Goal: Task Accomplishment & Management: Manage account settings

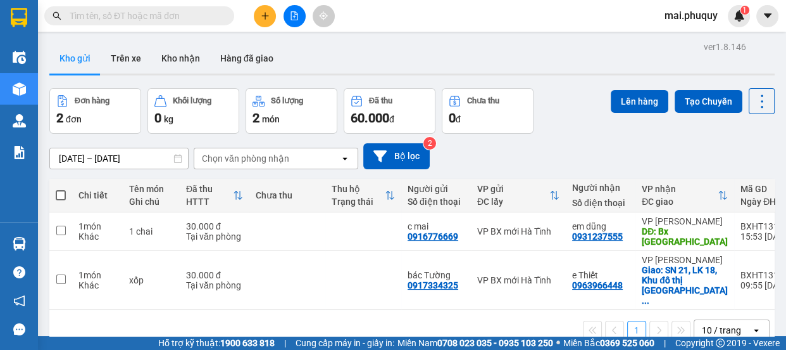
click at [263, 16] on icon "plus" at bounding box center [265, 15] width 9 height 9
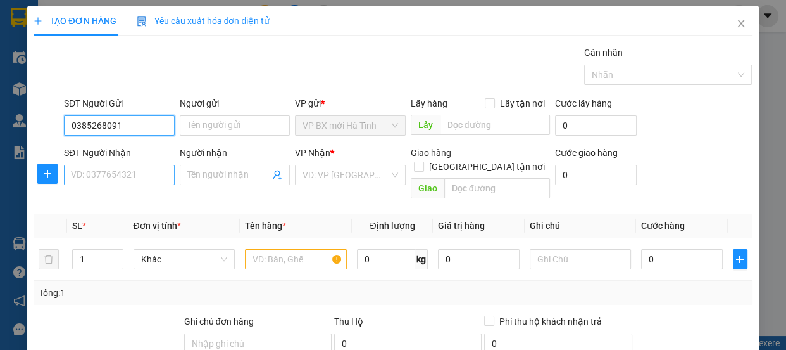
type input "0385268091"
click at [102, 171] on input "SĐT Người Nhận" at bounding box center [119, 175] width 111 height 20
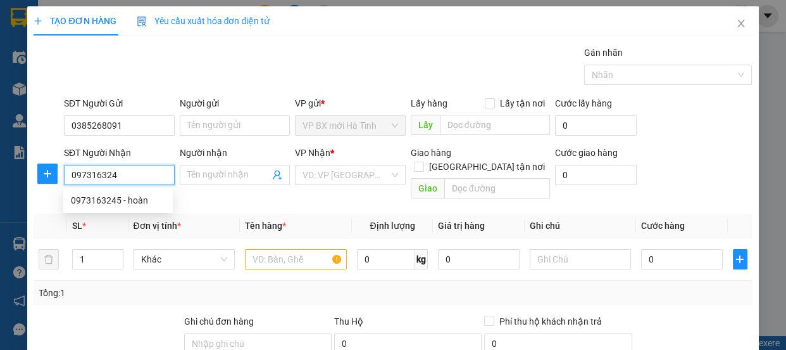
type input "0973163245"
click at [113, 190] on div "0973163245 - hoàn" at bounding box center [118, 200] width 110 height 20
type input "hoàn"
click at [110, 198] on body "Kết quả tìm kiếm ( 0 ) Bộ lọc No Data mai.phuquy 1 Điều hành xe Kho hàng mới Qu…" at bounding box center [393, 175] width 786 height 350
type input "0973163245"
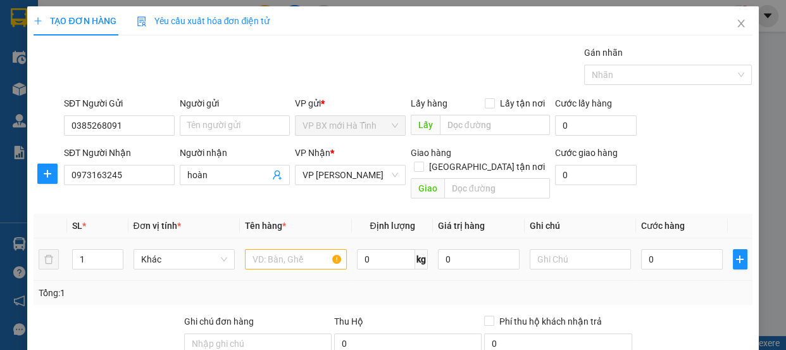
click at [266, 255] on div at bounding box center [296, 258] width 102 height 25
click at [275, 249] on input "text" at bounding box center [296, 259] width 102 height 20
type input "1 giấy tờ"
click at [636, 239] on td "0" at bounding box center [682, 259] width 92 height 42
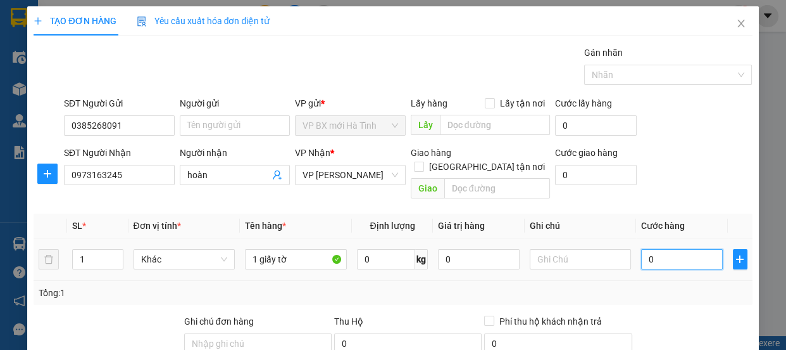
click at [641, 249] on input "0" at bounding box center [682, 259] width 82 height 20
type input "3"
type input "30"
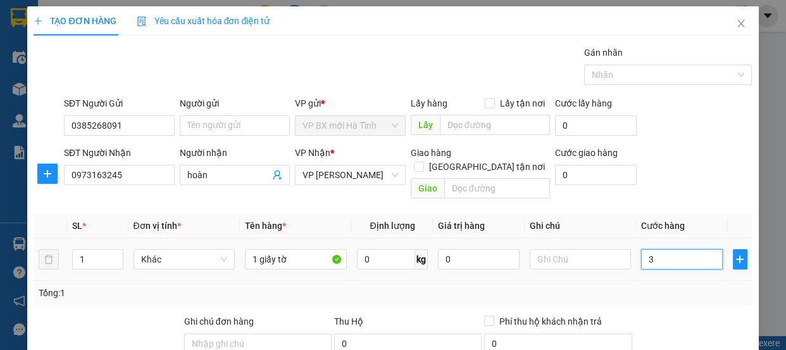
type input "30"
type input "30.000"
click at [690, 290] on div "Transit Pickup Surcharge Ids Transit Deliver Surcharge Ids Transit Deliver Surc…" at bounding box center [393, 271] width 719 height 451
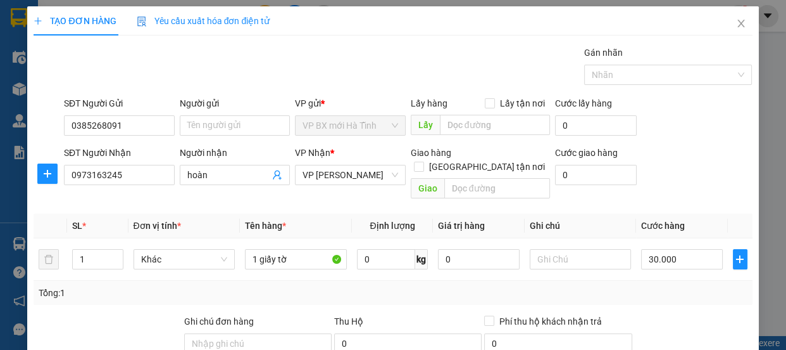
scroll to position [158, 0]
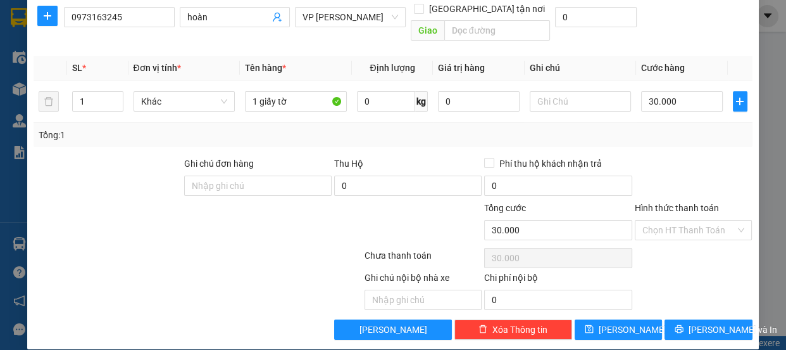
click at [668, 228] on div "Hình thức thanh toán Chọn HT Thanh Toán" at bounding box center [694, 223] width 118 height 44
click at [664, 222] on input "Hình thức thanh toán" at bounding box center [690, 229] width 94 height 19
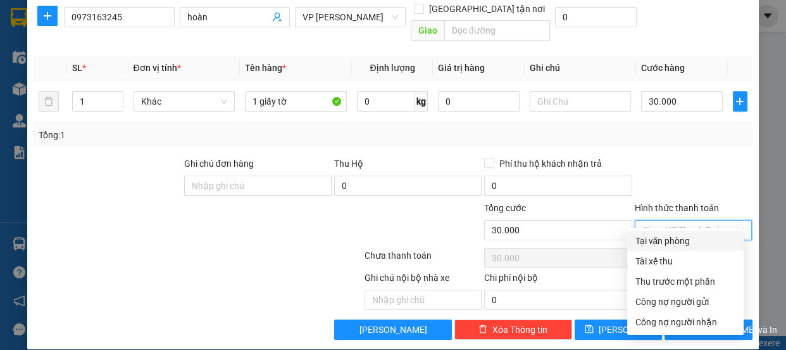
click at [663, 234] on div "Tại văn phòng" at bounding box center [685, 241] width 101 height 14
type input "0"
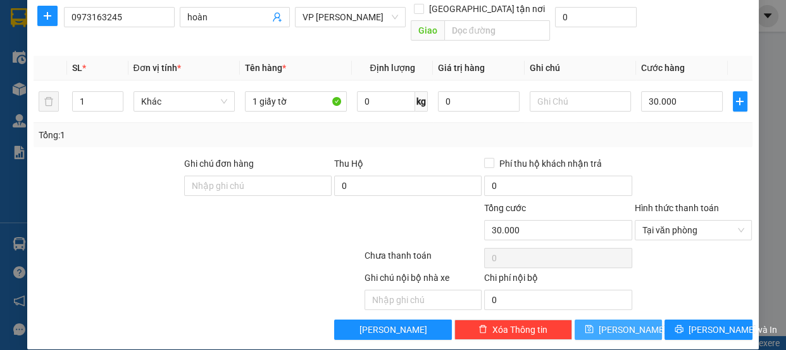
click at [633, 319] on button "[PERSON_NAME]" at bounding box center [618, 329] width 87 height 20
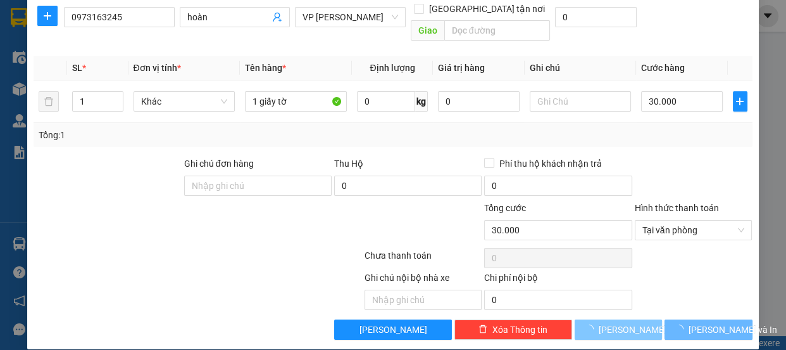
type input "0"
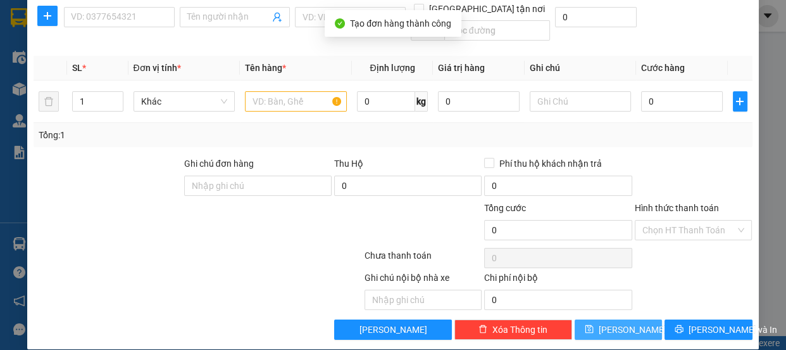
scroll to position [0, 0]
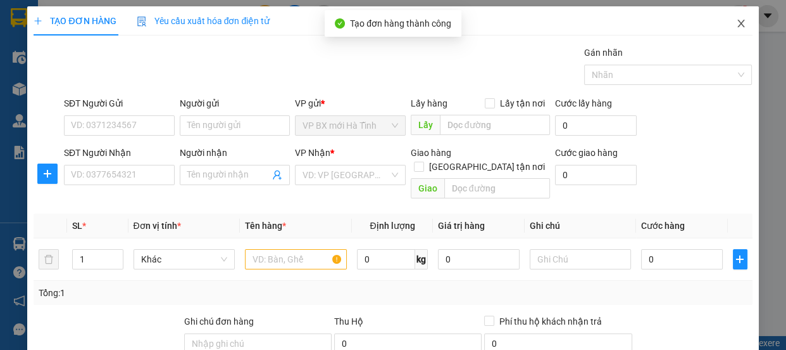
click at [738, 27] on icon "close" at bounding box center [741, 24] width 7 height 8
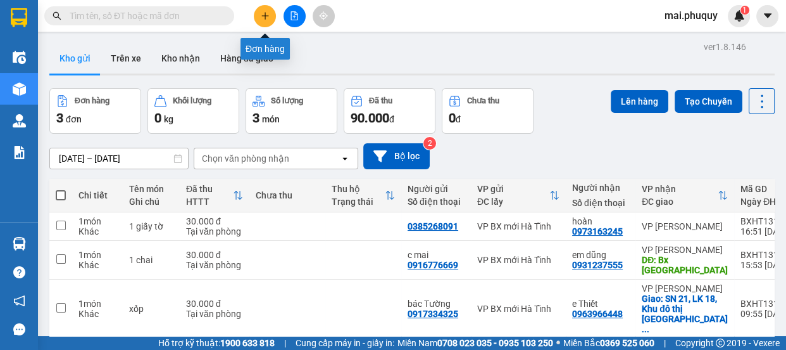
click at [254, 15] on button at bounding box center [265, 16] width 22 height 22
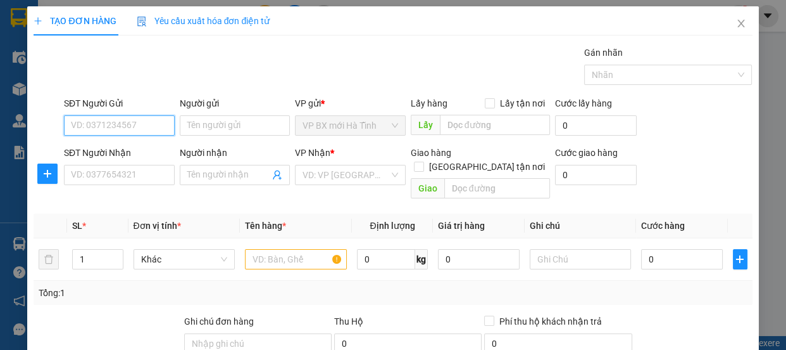
click at [94, 125] on input "SĐT Người Gửi" at bounding box center [119, 125] width 111 height 20
type input "0839882299"
click at [115, 148] on div "0839882299 - a huy" at bounding box center [118, 151] width 94 height 14
type input "a huy"
type input "0839882299"
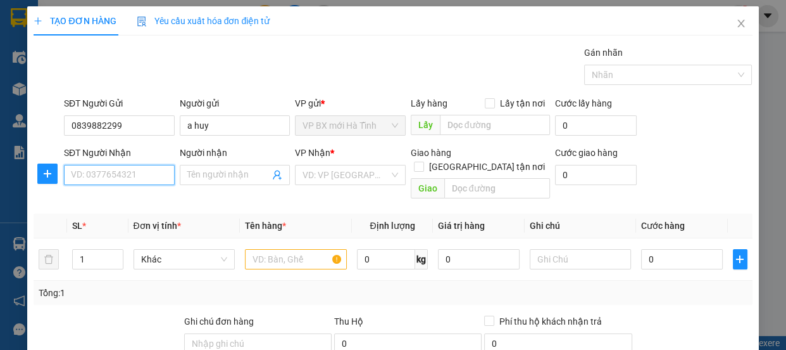
click at [120, 174] on input "SĐT Người Nhận" at bounding box center [119, 175] width 111 height 20
type input "0383539736"
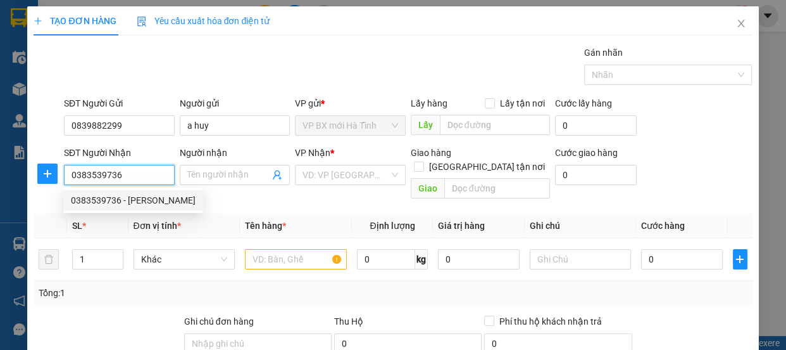
click at [138, 200] on div "0383539736 - [PERSON_NAME]" at bounding box center [133, 200] width 125 height 14
type input "[PERSON_NAME]"
type input "[GEOGRAPHIC_DATA]"
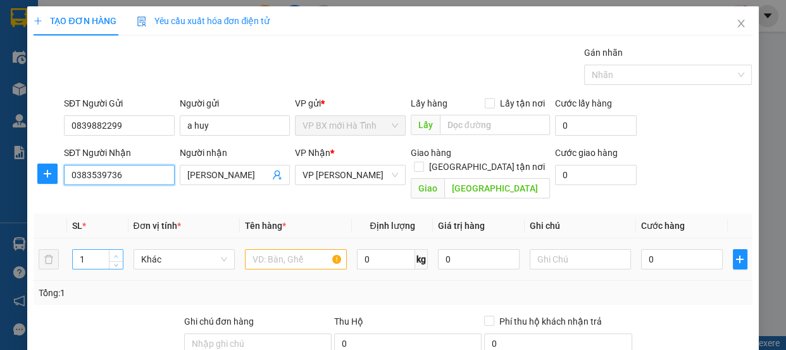
type input "0383539736"
drag, startPoint x: 115, startPoint y: 241, endPoint x: 151, endPoint y: 246, distance: 36.5
click at [115, 253] on icon "up" at bounding box center [116, 255] width 4 height 4
type input "2"
click at [266, 249] on input "text" at bounding box center [296, 259] width 102 height 20
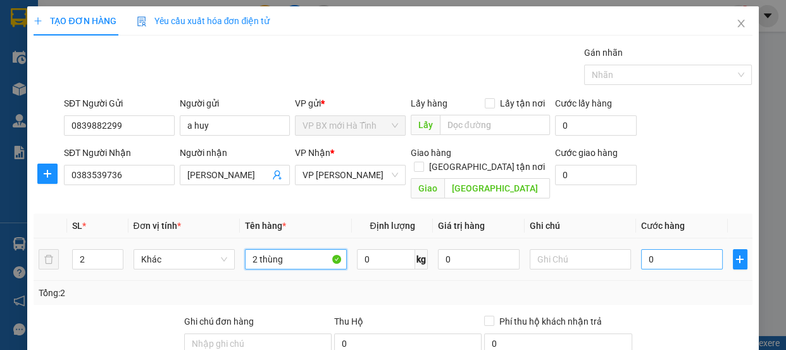
type input "2 thùng"
click at [655, 249] on input "0" at bounding box center [682, 259] width 82 height 20
type input "1"
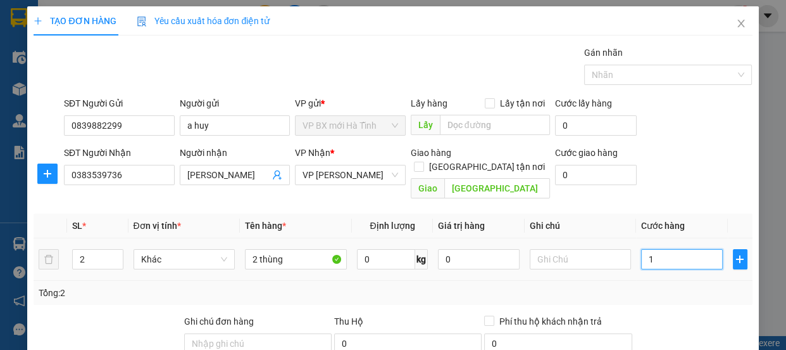
type input "10"
type input "100"
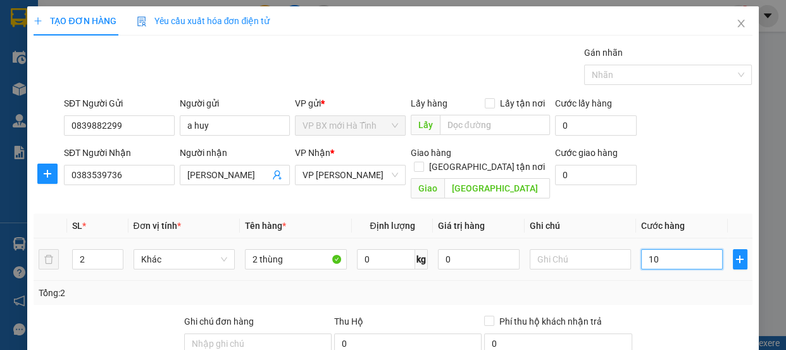
type input "100"
type input "100.000"
click at [643, 286] on div "Tổng: 2" at bounding box center [393, 293] width 709 height 14
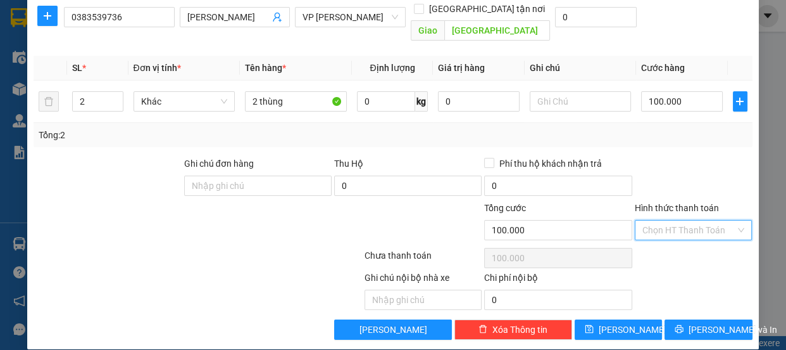
click at [656, 223] on input "Hình thức thanh toán" at bounding box center [690, 229] width 94 height 19
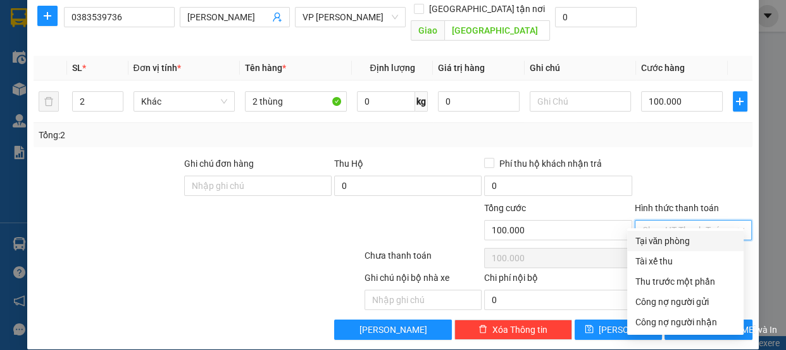
click at [652, 239] on div "Tại văn phòng" at bounding box center [685, 241] width 101 height 14
type input "0"
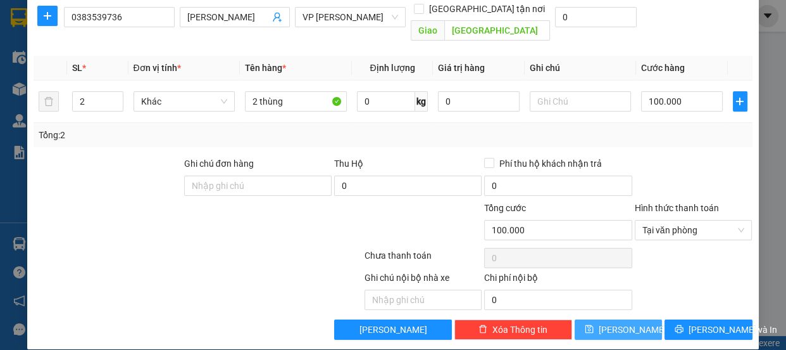
click at [616, 322] on span "[PERSON_NAME]" at bounding box center [633, 329] width 68 height 14
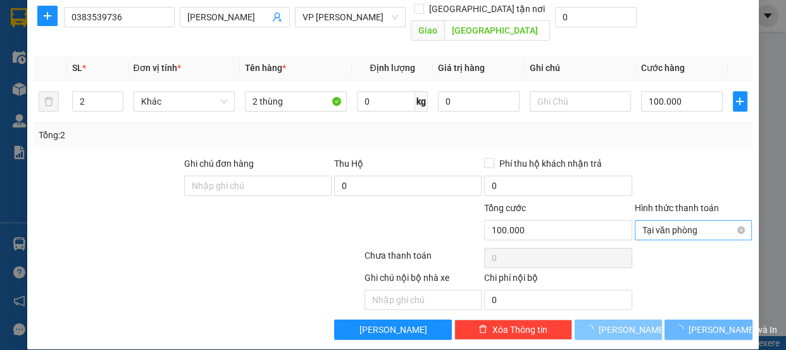
type input "1"
type input "0"
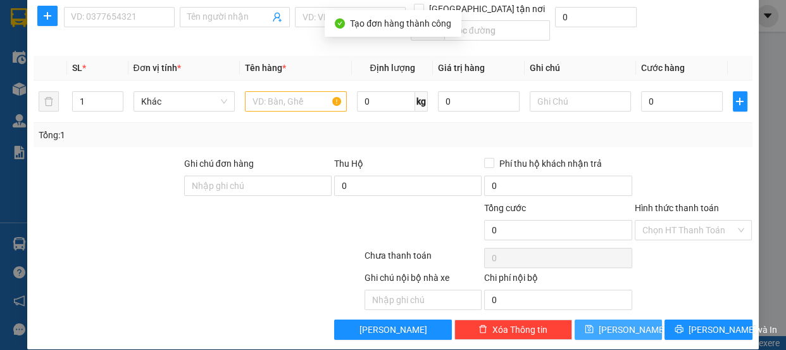
scroll to position [0, 0]
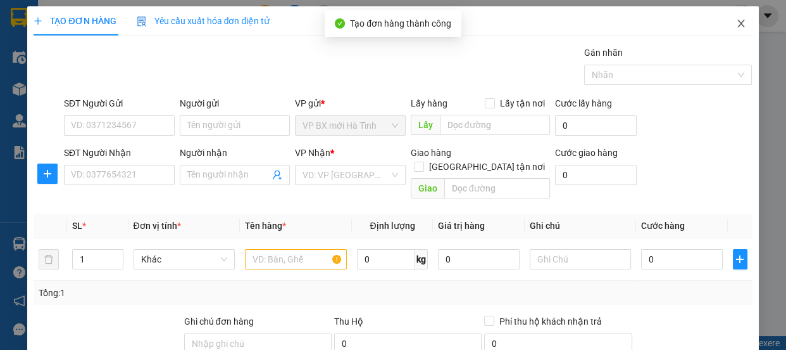
click at [736, 22] on icon "close" at bounding box center [741, 23] width 10 height 10
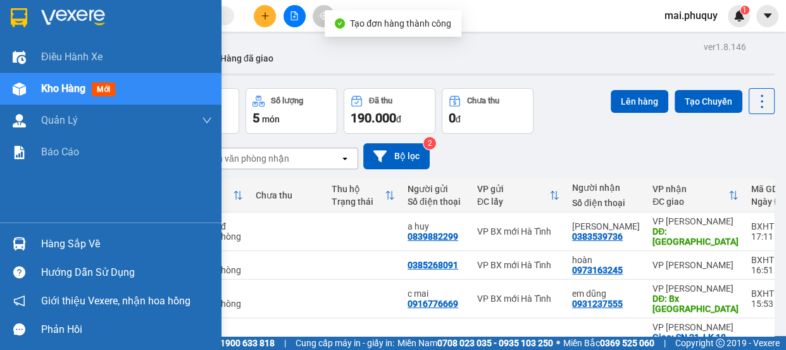
click at [21, 91] on img at bounding box center [19, 88] width 13 height 13
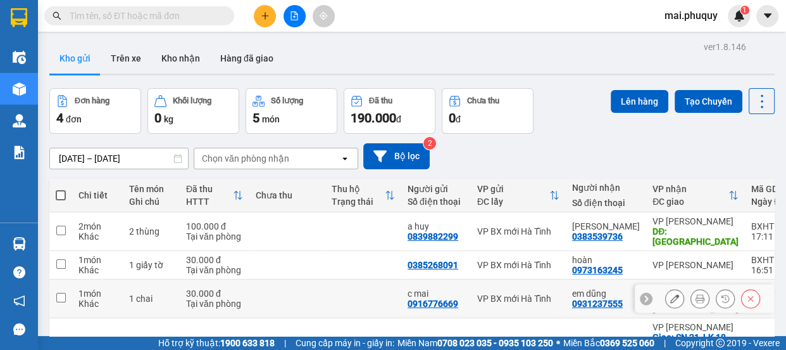
scroll to position [58, 0]
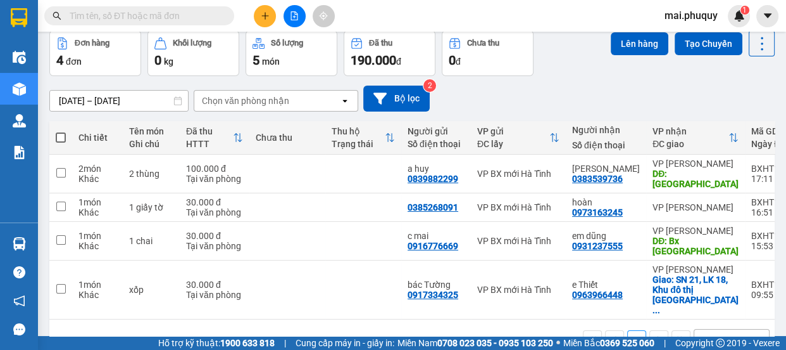
click at [62, 135] on span at bounding box center [61, 137] width 10 height 10
click at [61, 131] on input "checkbox" at bounding box center [61, 131] width 0 height 0
checkbox input "true"
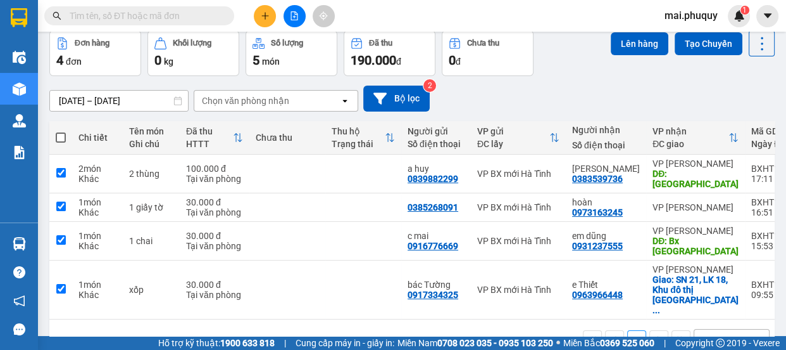
checkbox input "true"
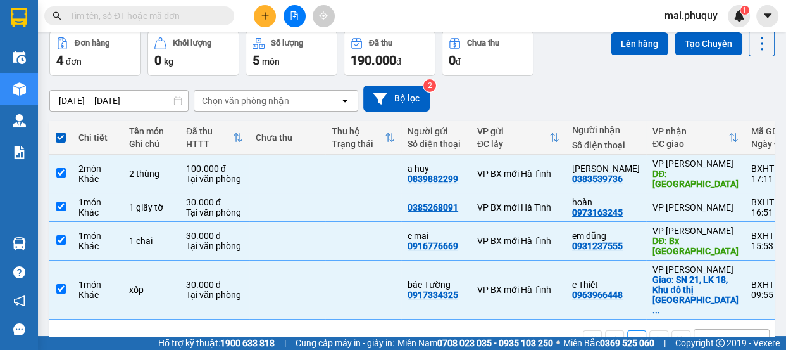
click at [62, 135] on span at bounding box center [61, 137] width 10 height 10
click at [61, 131] on input "checkbox" at bounding box center [61, 131] width 0 height 0
checkbox input "false"
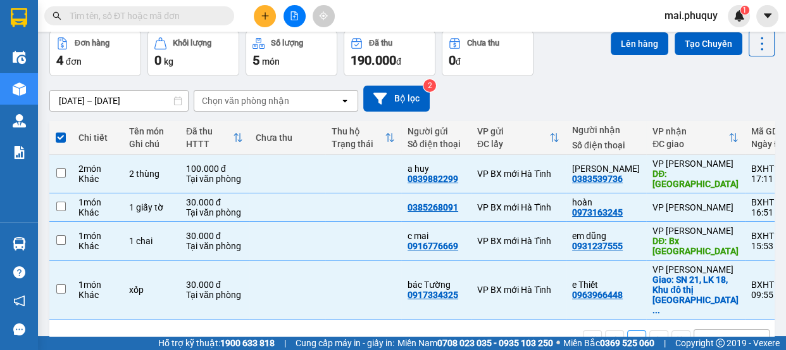
checkbox input "false"
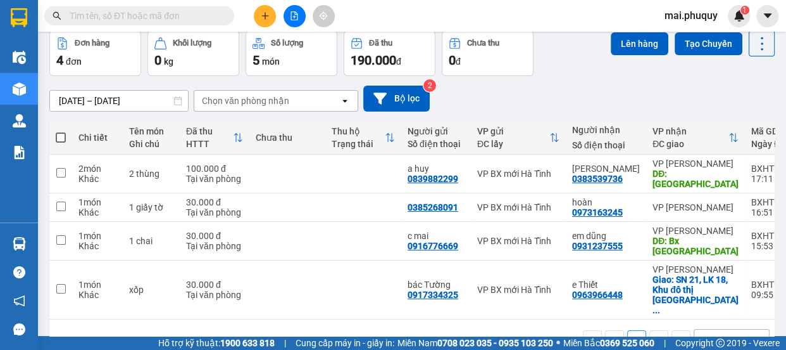
click at [63, 139] on span at bounding box center [61, 137] width 10 height 10
click at [61, 131] on input "checkbox" at bounding box center [61, 131] width 0 height 0
checkbox input "true"
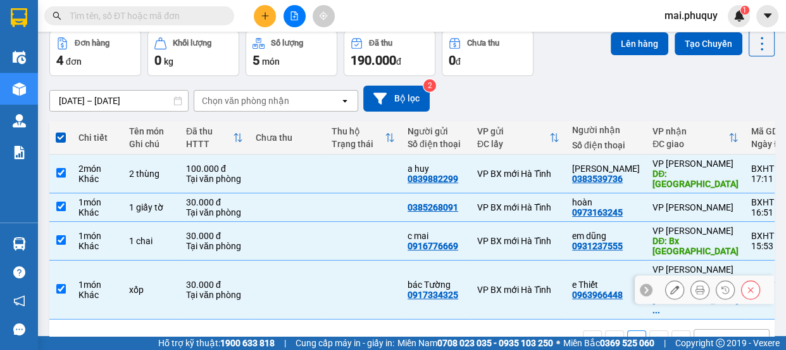
click at [58, 284] on input "checkbox" at bounding box center [60, 288] width 9 height 9
checkbox input "false"
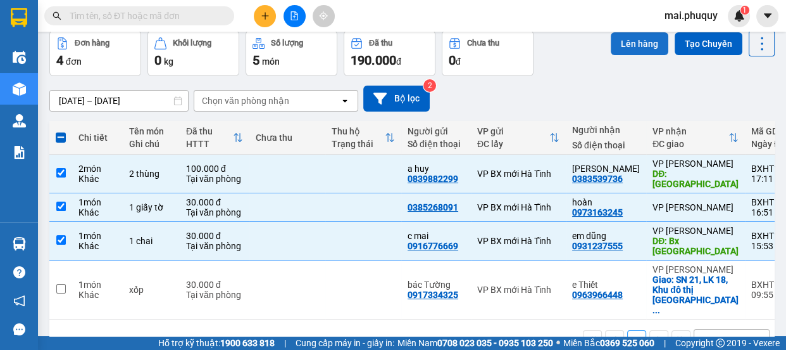
click at [617, 49] on button "Lên hàng" at bounding box center [640, 43] width 58 height 23
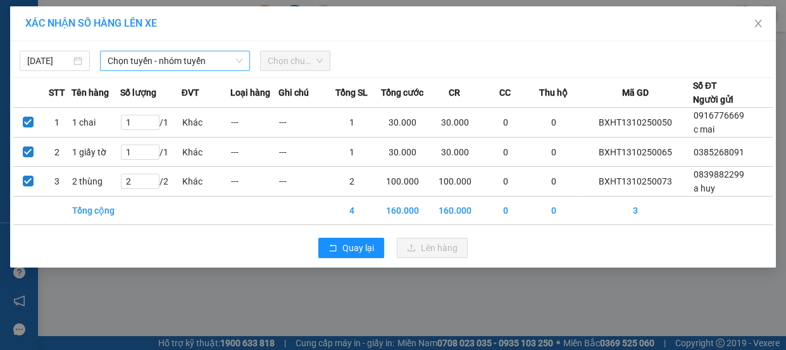
click at [132, 61] on span "Chọn tuyến - nhóm tuyến" at bounding box center [175, 60] width 135 height 19
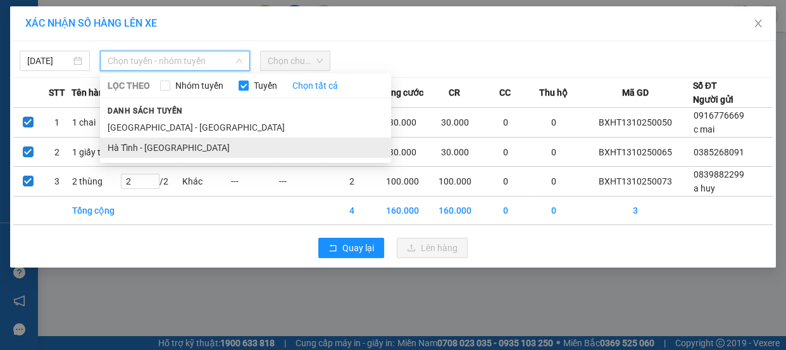
drag, startPoint x: 129, startPoint y: 142, endPoint x: 244, endPoint y: 115, distance: 118.3
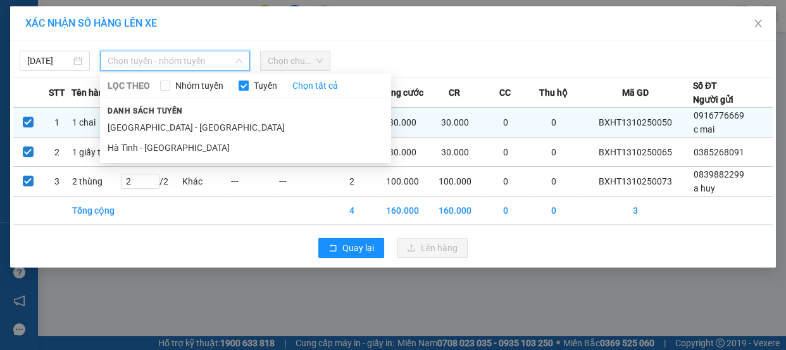
click at [130, 142] on li "Hà Tĩnh - [GEOGRAPHIC_DATA]" at bounding box center [245, 147] width 291 height 20
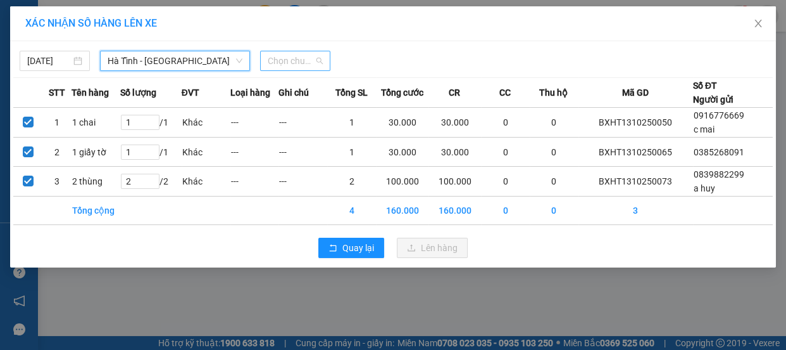
click at [306, 66] on span "Chọn chuyến" at bounding box center [295, 60] width 55 height 19
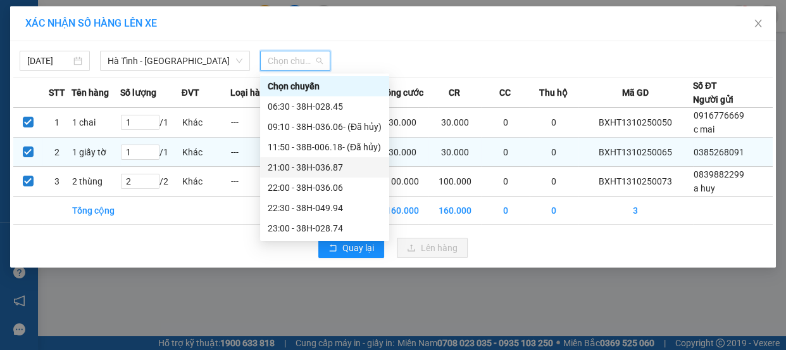
click at [304, 167] on div "21:00 - 38H-036.87" at bounding box center [325, 167] width 114 height 14
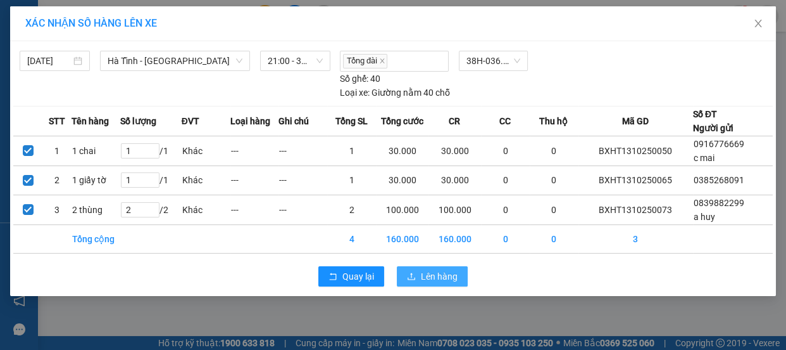
click at [429, 269] on span "Lên hàng" at bounding box center [439, 276] width 37 height 14
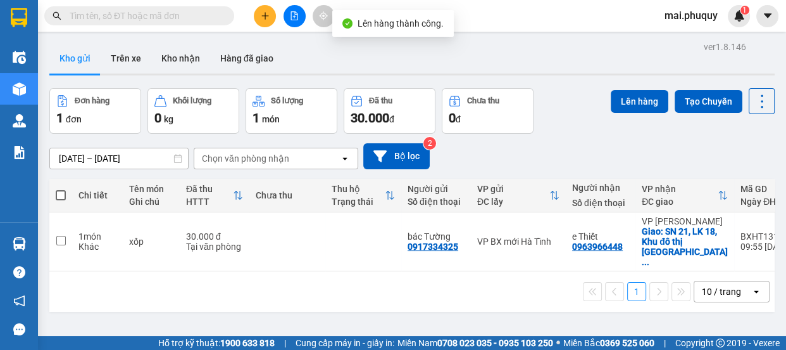
click at [299, 15] on button at bounding box center [295, 16] width 22 height 22
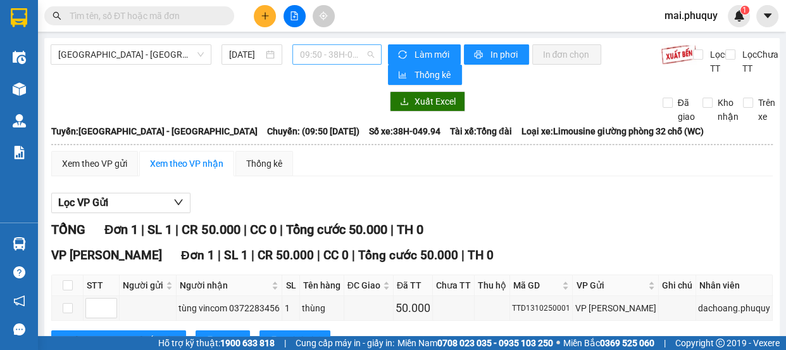
click at [315, 54] on span "09:50 - 38H-049.94" at bounding box center [337, 54] width 74 height 19
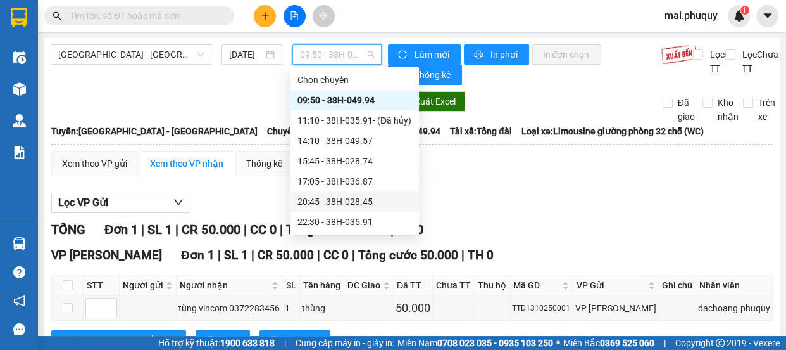
scroll to position [20, 0]
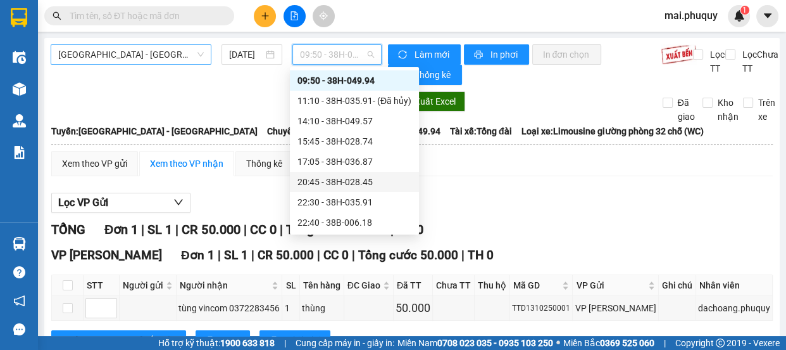
click at [109, 47] on span "[GEOGRAPHIC_DATA] - [GEOGRAPHIC_DATA]" at bounding box center [131, 54] width 146 height 19
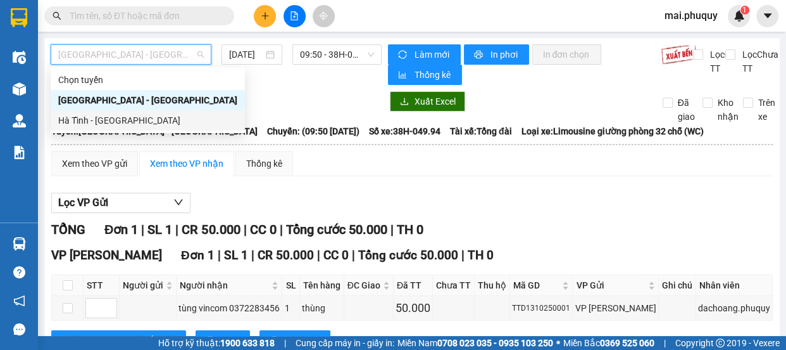
click at [97, 127] on div "Hà Tĩnh - [GEOGRAPHIC_DATA]" at bounding box center [147, 120] width 179 height 14
type input "[DATE]"
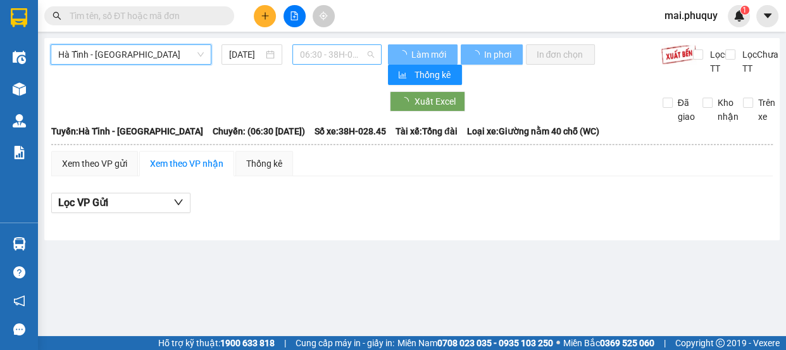
click at [342, 51] on span "06:30 - 38H-028.45" at bounding box center [337, 54] width 74 height 19
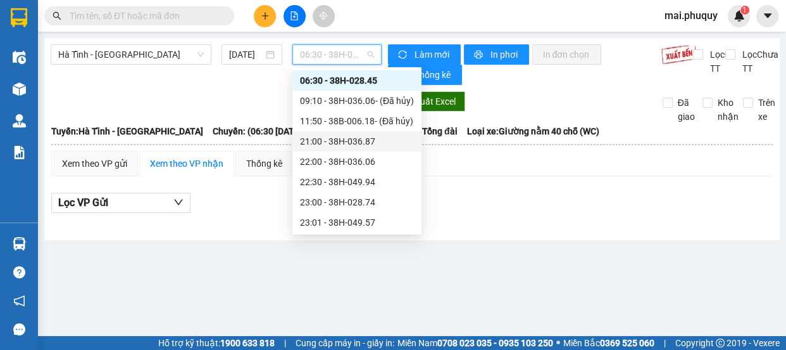
click at [340, 141] on div "21:00 - 38H-036.87" at bounding box center [357, 141] width 114 height 14
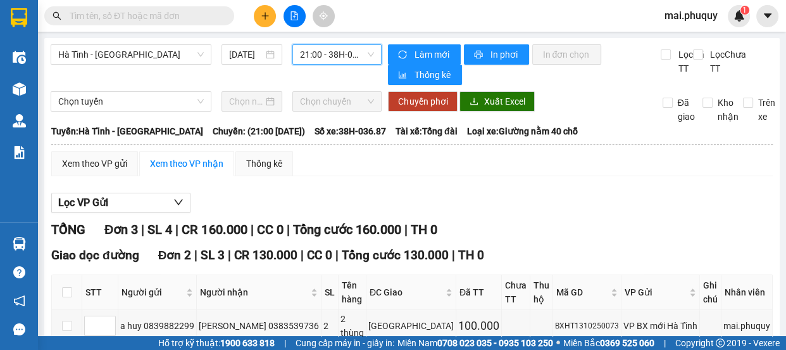
scroll to position [220, 0]
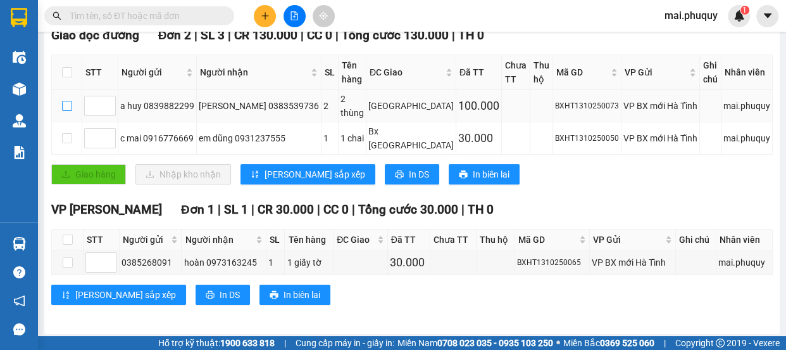
click at [66, 101] on input "checkbox" at bounding box center [67, 106] width 10 height 10
checkbox input "true"
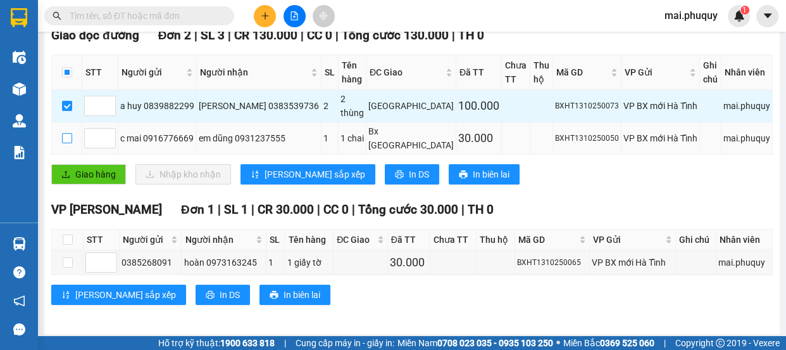
click at [65, 133] on input "checkbox" at bounding box center [67, 138] width 10 height 10
checkbox input "true"
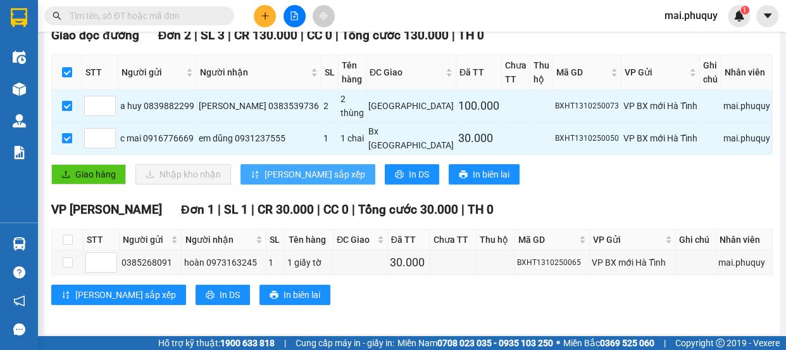
scroll to position [162, 0]
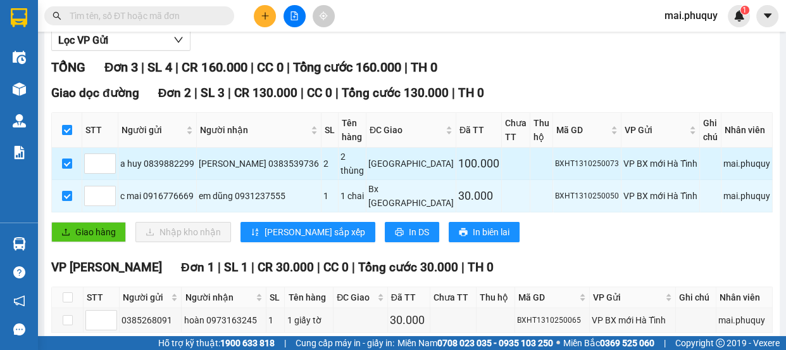
click at [160, 165] on div "a huy 0839882299" at bounding box center [157, 163] width 74 height 14
copy div "0839882299"
click at [286, 160] on div "[PERSON_NAME] 0383539736" at bounding box center [259, 163] width 120 height 14
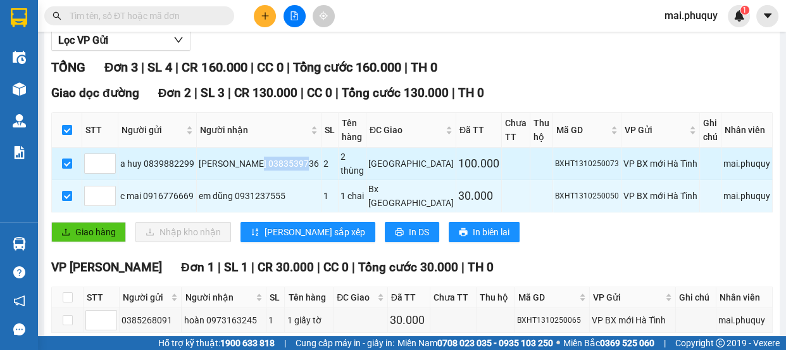
copy div "0383539736"
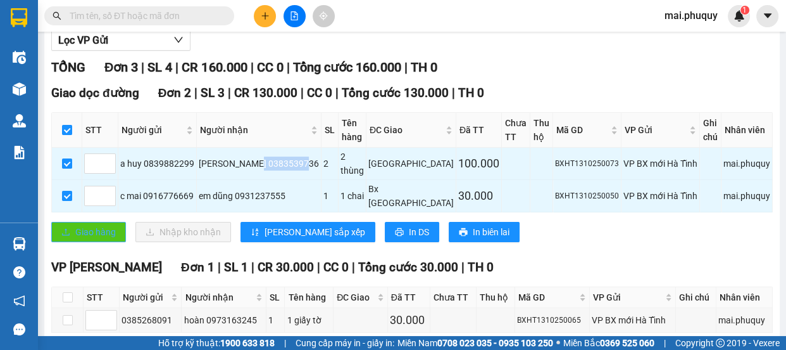
click at [86, 226] on span "Giao hàng" at bounding box center [95, 232] width 41 height 14
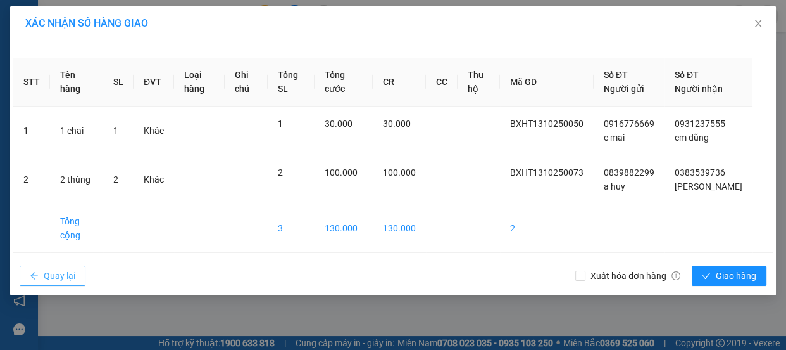
click at [48, 282] on span "Quay lại" at bounding box center [60, 275] width 32 height 14
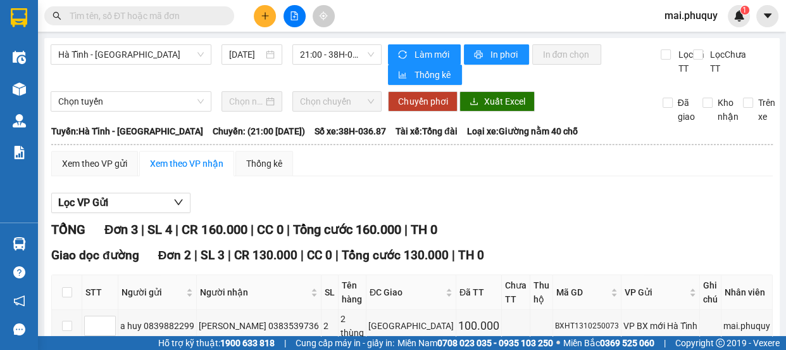
scroll to position [172, 0]
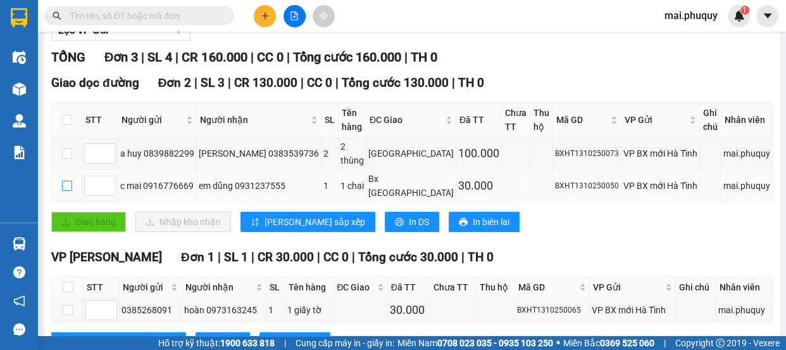
click at [66, 181] on input "checkbox" at bounding box center [67, 185] width 10 height 10
checkbox input "true"
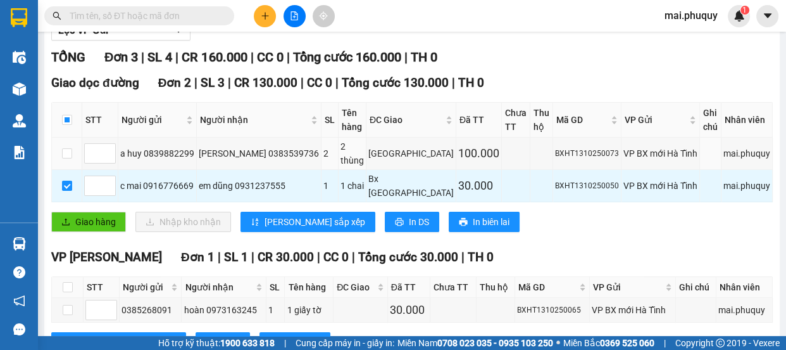
scroll to position [57, 0]
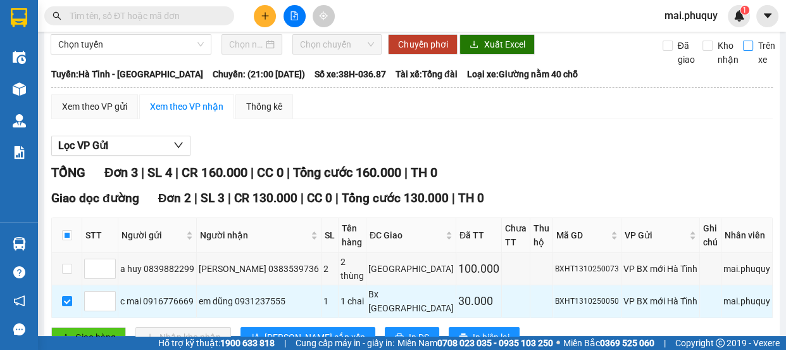
click at [743, 47] on input "Trên xe" at bounding box center [748, 46] width 10 height 10
click at [754, 51] on span "Trên xe" at bounding box center [767, 53] width 27 height 28
click at [752, 51] on input "Trên xe" at bounding box center [748, 46] width 10 height 10
checkbox input "false"
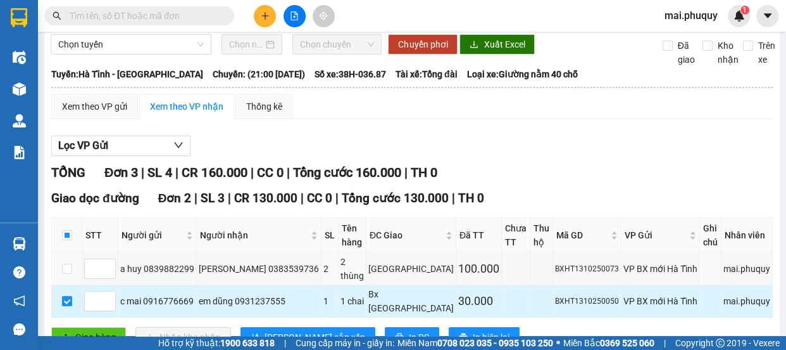
scroll to position [172, 0]
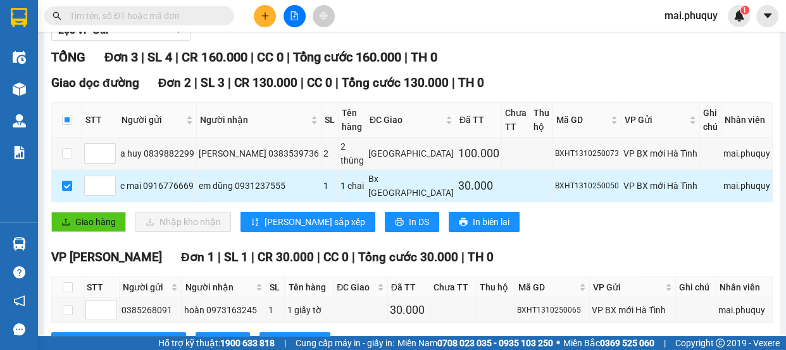
click at [58, 179] on td at bounding box center [67, 186] width 30 height 32
click at [65, 180] on input "checkbox" at bounding box center [67, 185] width 10 height 10
checkbox input "false"
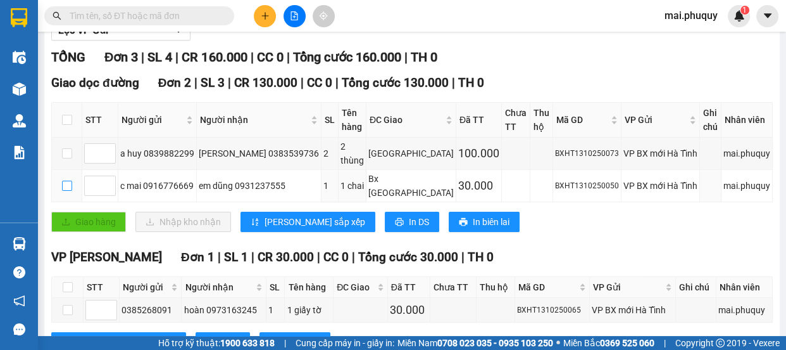
scroll to position [0, 0]
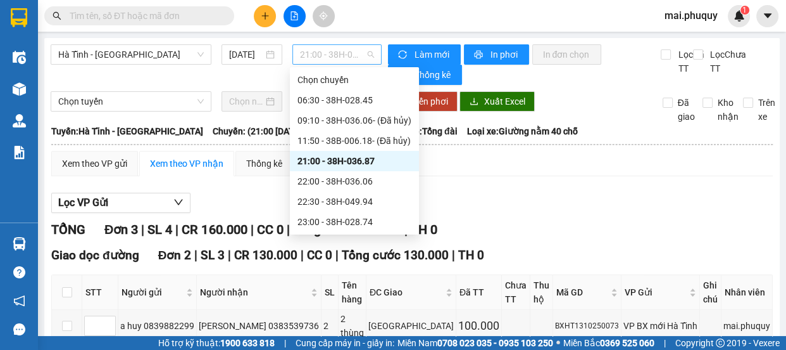
click at [341, 60] on span "21:00 - 38H-036.87" at bounding box center [337, 54] width 74 height 19
click at [339, 60] on span "21:00 - 38H-036.87" at bounding box center [337, 54] width 74 height 19
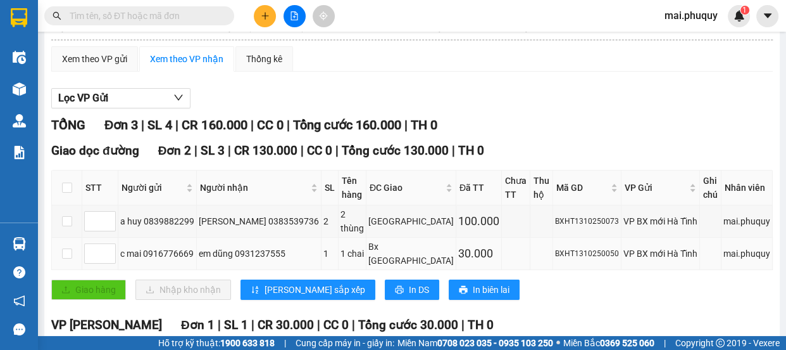
scroll to position [162, 0]
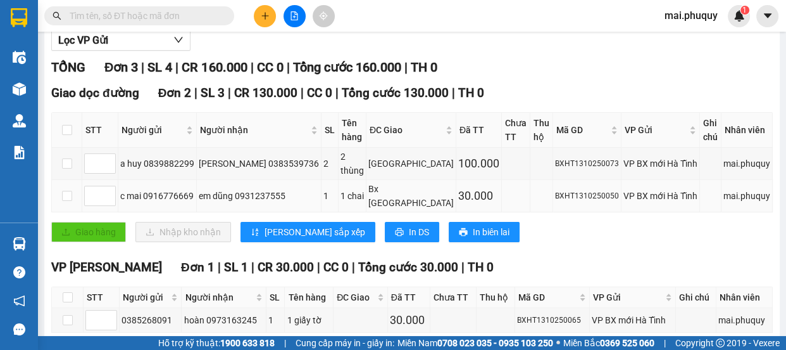
click at [160, 193] on div "c mai 0916776669" at bounding box center [157, 196] width 74 height 14
copy div "0916776669"
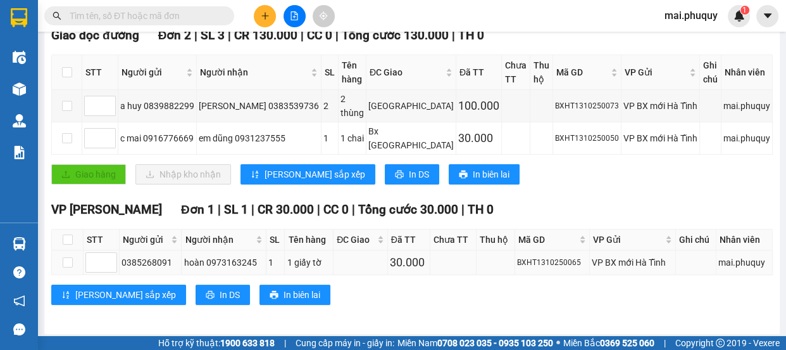
click at [282, 259] on td "1" at bounding box center [276, 262] width 19 height 25
click at [239, 258] on div "hoàn 0973163245" at bounding box center [224, 262] width 80 height 14
click at [149, 259] on div "0385268091" at bounding box center [151, 262] width 58 height 14
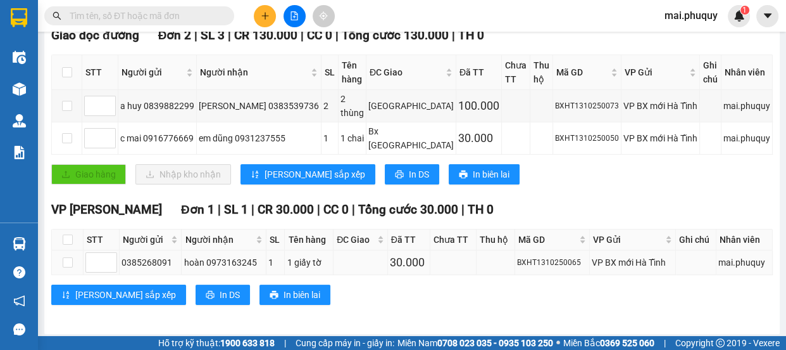
copy div "0385268091"
click at [235, 257] on div "hoàn 0973163245" at bounding box center [224, 262] width 80 height 14
click at [234, 256] on div "hoàn 0973163245" at bounding box center [224, 262] width 80 height 14
copy div "0973163245"
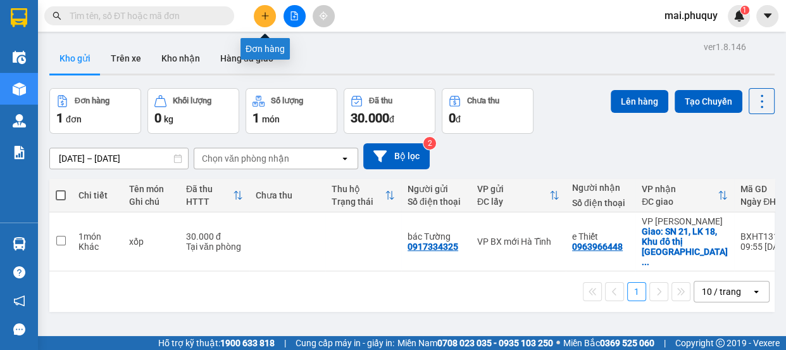
click at [263, 18] on icon "plus" at bounding box center [265, 15] width 9 height 9
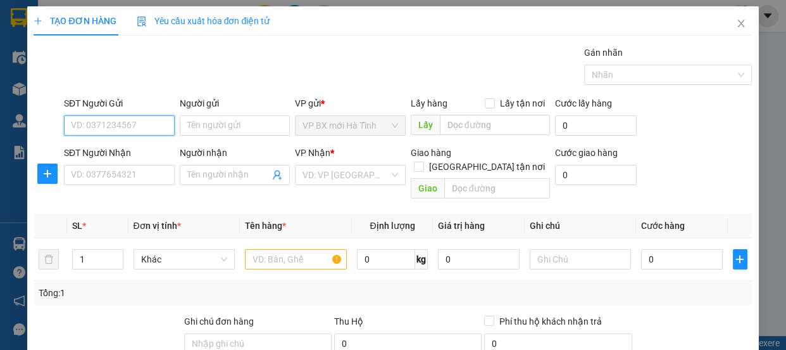
paste input "0839882299"
type input "0839882299"
click at [151, 127] on input "0839882299" at bounding box center [119, 125] width 111 height 20
click at [129, 153] on div "0839882299 - a huy" at bounding box center [118, 151] width 94 height 14
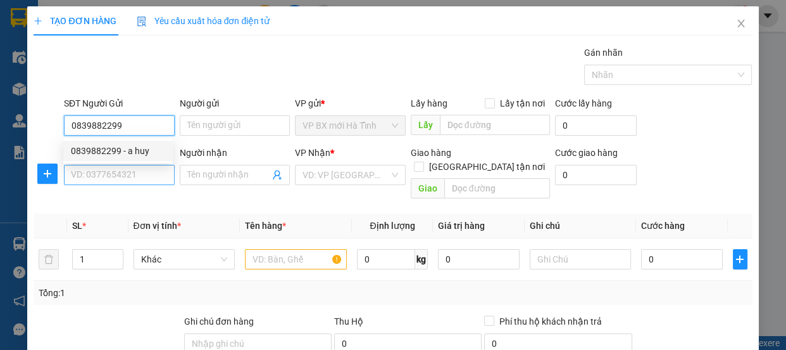
type input "a huy"
type input "0839882299"
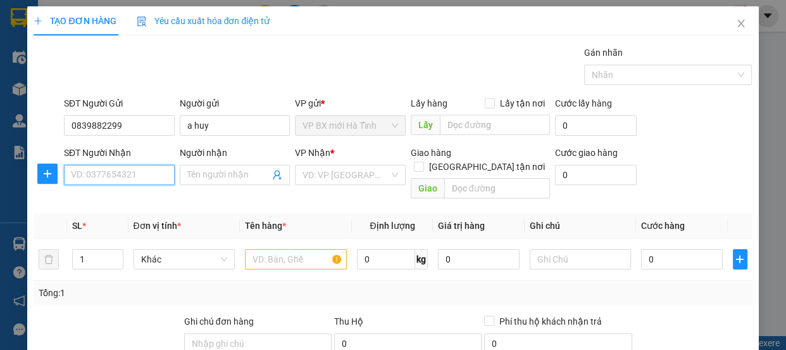
click at [123, 174] on input "SĐT Người Nhận" at bounding box center [119, 175] width 111 height 20
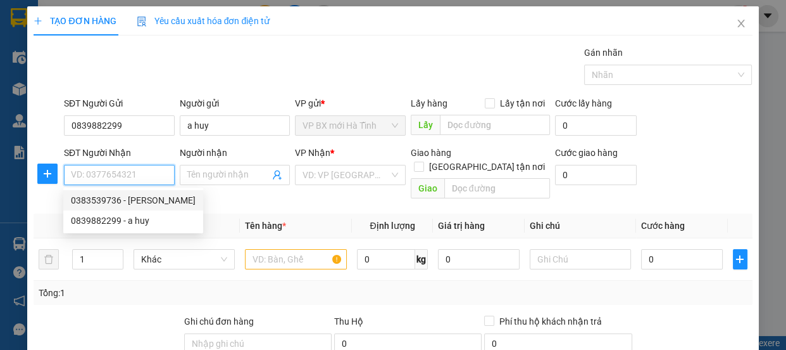
click at [137, 201] on div "0383539736 - [PERSON_NAME]" at bounding box center [133, 200] width 125 height 14
type input "0383539736"
type input "[PERSON_NAME]"
type input "[GEOGRAPHIC_DATA]"
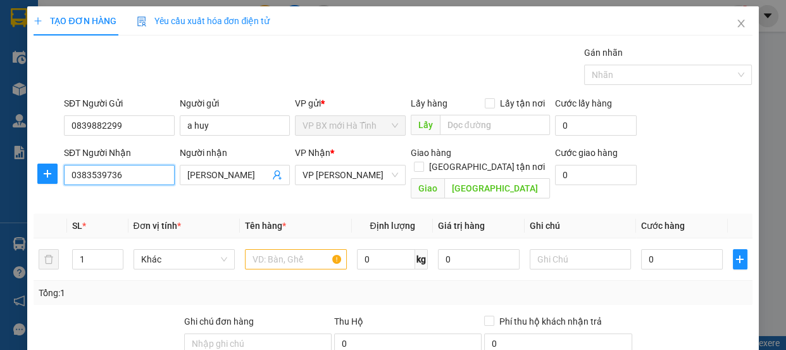
click at [136, 177] on input "0383539736" at bounding box center [119, 175] width 111 height 20
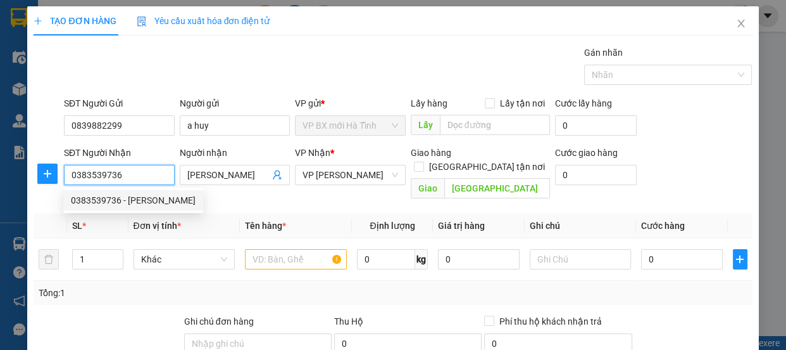
click at [144, 196] on div "0383539736 - [PERSON_NAME]" at bounding box center [133, 200] width 125 height 14
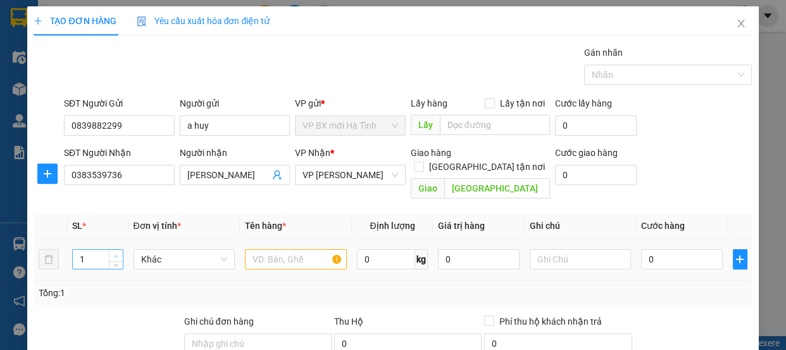
type input "2"
drag, startPoint x: 117, startPoint y: 235, endPoint x: 190, endPoint y: 242, distance: 73.2
click at [118, 249] on span "Increase Value" at bounding box center [116, 253] width 14 height 9
click at [282, 249] on input "text" at bounding box center [296, 259] width 102 height 20
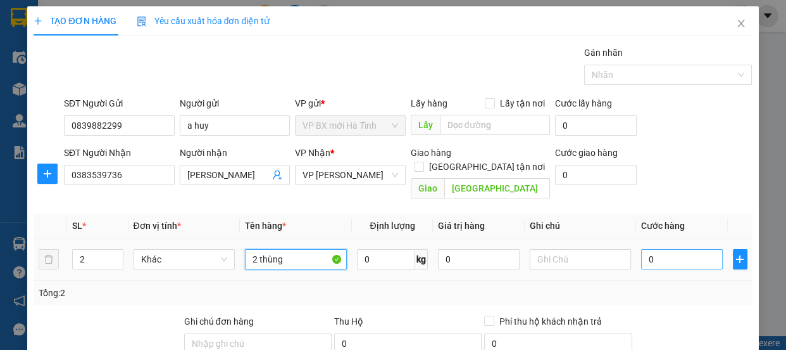
type input "2 thùng"
click at [652, 249] on input "0" at bounding box center [682, 259] width 82 height 20
type input "1"
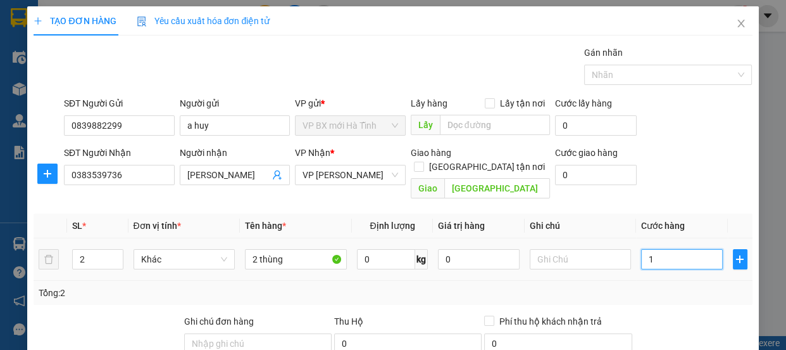
type input "10"
type input "100"
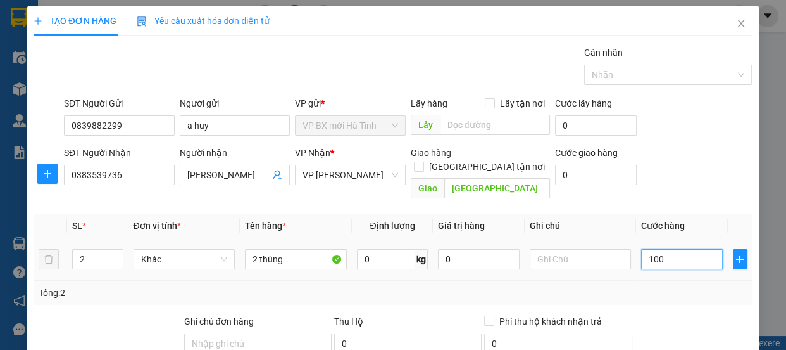
type input "100"
type input "100.000"
click at [664, 264] on td "100.000" at bounding box center [682, 259] width 92 height 42
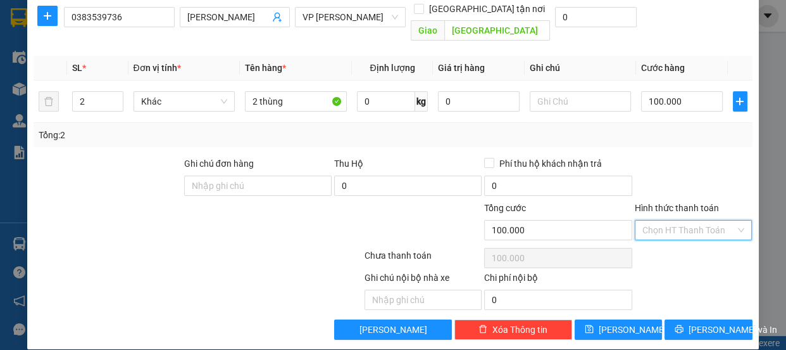
click at [657, 220] on input "Hình thức thanh toán" at bounding box center [690, 229] width 94 height 19
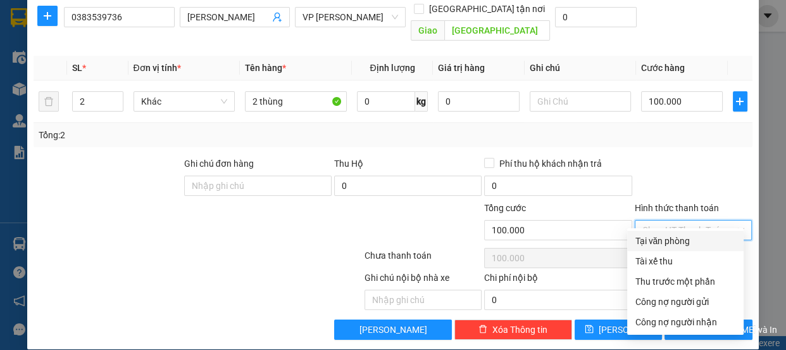
click at [650, 241] on div "Tại văn phòng" at bounding box center [685, 241] width 101 height 14
type input "0"
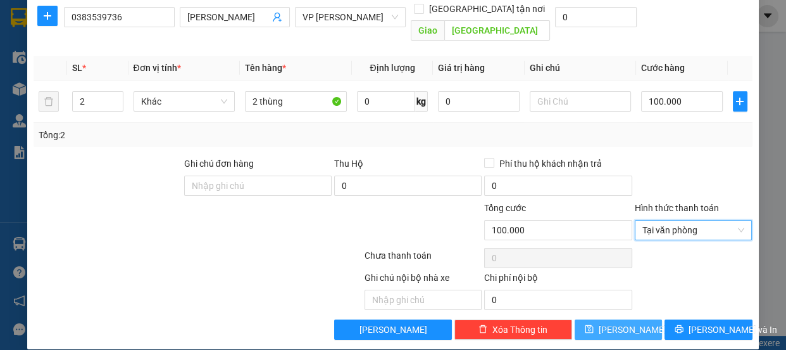
click at [620, 322] on span "[PERSON_NAME]" at bounding box center [633, 329] width 68 height 14
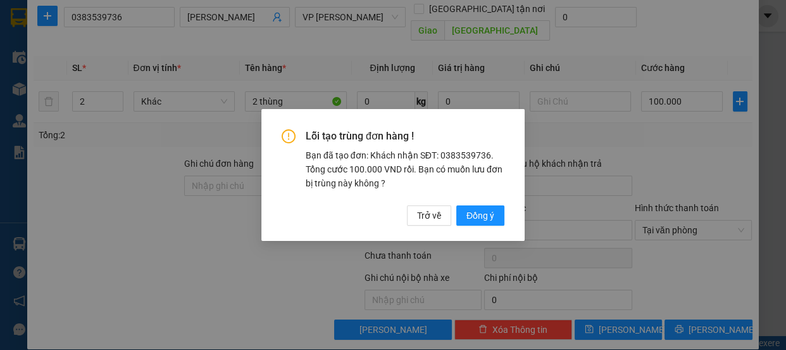
click at [662, 108] on div "Lỗi tạo trùng đơn hàng ! Bạn đã tạo đơn: Khách nhận SĐT: 0383539736. Tổng cước …" at bounding box center [393, 175] width 786 height 350
click at [481, 217] on span "Đồng ý" at bounding box center [481, 215] width 28 height 14
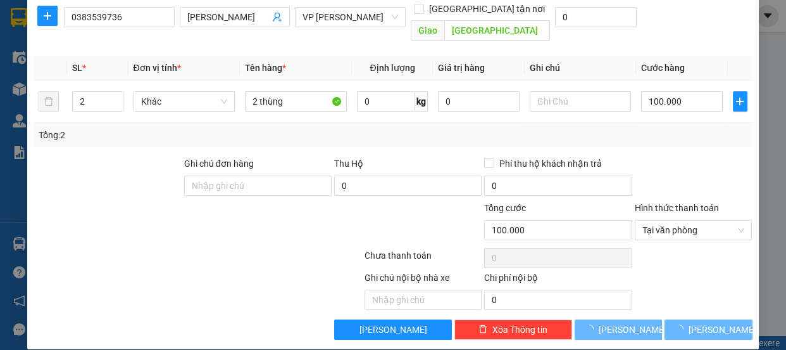
type input "1"
type input "0"
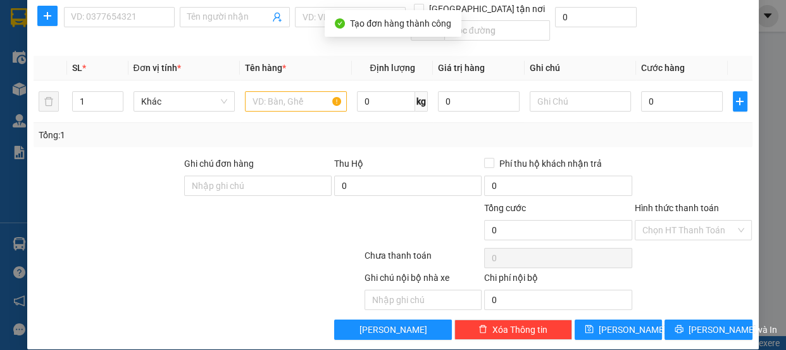
scroll to position [0, 0]
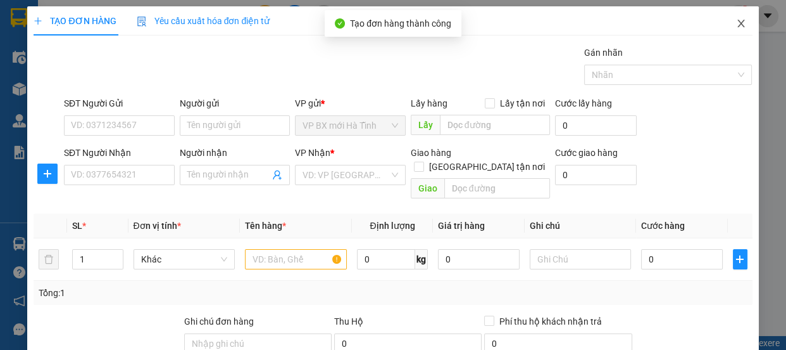
click at [738, 23] on icon "close" at bounding box center [741, 24] width 7 height 8
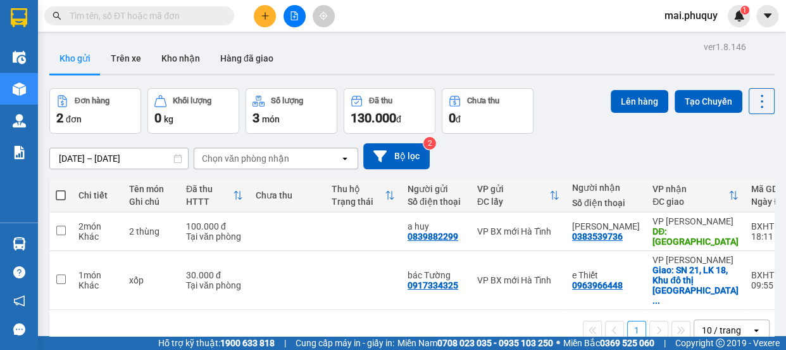
click at [261, 13] on icon "plus" at bounding box center [265, 15] width 9 height 9
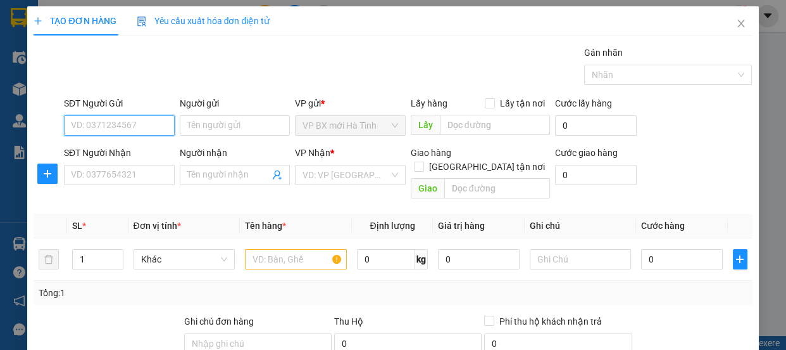
paste input "0916776669"
type input "0916776669"
click at [133, 129] on input "0916776669" at bounding box center [119, 125] width 111 height 20
click at [133, 127] on input "0916776669" at bounding box center [119, 125] width 111 height 20
click at [125, 149] on div "0916776669 - c mai" at bounding box center [118, 151] width 94 height 14
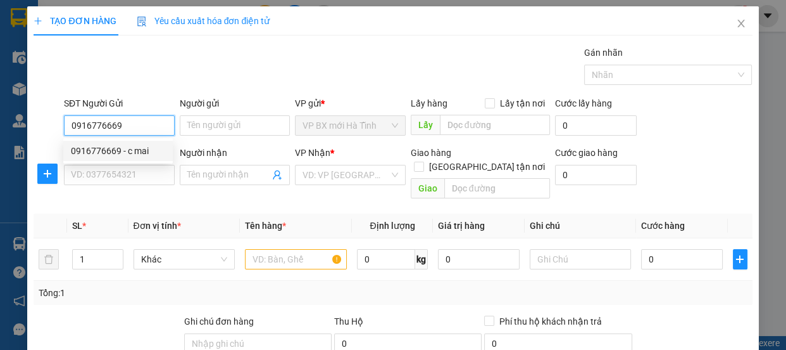
type input "c mai"
type input "0916776669"
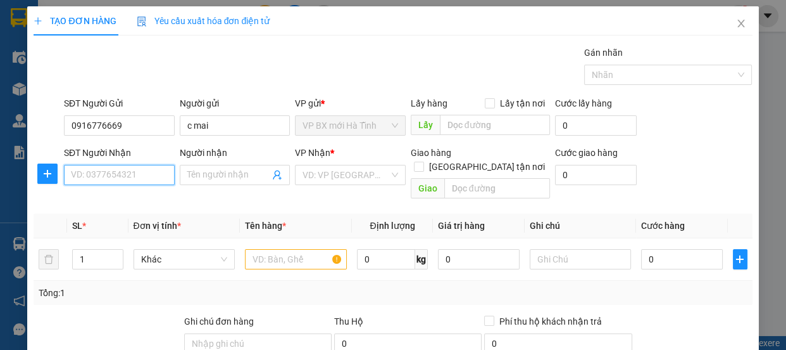
click at [123, 177] on input "SĐT Người Nhận" at bounding box center [119, 175] width 111 height 20
click at [126, 196] on div "0931237555 - em dũng" at bounding box center [118, 200] width 94 height 14
type input "0931237555"
type input "em dũng"
type input "Bx [GEOGRAPHIC_DATA]"
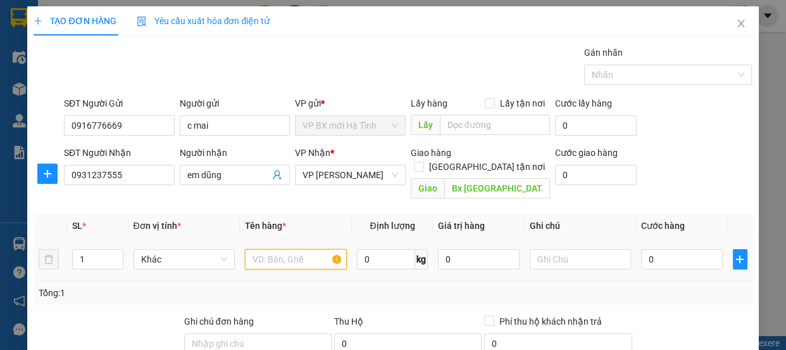
click at [264, 249] on input "text" at bounding box center [296, 259] width 102 height 20
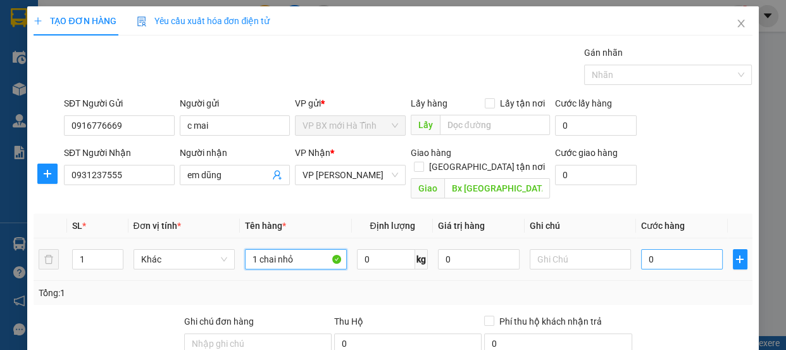
type input "1 chai nhỏ"
click at [660, 249] on input "0" at bounding box center [682, 259] width 82 height 20
type input "3"
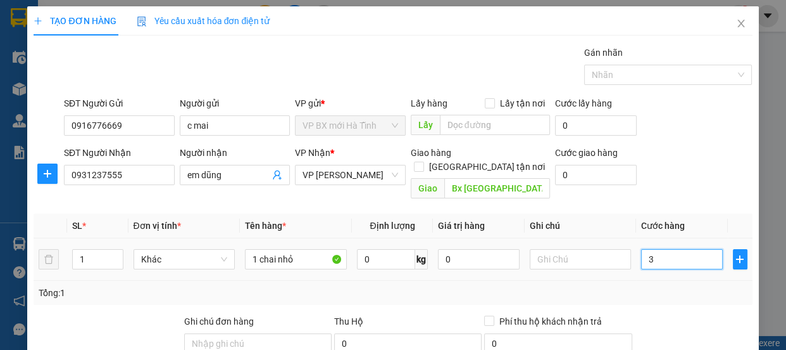
type input "30"
type input "30.000"
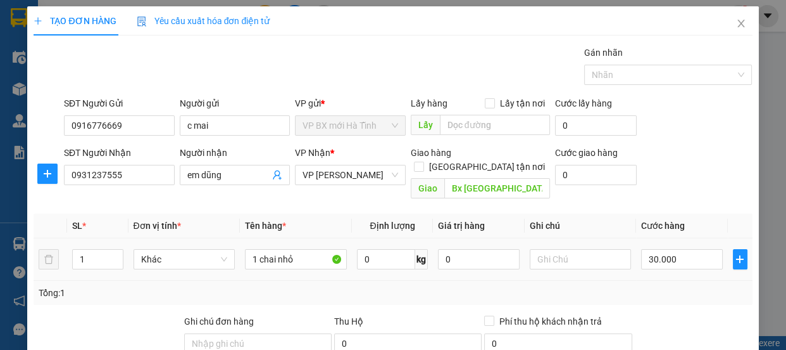
click at [653, 262] on td "30.000" at bounding box center [682, 259] width 92 height 42
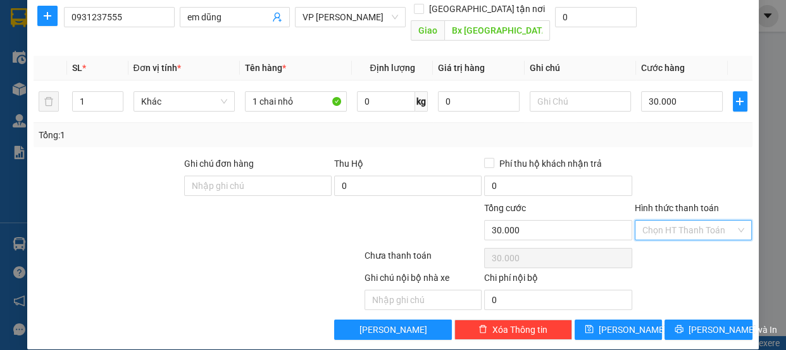
click at [660, 220] on input "Hình thức thanh toán" at bounding box center [690, 229] width 94 height 19
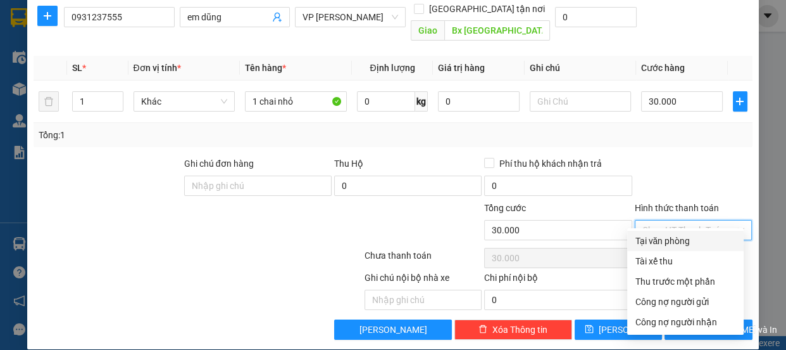
click at [659, 238] on div "Tại văn phòng" at bounding box center [685, 241] width 101 height 14
type input "0"
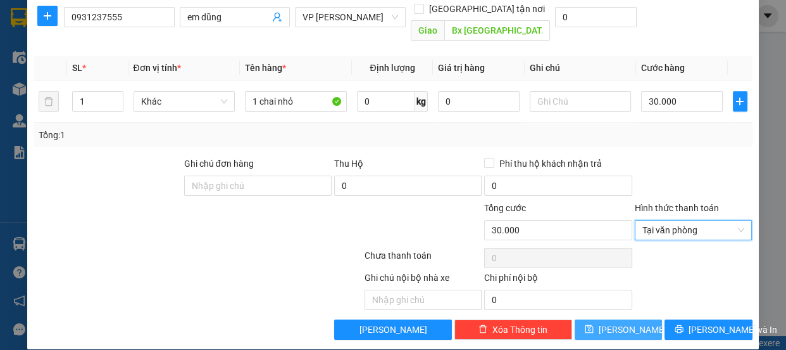
click at [594, 325] on icon "save" at bounding box center [590, 329] width 8 height 8
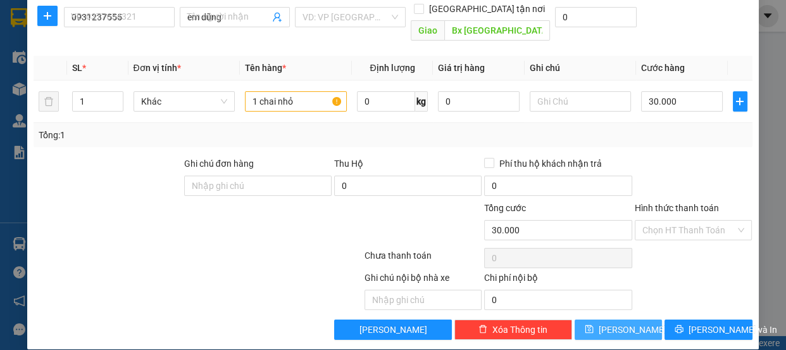
type input "0"
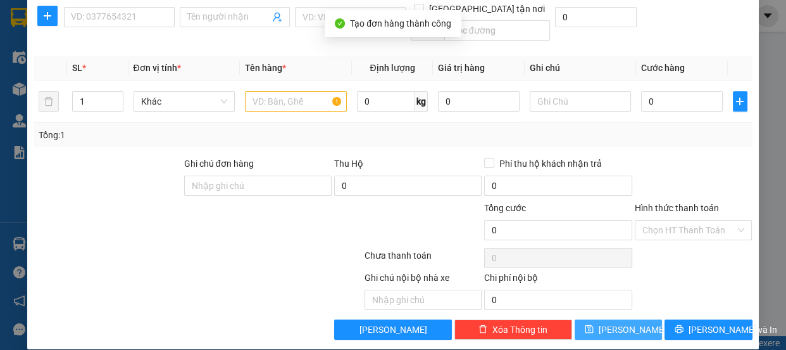
scroll to position [0, 0]
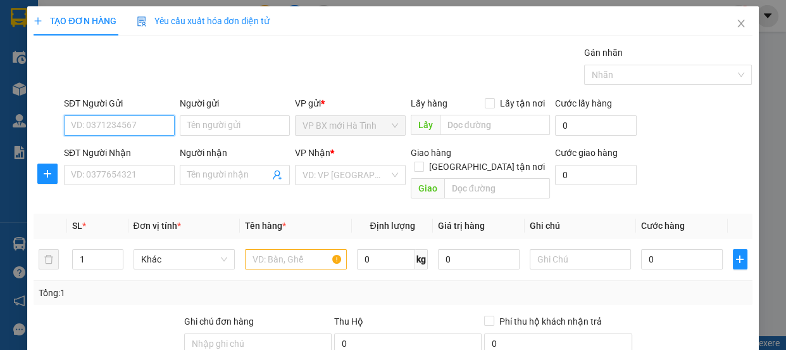
paste input "0385268091"
click at [141, 121] on input "0385268091" at bounding box center [119, 125] width 111 height 20
click at [116, 151] on div "0385268091" at bounding box center [118, 151] width 94 height 14
type input "0385268091"
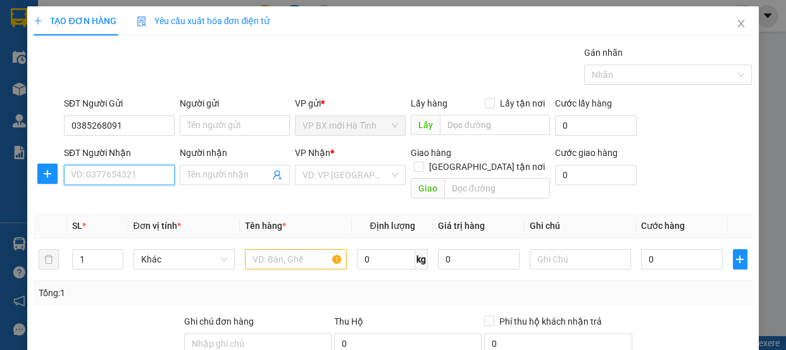
click at [129, 175] on input "SĐT Người Nhận" at bounding box center [119, 175] width 111 height 20
paste input "0973163245"
type input "0973163245"
click at [133, 199] on div "0973163245 - hoàn" at bounding box center [118, 200] width 94 height 14
type input "hoàn"
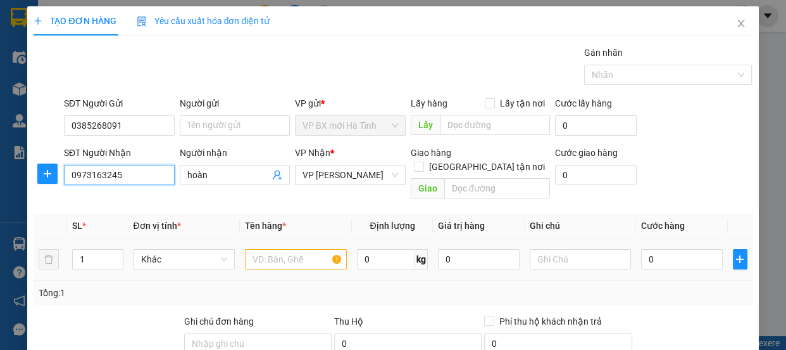
type input "0973163245"
click at [260, 249] on input "text" at bounding box center [296, 259] width 102 height 20
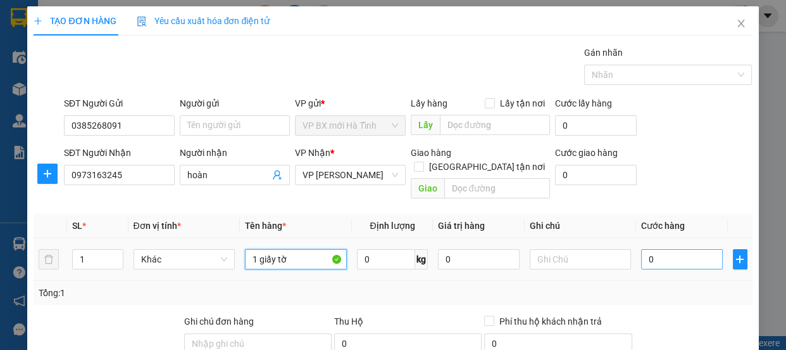
type input "1 giấy tờ"
click at [649, 249] on input "0" at bounding box center [682, 259] width 82 height 20
type input "3"
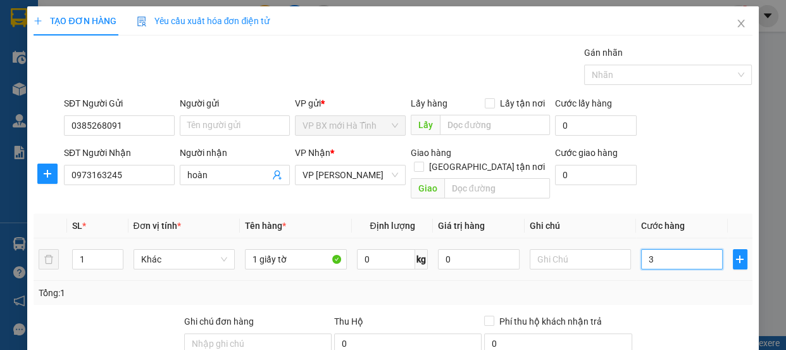
type input "30"
type input "30.000"
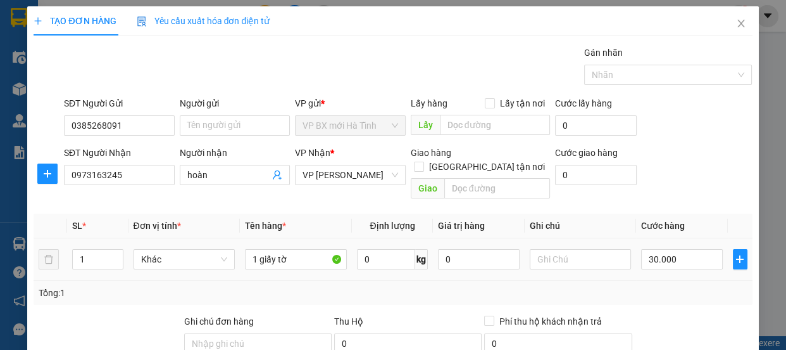
click at [661, 265] on td "30.000" at bounding box center [682, 259] width 92 height 42
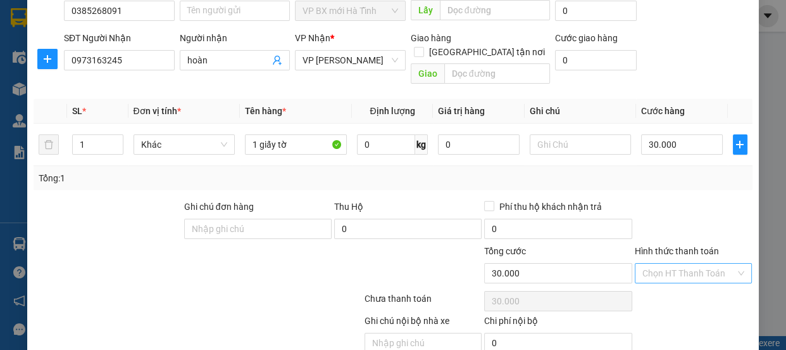
click at [657, 263] on input "Hình thức thanh toán" at bounding box center [690, 272] width 94 height 19
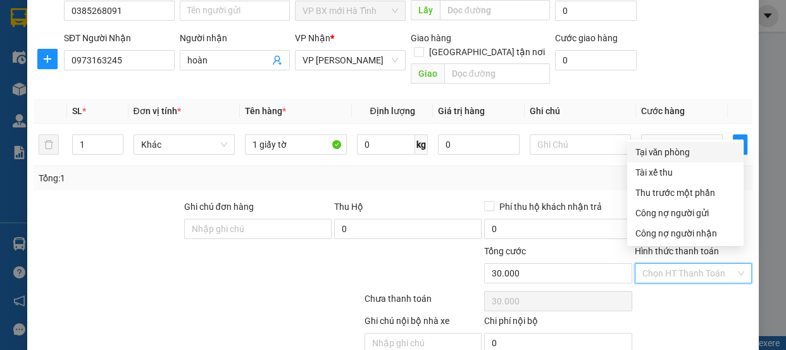
click at [655, 151] on div "Tại văn phòng" at bounding box center [685, 152] width 101 height 14
type input "0"
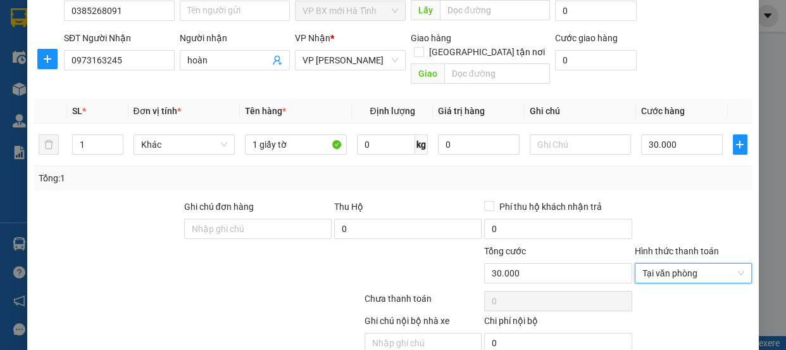
scroll to position [158, 0]
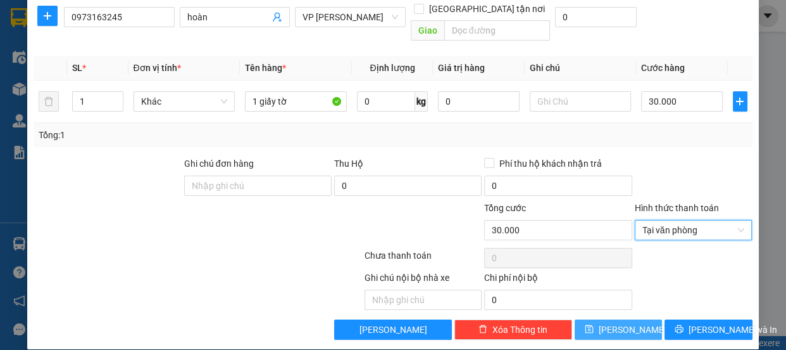
click at [594, 324] on span "save" at bounding box center [589, 329] width 9 height 10
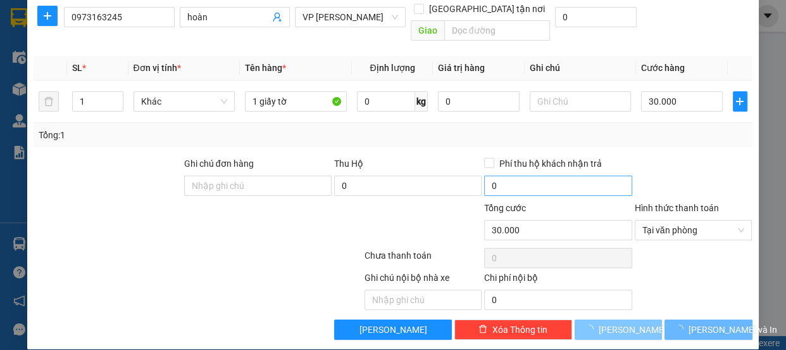
type input "0"
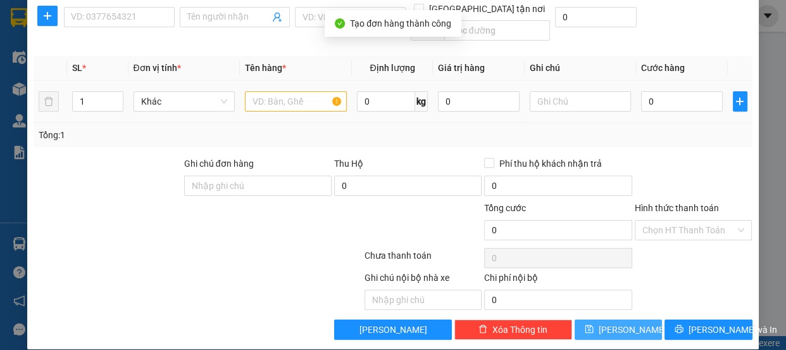
scroll to position [0, 0]
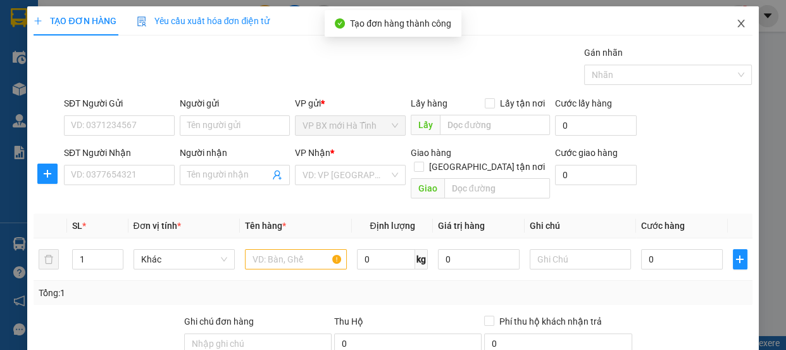
click at [736, 19] on icon "close" at bounding box center [741, 23] width 10 height 10
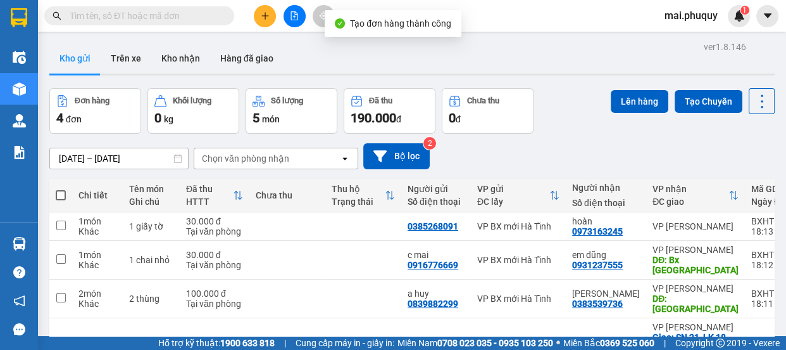
scroll to position [58, 0]
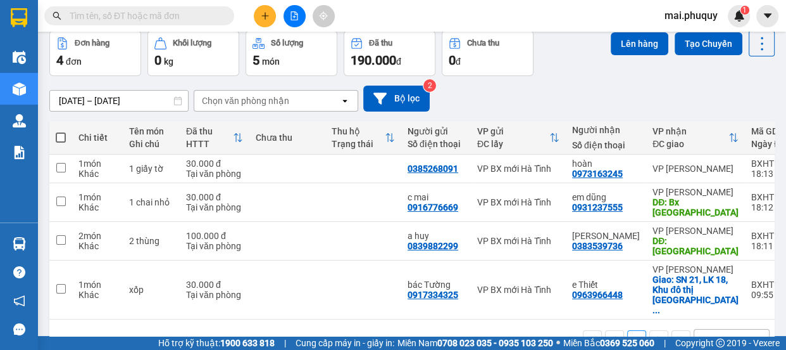
click at [57, 137] on span at bounding box center [61, 137] width 10 height 10
click at [61, 131] on input "checkbox" at bounding box center [61, 131] width 0 height 0
checkbox input "true"
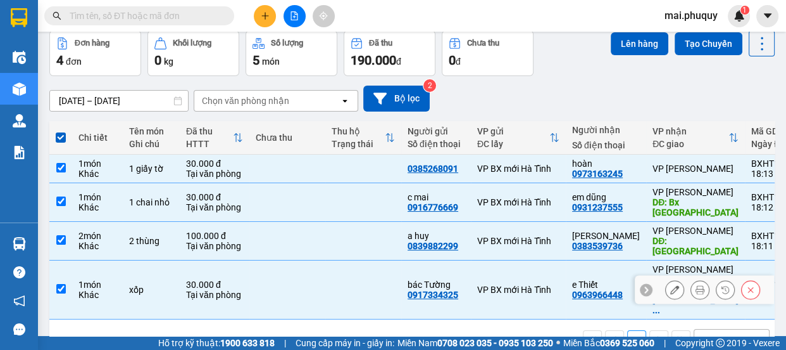
drag, startPoint x: 60, startPoint y: 258, endPoint x: 66, endPoint y: 262, distance: 7.9
click at [60, 284] on input "checkbox" at bounding box center [60, 288] width 9 height 9
checkbox input "false"
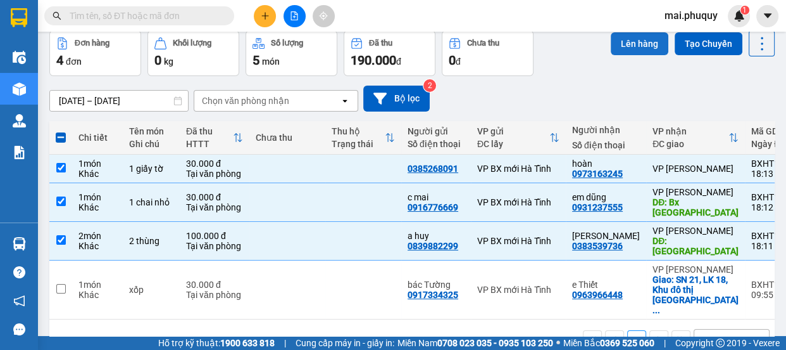
click at [612, 44] on button "Lên hàng" at bounding box center [640, 43] width 58 height 23
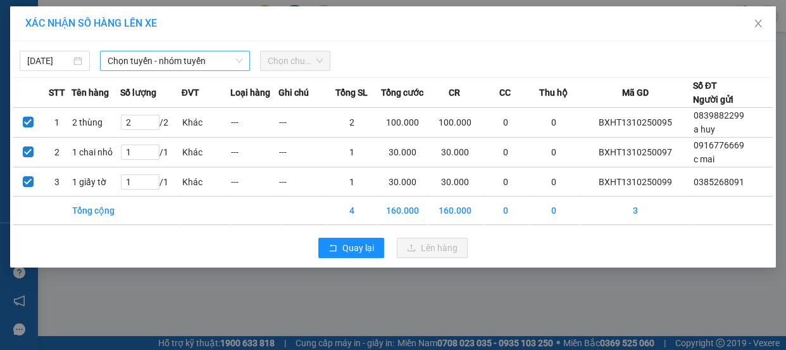
click at [127, 57] on span "Chọn tuyến - nhóm tuyến" at bounding box center [175, 60] width 135 height 19
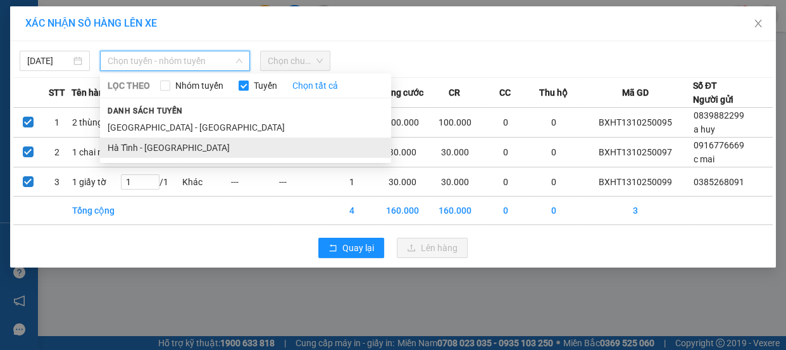
click at [127, 146] on li "Hà Tĩnh - [GEOGRAPHIC_DATA]" at bounding box center [245, 147] width 291 height 20
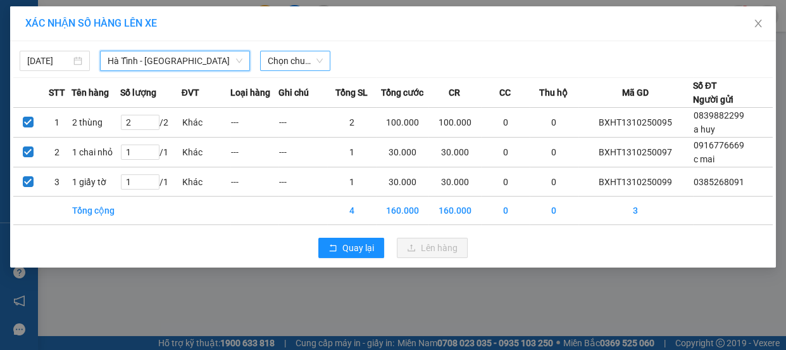
click at [297, 65] on span "Chọn chuyến" at bounding box center [295, 60] width 55 height 19
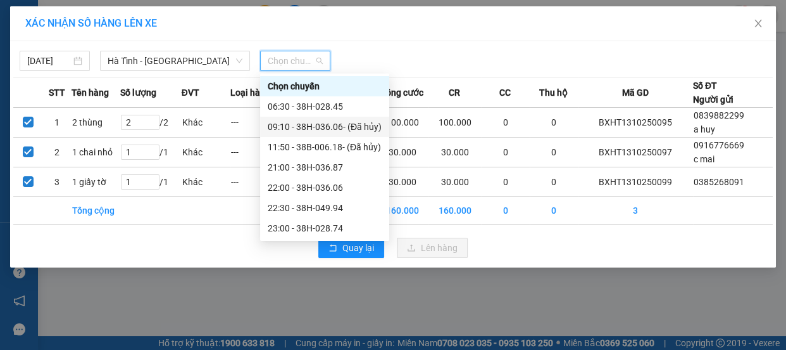
scroll to position [20, 0]
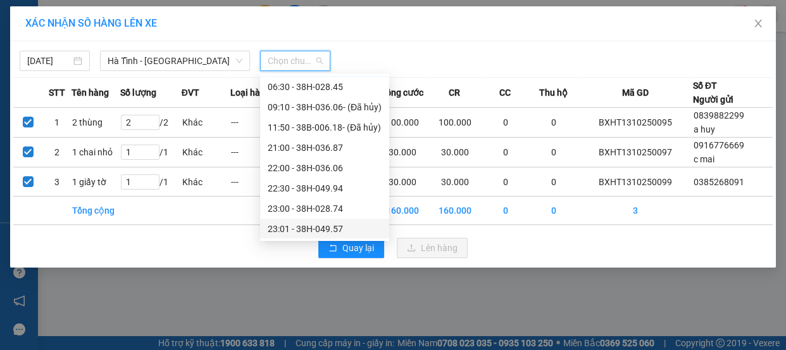
click at [322, 229] on div "23:01 - 38H-049.57" at bounding box center [325, 229] width 114 height 14
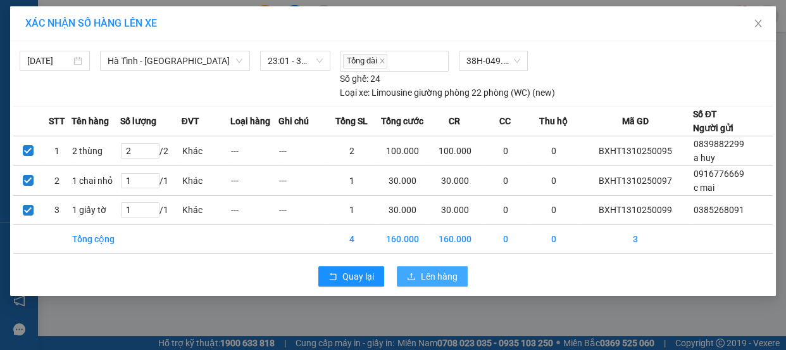
click at [439, 273] on span "Lên hàng" at bounding box center [439, 276] width 37 height 14
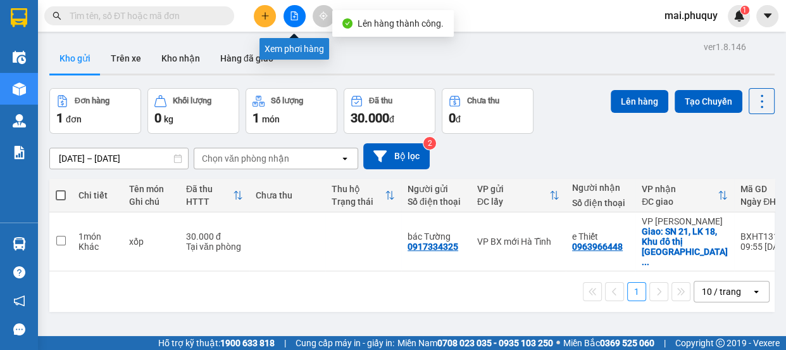
click at [295, 18] on icon "file-add" at bounding box center [294, 15] width 9 height 9
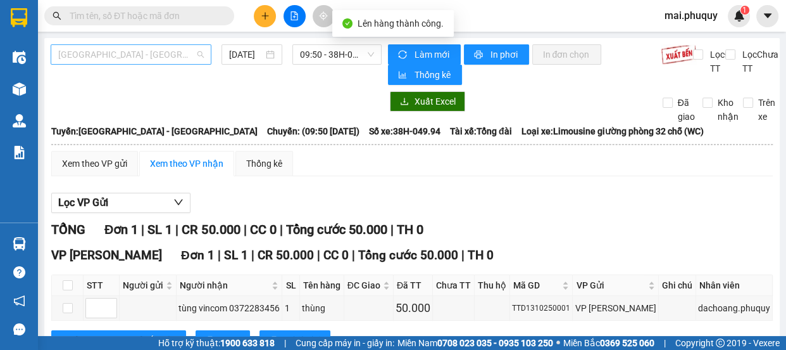
click at [101, 53] on span "[GEOGRAPHIC_DATA] - [GEOGRAPHIC_DATA]" at bounding box center [131, 54] width 146 height 19
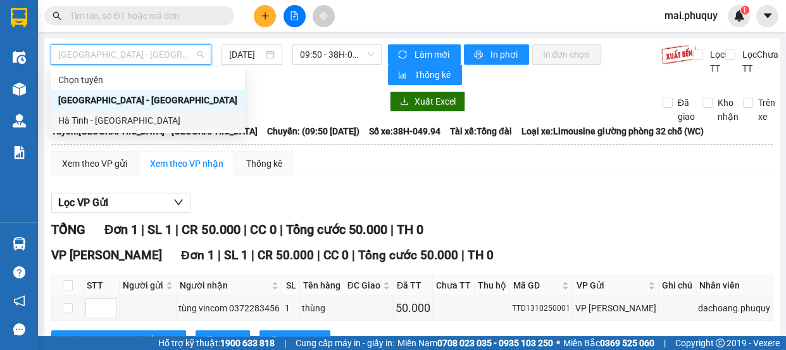
click at [86, 120] on div "Hà Tĩnh - [GEOGRAPHIC_DATA]" at bounding box center [147, 120] width 179 height 14
type input "[DATE]"
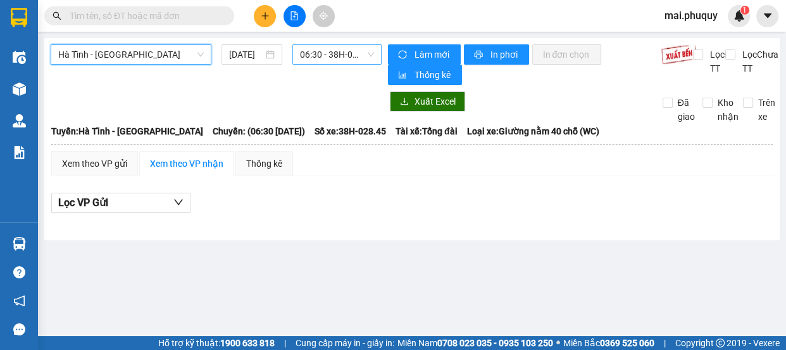
click at [334, 56] on span "06:30 - 38H-028.45" at bounding box center [337, 54] width 74 height 19
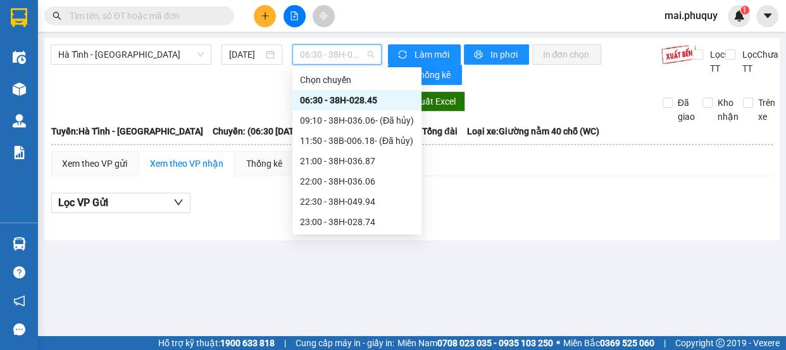
scroll to position [20, 0]
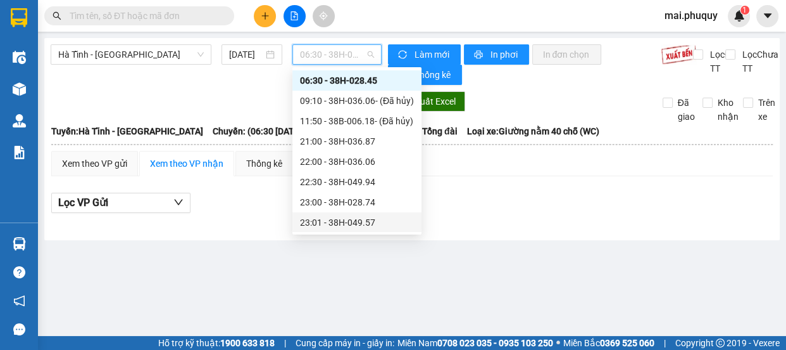
click at [367, 221] on div "23:01 - 38H-049.57" at bounding box center [357, 222] width 114 height 14
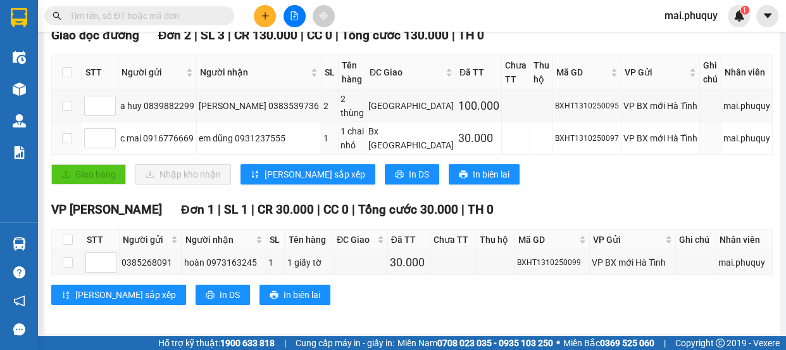
scroll to position [104, 0]
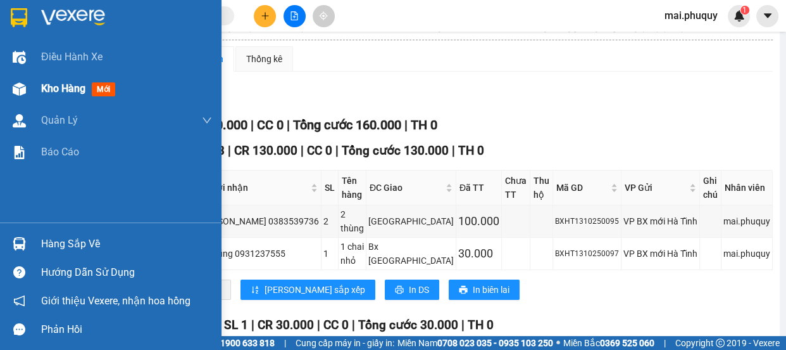
click at [25, 89] on img at bounding box center [19, 88] width 13 height 13
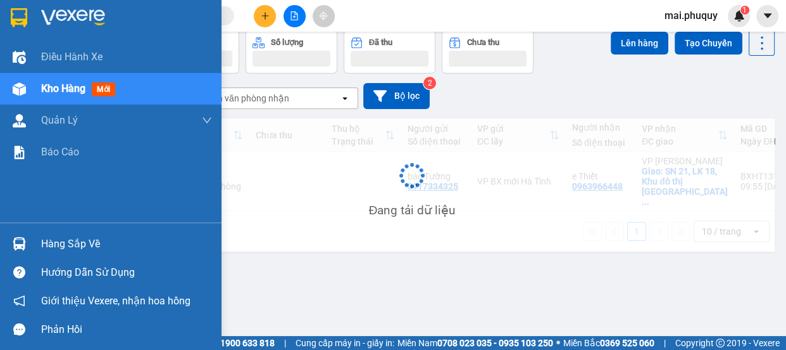
scroll to position [58, 0]
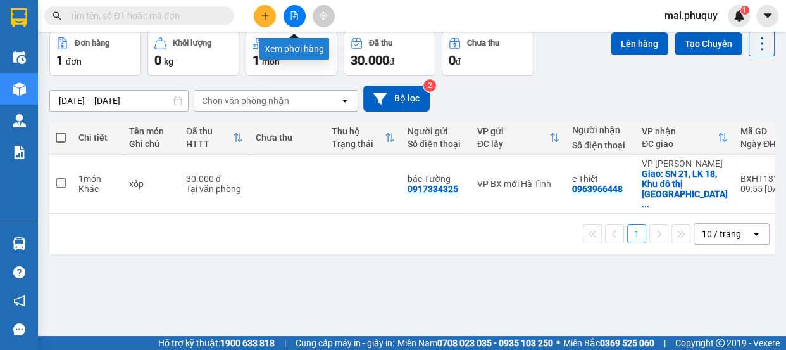
click at [293, 15] on icon "file-add" at bounding box center [294, 15] width 9 height 9
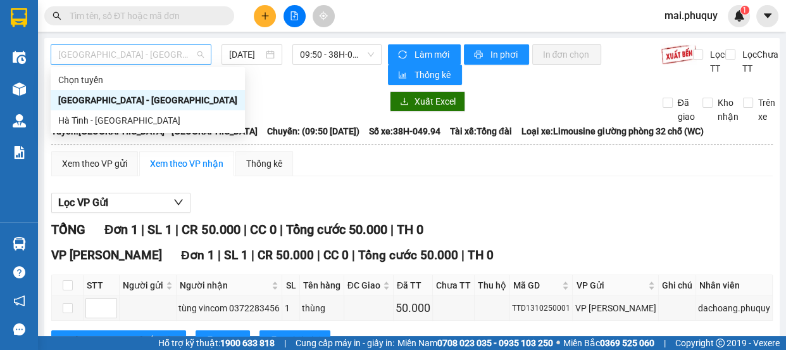
click at [104, 58] on span "[GEOGRAPHIC_DATA] - [GEOGRAPHIC_DATA]" at bounding box center [131, 54] width 146 height 19
drag, startPoint x: 99, startPoint y: 119, endPoint x: 111, endPoint y: 119, distance: 12.0
click at [99, 119] on div "Hà Tĩnh - [GEOGRAPHIC_DATA]" at bounding box center [147, 120] width 179 height 14
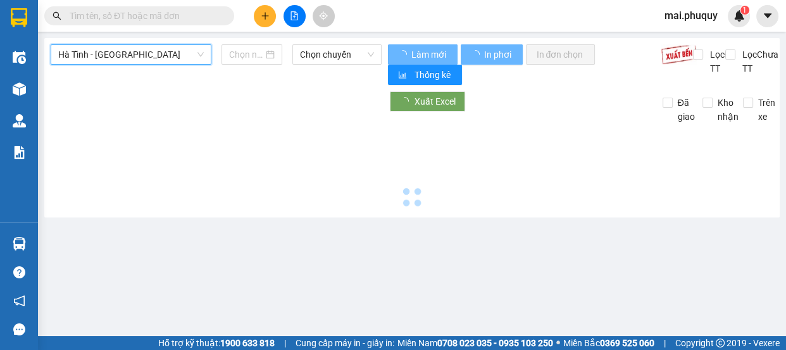
type input "[DATE]"
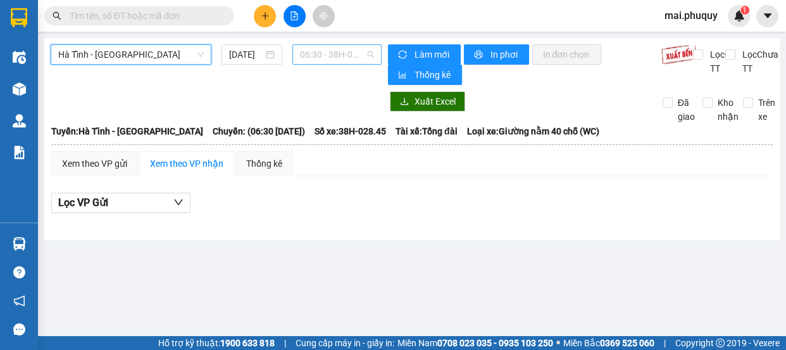
click at [320, 51] on span "06:30 - 38H-028.45" at bounding box center [337, 54] width 74 height 19
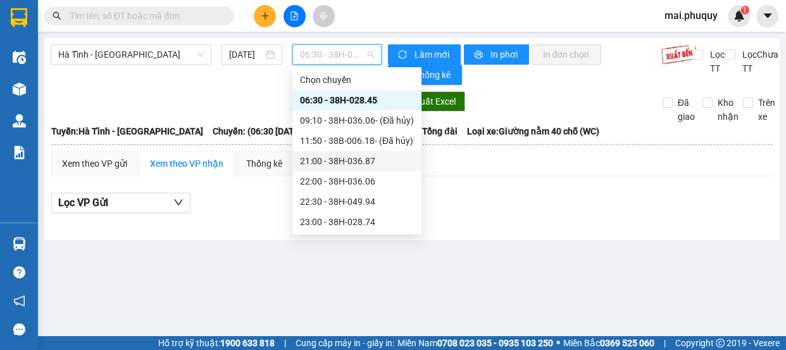
click at [365, 158] on div "21:00 - 38H-036.87" at bounding box center [357, 161] width 114 height 14
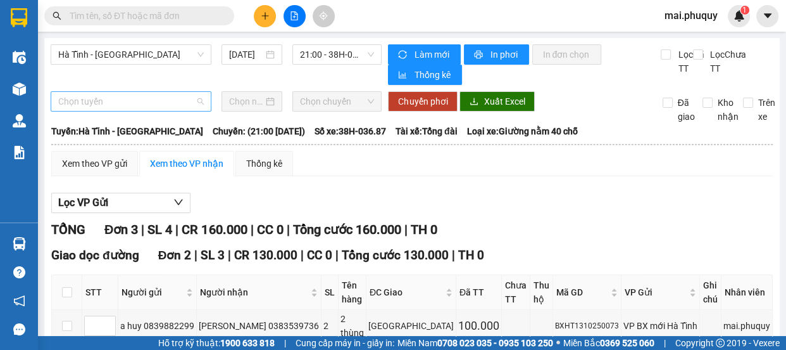
click at [158, 103] on span "Chọn tuyến" at bounding box center [131, 101] width 146 height 19
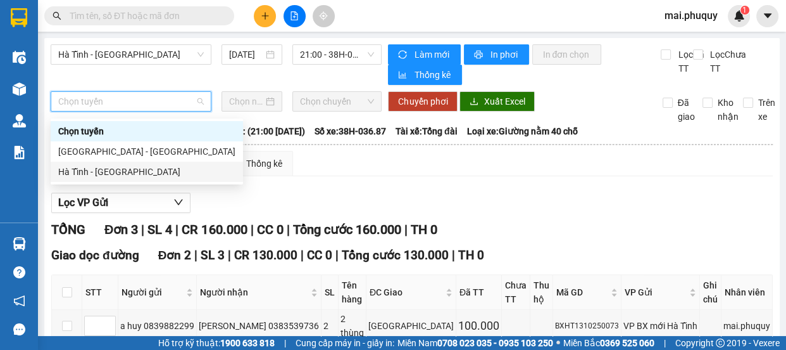
click at [103, 168] on div "Hà Tĩnh - [GEOGRAPHIC_DATA]" at bounding box center [146, 172] width 177 height 14
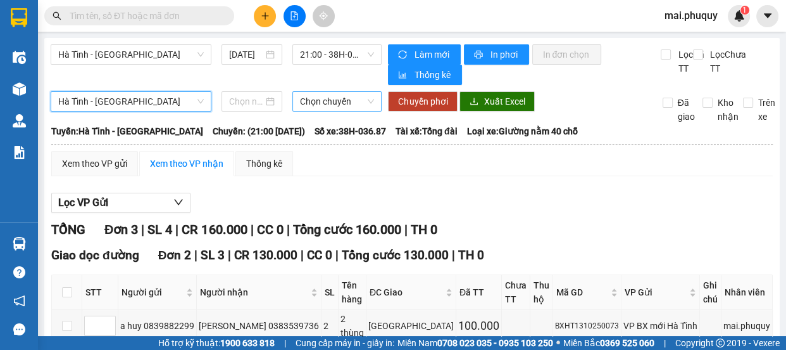
click at [320, 103] on span "Chọn chuyến" at bounding box center [337, 101] width 74 height 19
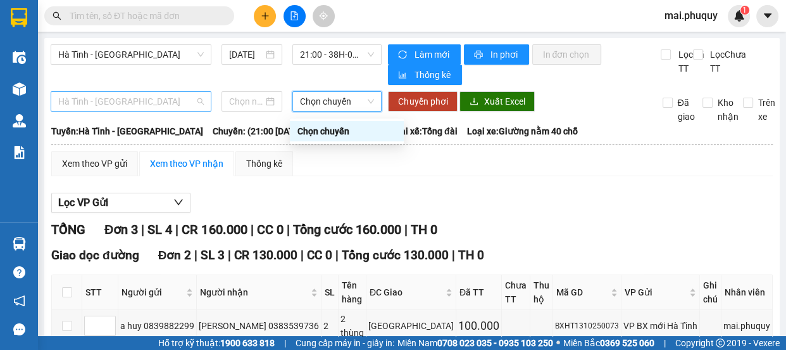
click at [146, 110] on span "Hà Tĩnh - [GEOGRAPHIC_DATA]" at bounding box center [131, 101] width 146 height 19
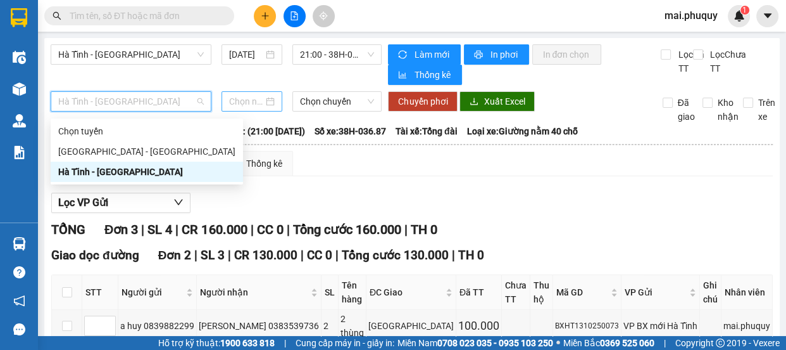
click at [239, 108] on input at bounding box center [246, 101] width 34 height 14
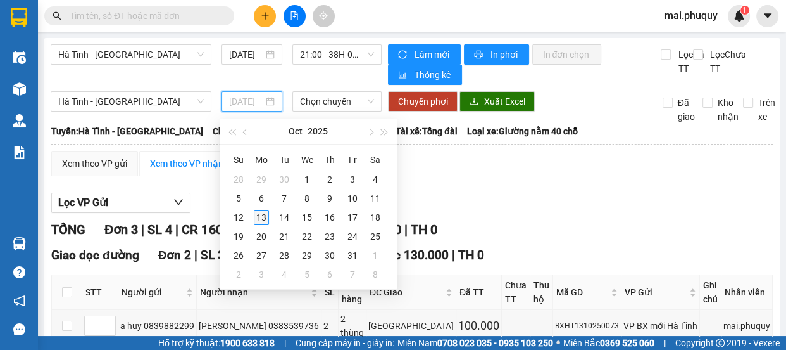
type input "[DATE]"
drag, startPoint x: 258, startPoint y: 214, endPoint x: 291, endPoint y: 179, distance: 47.5
click at [258, 213] on div "13" at bounding box center [261, 217] width 15 height 15
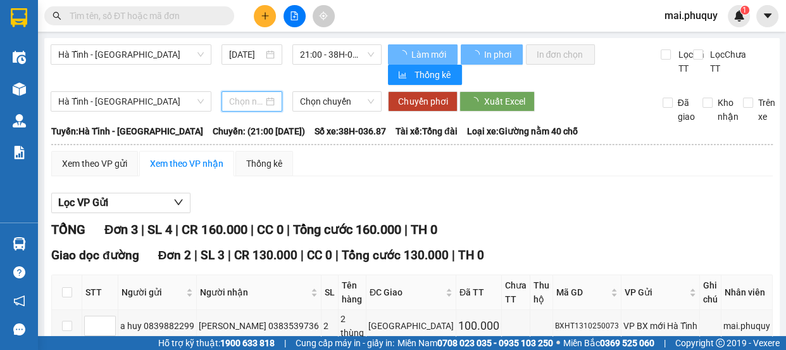
type input "[DATE]"
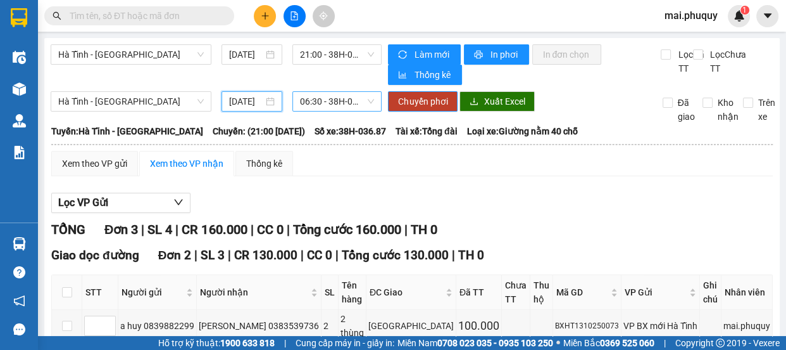
click at [323, 108] on span "06:30 - 38H-028.45" at bounding box center [337, 101] width 74 height 19
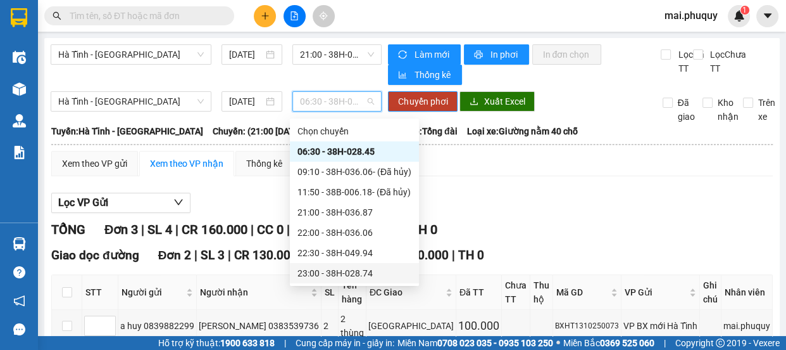
scroll to position [20, 0]
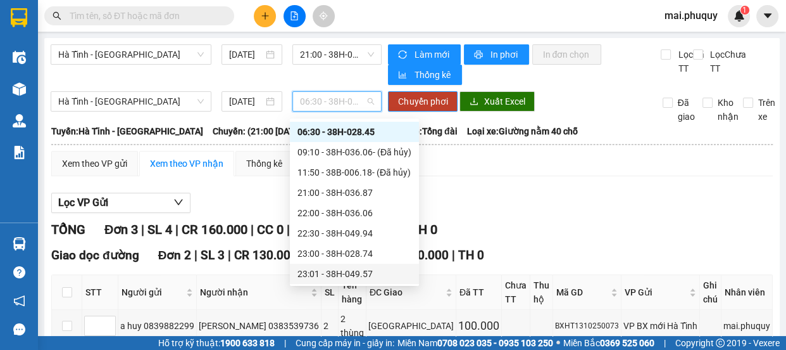
click at [341, 274] on div "23:01 - 38H-049.57" at bounding box center [355, 274] width 114 height 14
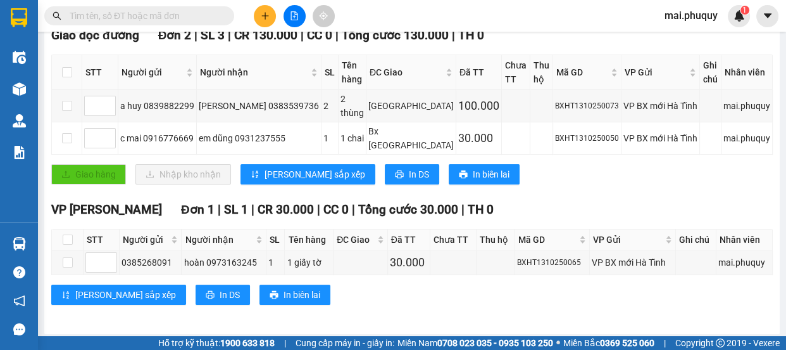
scroll to position [0, 0]
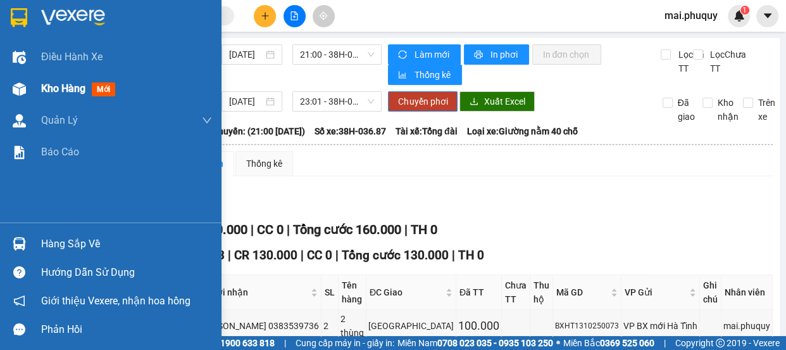
click at [28, 82] on div at bounding box center [19, 89] width 22 height 22
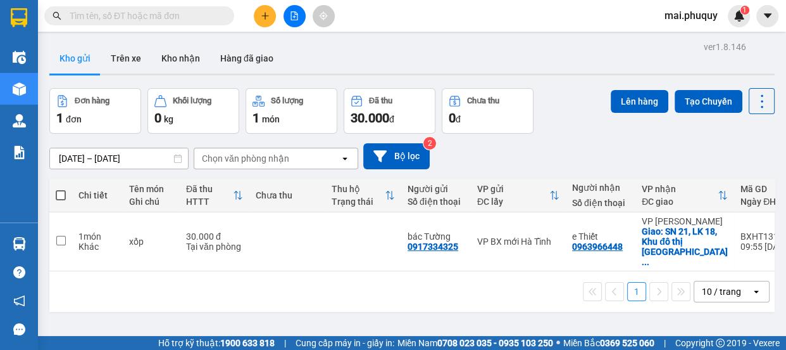
scroll to position [58, 0]
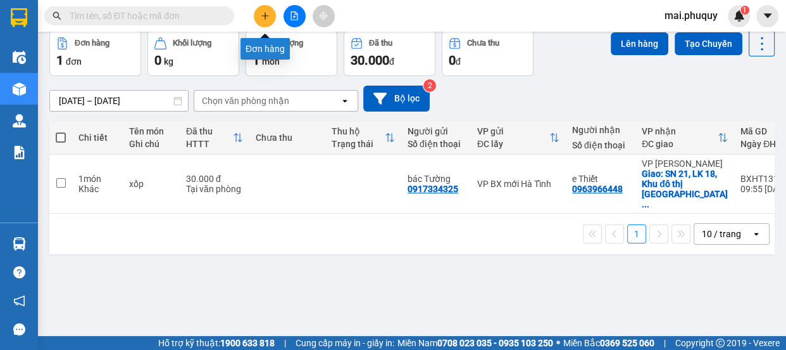
click at [263, 16] on icon "plus" at bounding box center [265, 15] width 9 height 9
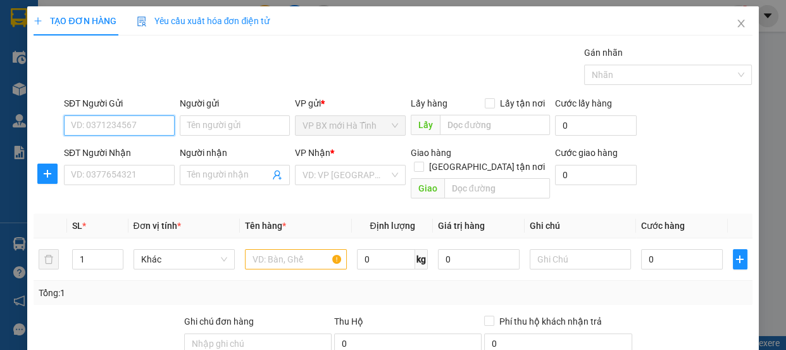
click at [113, 120] on input "SĐT Người Gửi" at bounding box center [119, 125] width 111 height 20
type input "0965248272"
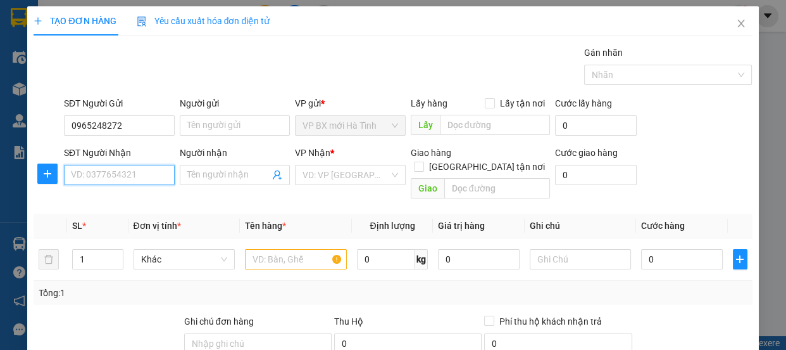
click at [127, 167] on input "SĐT Người Nhận" at bounding box center [119, 175] width 111 height 20
type input "0376621762"
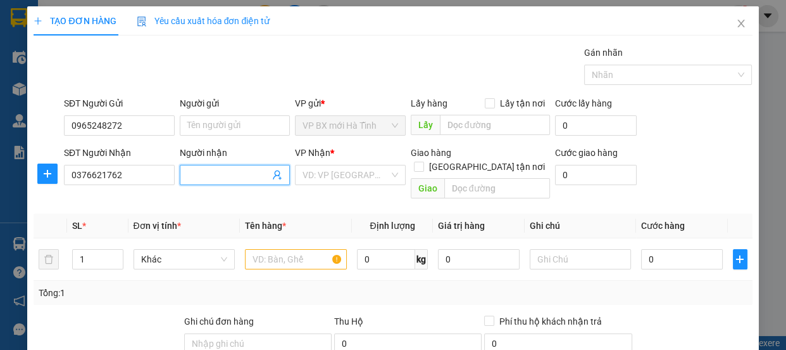
click at [200, 175] on input "Người nhận" at bounding box center [228, 175] width 83 height 14
click at [321, 174] on input "search" at bounding box center [346, 174] width 87 height 19
click at [235, 173] on input "Người nhận" at bounding box center [228, 175] width 83 height 14
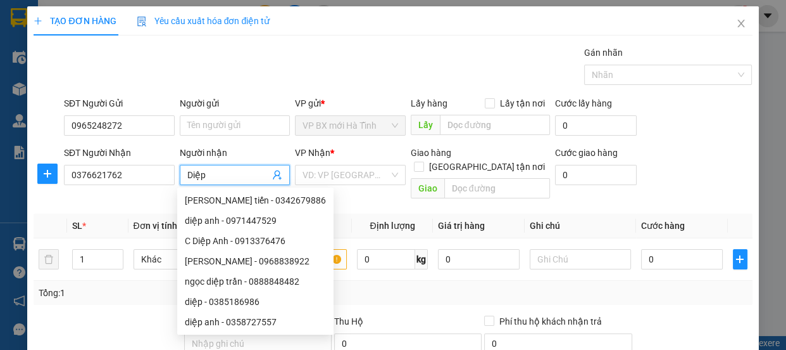
click at [187, 170] on input "Diệp" at bounding box center [228, 175] width 83 height 14
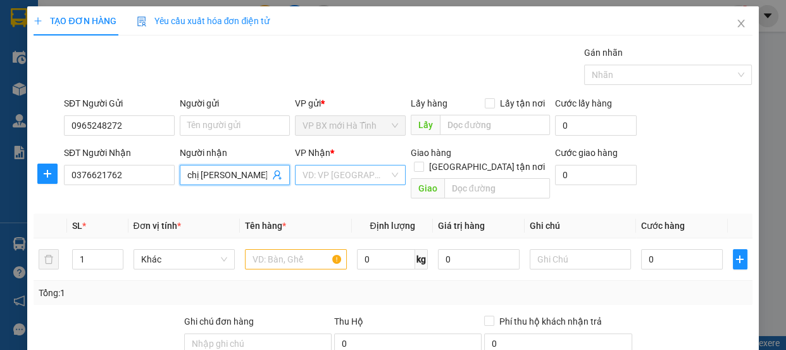
type input "chị Diệp"
click at [333, 171] on input "search" at bounding box center [346, 174] width 87 height 19
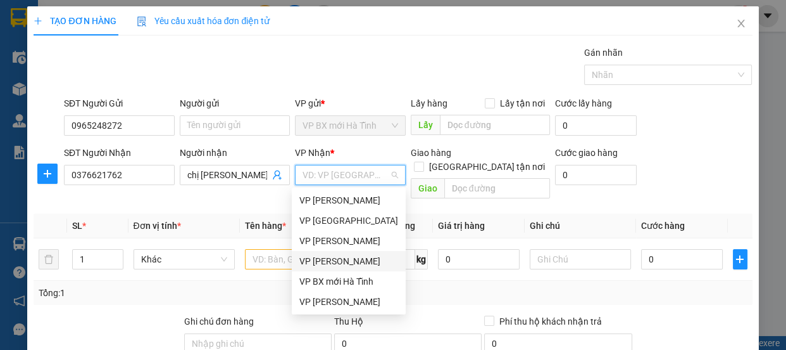
click at [348, 260] on div "VP [PERSON_NAME]" at bounding box center [349, 261] width 99 height 14
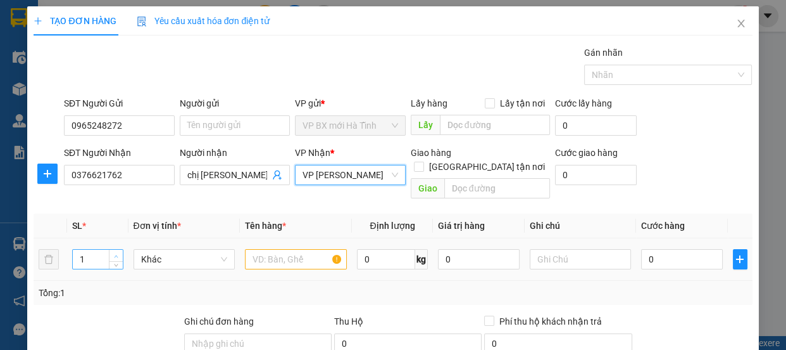
type input "2"
drag, startPoint x: 112, startPoint y: 237, endPoint x: 229, endPoint y: 255, distance: 118.5
click at [115, 251] on span "up" at bounding box center [117, 255] width 8 height 8
click at [277, 249] on input "text" at bounding box center [296, 259] width 102 height 20
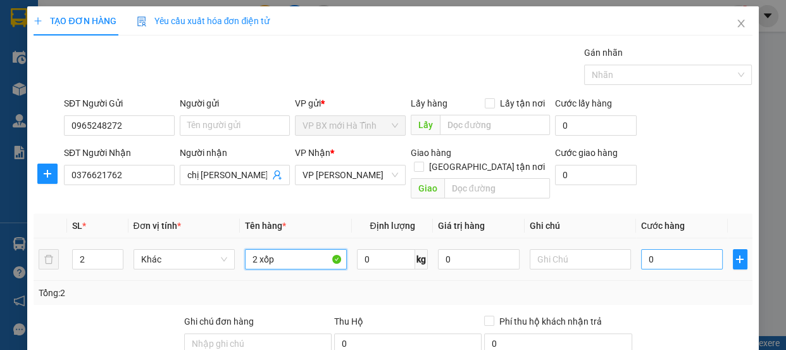
type input "2 xốp"
click at [671, 249] on input "0" at bounding box center [682, 259] width 82 height 20
type input "6"
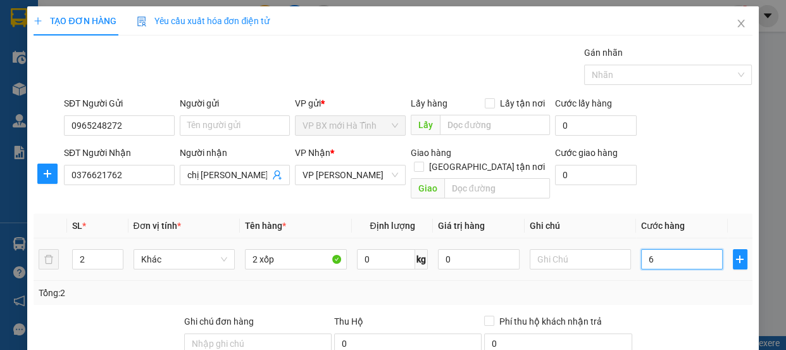
type input "60"
type input "60.000"
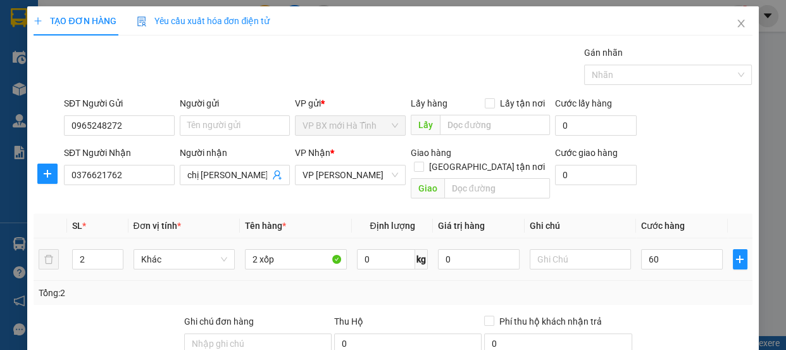
type input "60.000"
click at [681, 262] on td "60.000" at bounding box center [682, 259] width 92 height 42
click at [656, 249] on input "60.000" at bounding box center [682, 259] width 82 height 20
type input "7"
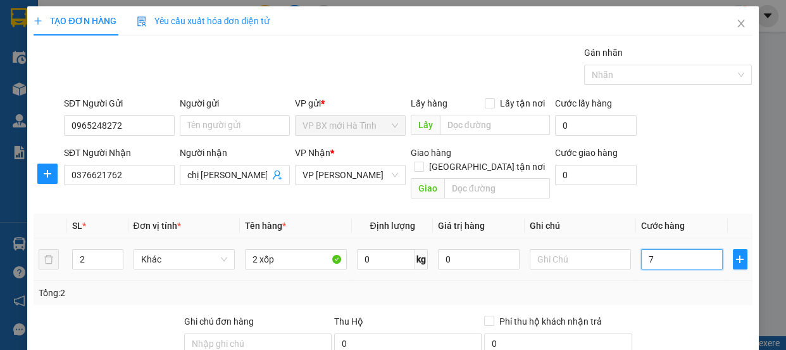
type input "7"
type input "70"
type input "70.000"
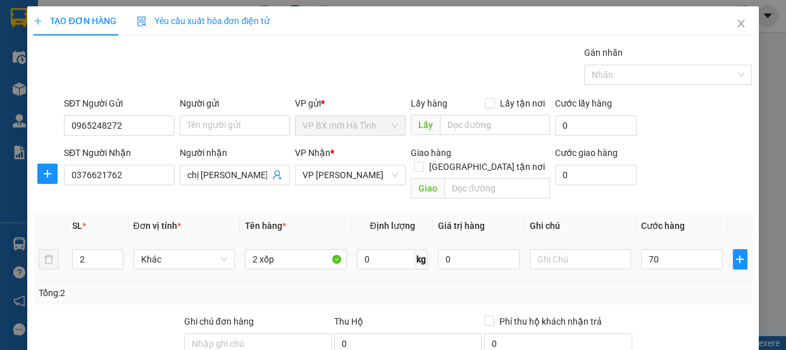
type input "70.000"
click at [662, 281] on div "Tổng: 2" at bounding box center [393, 293] width 719 height 24
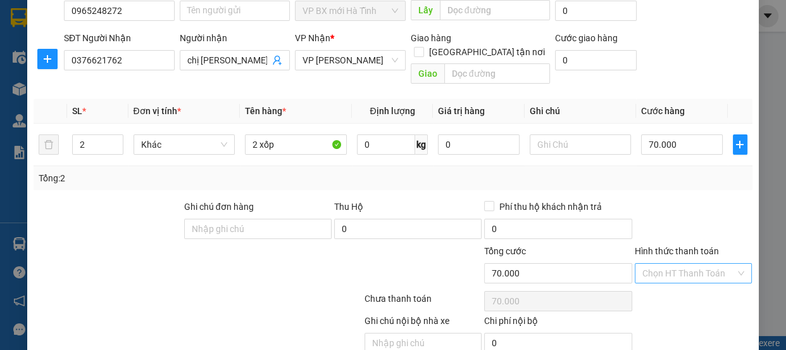
click at [655, 263] on input "Hình thức thanh toán" at bounding box center [690, 272] width 94 height 19
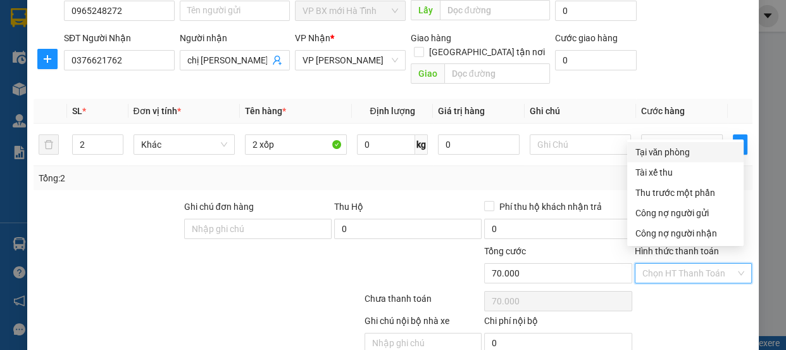
click at [658, 148] on div "Tại văn phòng" at bounding box center [685, 152] width 101 height 14
type input "0"
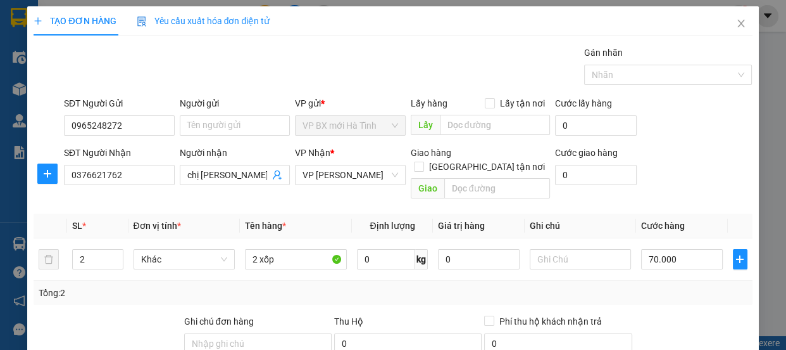
scroll to position [158, 0]
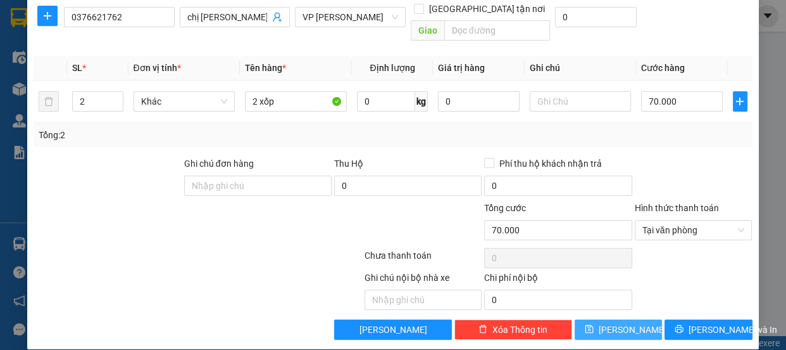
click at [628, 323] on button "[PERSON_NAME]" at bounding box center [618, 329] width 87 height 20
type input "1"
type input "0"
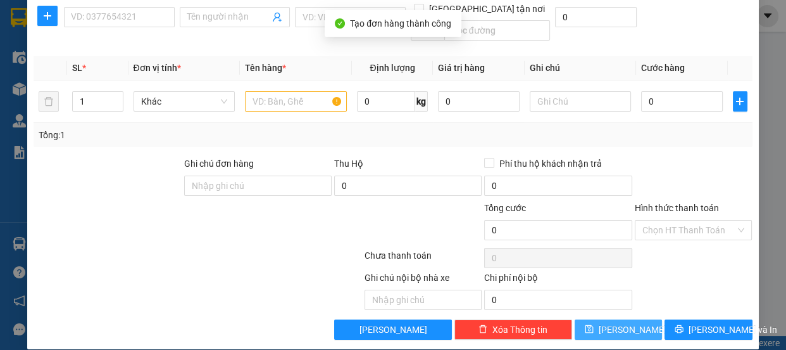
scroll to position [0, 0]
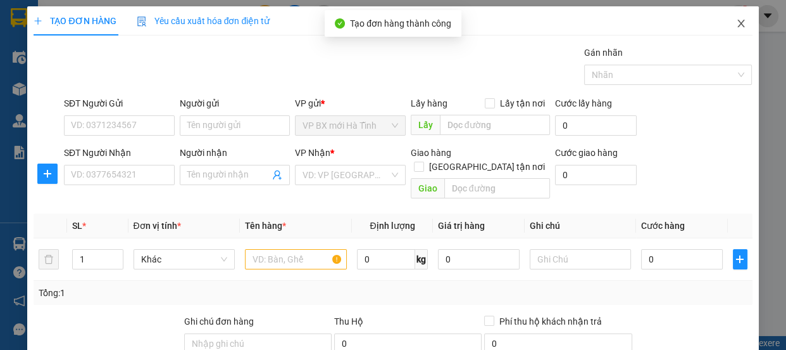
click at [736, 23] on icon "close" at bounding box center [741, 23] width 10 height 10
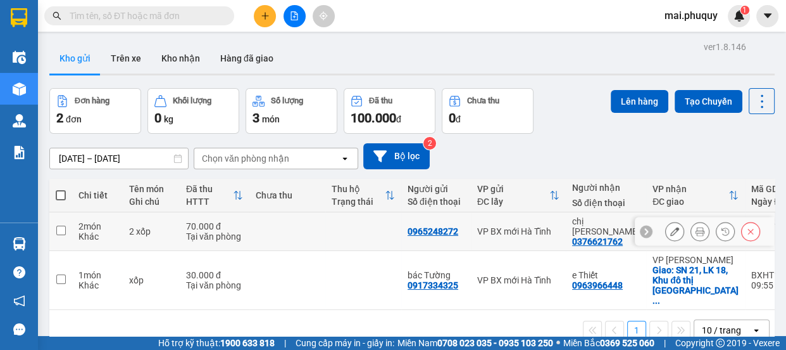
drag, startPoint x: 63, startPoint y: 225, endPoint x: 87, endPoint y: 224, distance: 23.4
click at [66, 224] on td at bounding box center [60, 231] width 23 height 39
checkbox input "true"
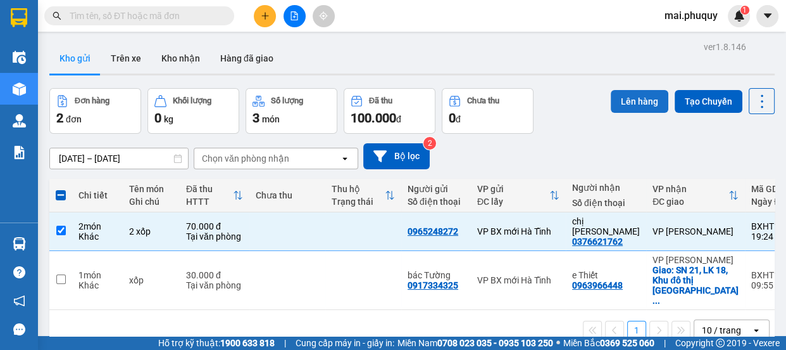
click at [644, 104] on button "Lên hàng" at bounding box center [640, 101] width 58 height 23
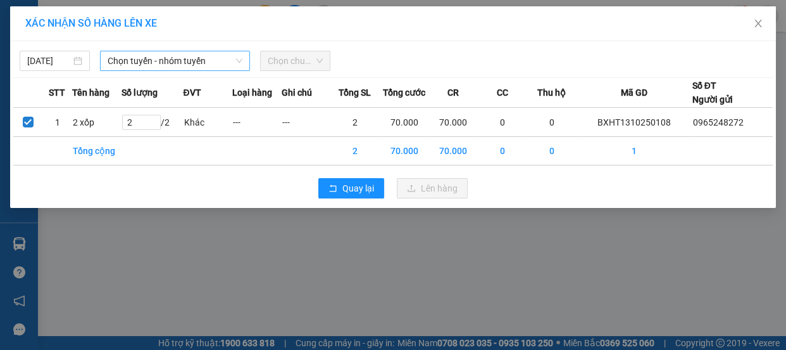
click at [137, 60] on span "Chọn tuyến - nhóm tuyến" at bounding box center [175, 60] width 135 height 19
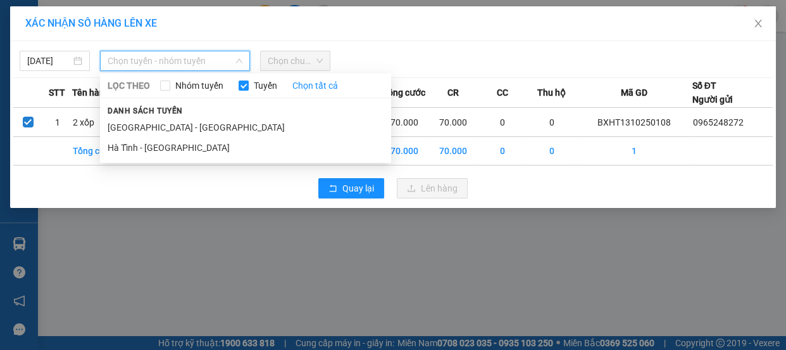
drag, startPoint x: 122, startPoint y: 146, endPoint x: 137, endPoint y: 144, distance: 14.7
click at [123, 146] on li "Hà Tĩnh - [GEOGRAPHIC_DATA]" at bounding box center [245, 147] width 291 height 20
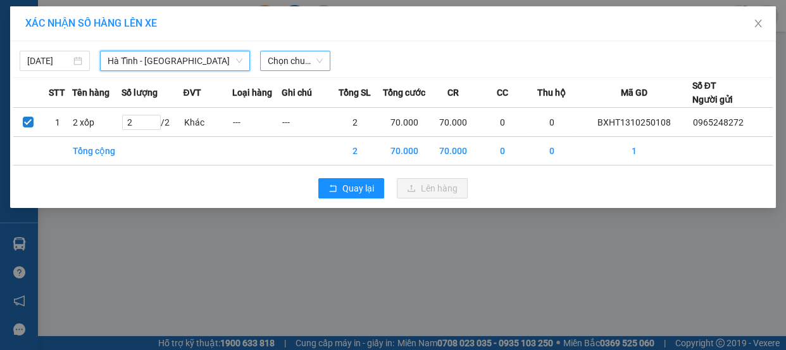
click at [276, 59] on span "Chọn chuyến" at bounding box center [295, 60] width 55 height 19
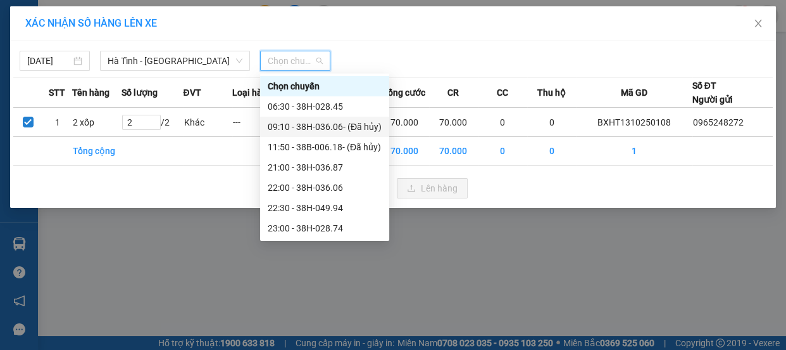
scroll to position [20, 0]
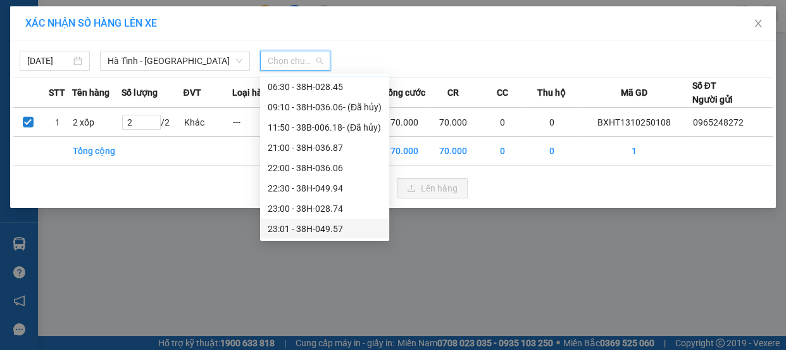
click at [321, 227] on div "23:01 - 38H-049.57" at bounding box center [325, 229] width 114 height 14
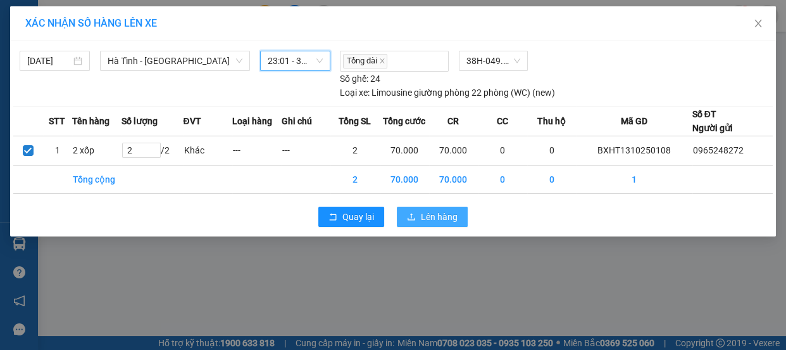
click at [431, 218] on span "Lên hàng" at bounding box center [439, 217] width 37 height 14
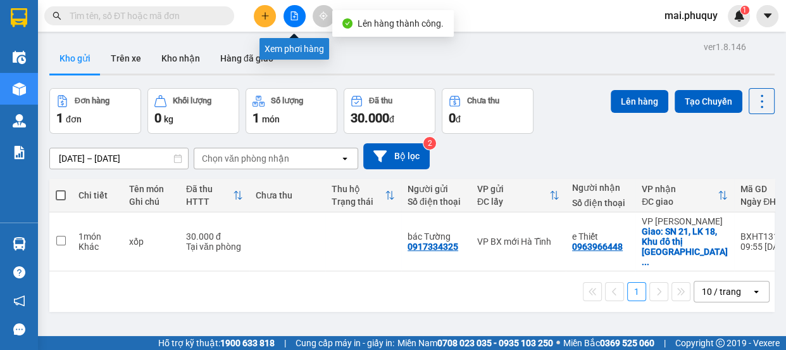
click at [288, 6] on button at bounding box center [295, 16] width 22 height 22
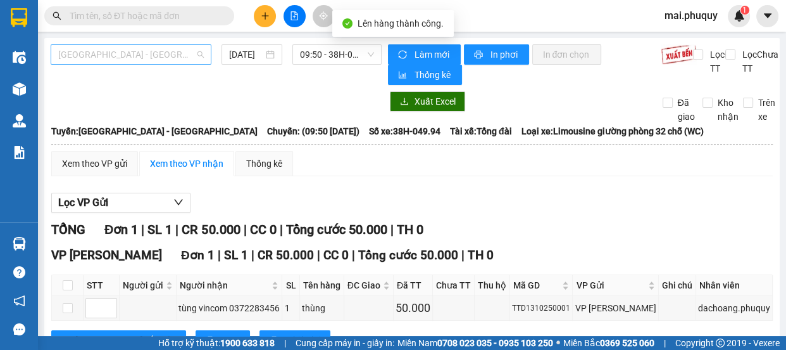
click at [96, 49] on span "[GEOGRAPHIC_DATA] - [GEOGRAPHIC_DATA]" at bounding box center [131, 54] width 146 height 19
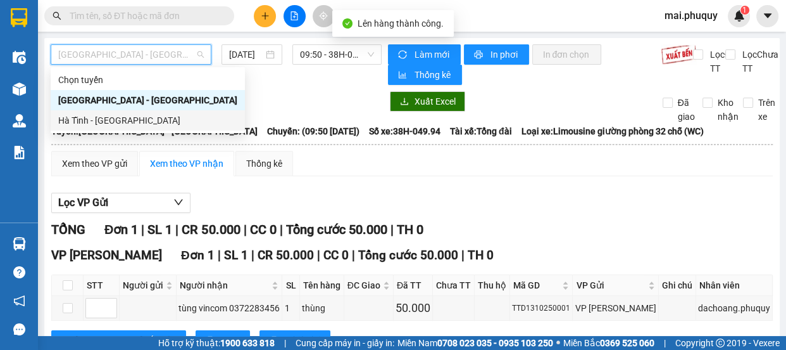
drag, startPoint x: 91, startPoint y: 119, endPoint x: 171, endPoint y: 102, distance: 81.6
click at [91, 120] on div "Hà Tĩnh - [GEOGRAPHIC_DATA]" at bounding box center [147, 120] width 179 height 14
type input "[DATE]"
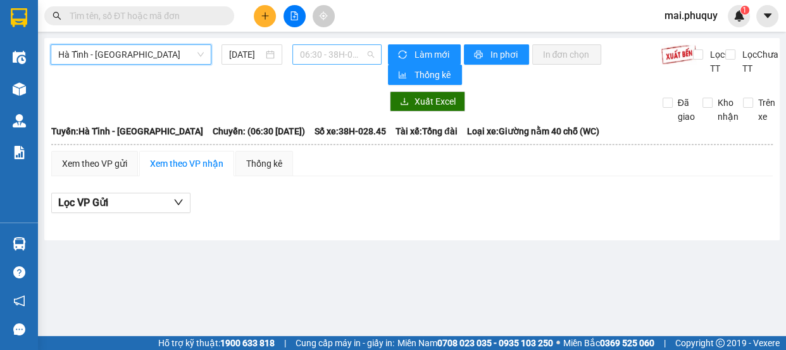
click at [312, 54] on span "06:30 - 38H-028.45" at bounding box center [337, 54] width 74 height 19
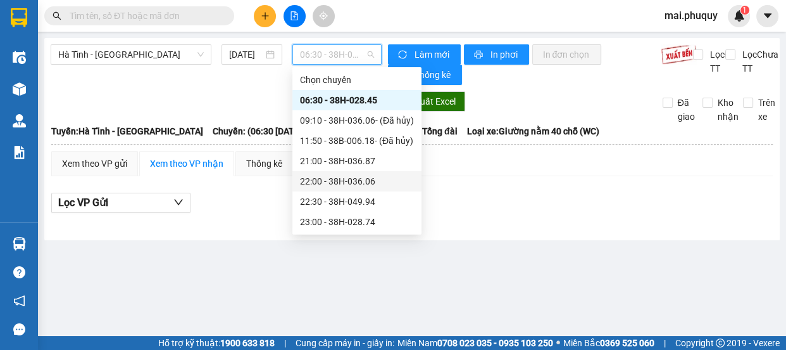
scroll to position [20, 0]
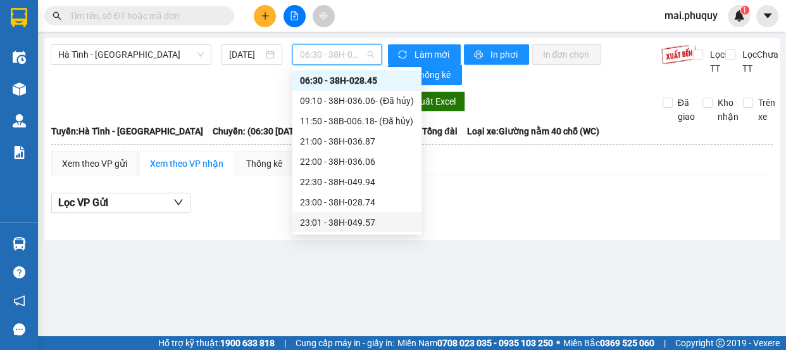
click at [340, 220] on div "23:01 - 38H-049.57" at bounding box center [357, 222] width 114 height 14
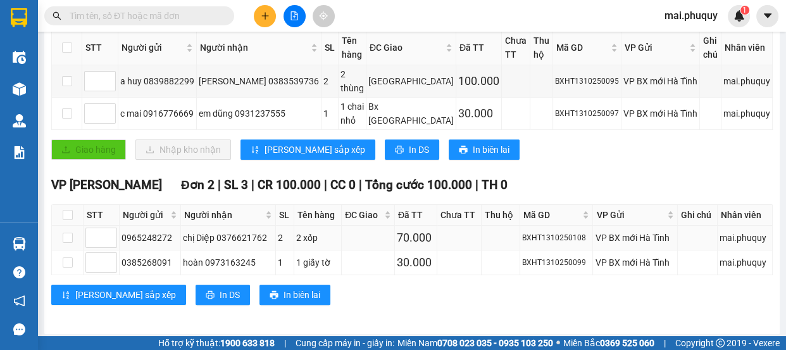
scroll to position [187, 0]
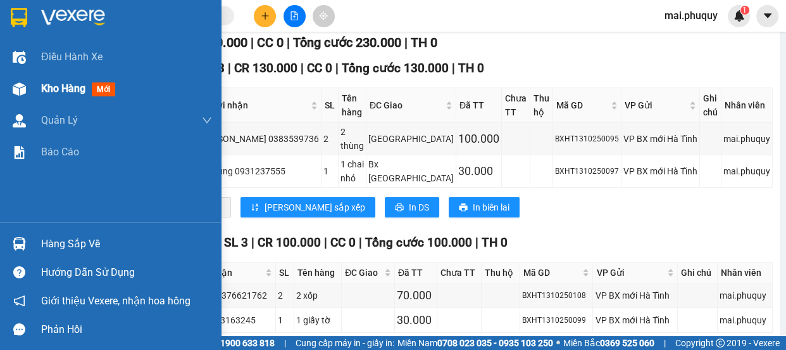
click at [19, 86] on img at bounding box center [19, 88] width 13 height 13
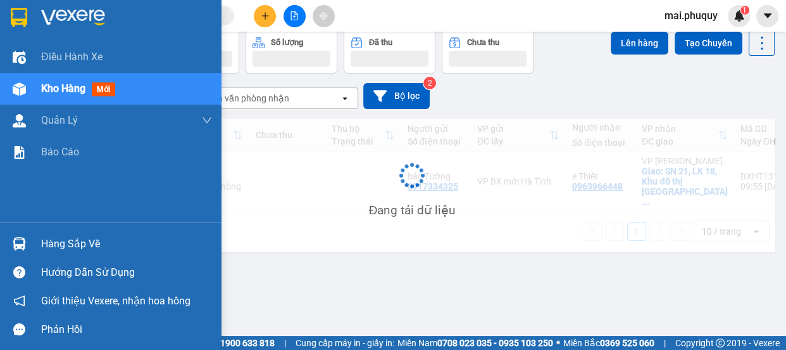
scroll to position [58, 0]
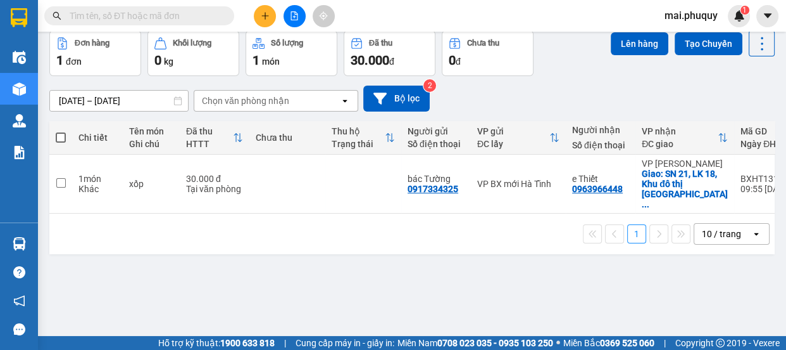
click at [267, 20] on button at bounding box center [265, 16] width 22 height 22
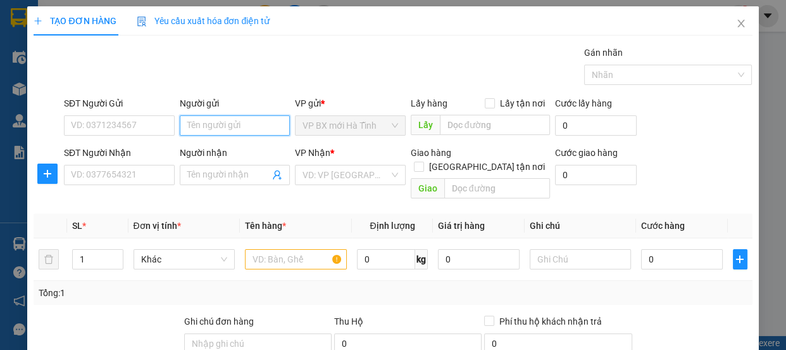
click at [206, 121] on input "Người gửi" at bounding box center [235, 125] width 111 height 20
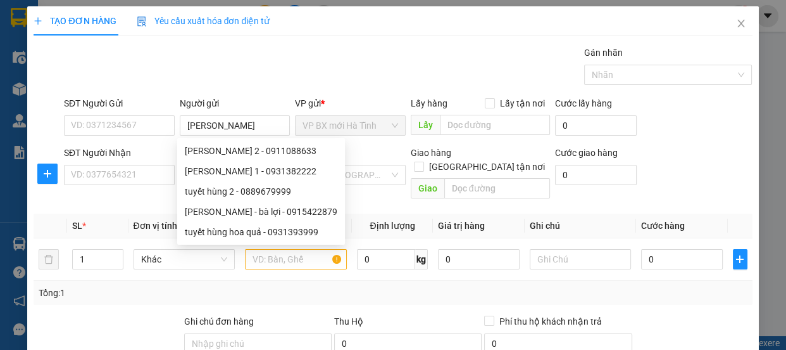
click at [370, 149] on div "VP Nhận *" at bounding box center [350, 153] width 111 height 14
click at [356, 149] on div "VP Nhận *" at bounding box center [350, 153] width 111 height 14
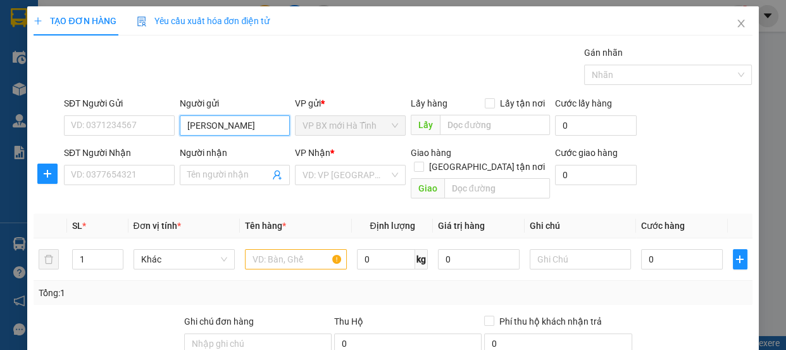
click at [241, 123] on input "tuyết hùng" at bounding box center [235, 125] width 111 height 20
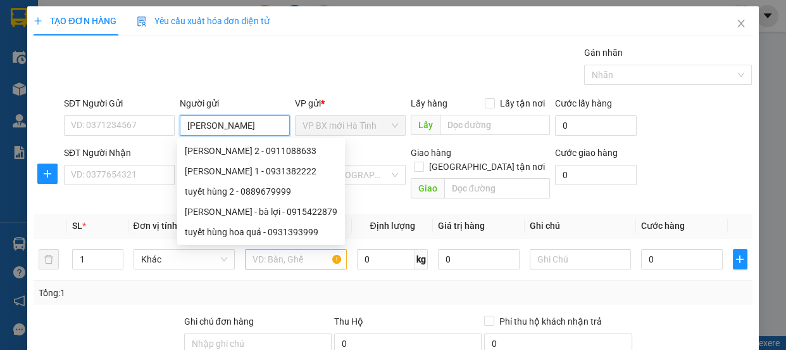
drag, startPoint x: 241, startPoint y: 123, endPoint x: 56, endPoint y: 117, distance: 185.0
click at [56, 117] on div "SĐT Người Gửi VD: 0371234567 Người gửi tuyết hùng VP gửi * VP BX mới Hà Tĩnh Lấ…" at bounding box center [392, 118] width 721 height 44
type input "Tuyết Hùng"
drag, startPoint x: 387, startPoint y: 198, endPoint x: 395, endPoint y: 196, distance: 8.3
click at [388, 198] on div "Transit Pickup Surcharge Ids Transit Deliver Surcharge Ids Transit Deliver Surc…" at bounding box center [393, 271] width 719 height 451
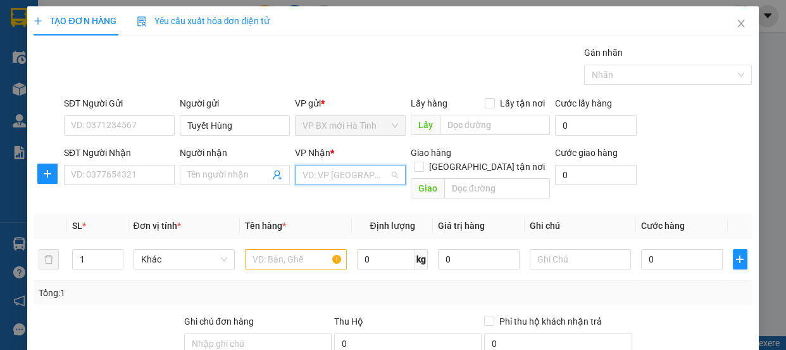
click at [359, 182] on input "search" at bounding box center [346, 174] width 87 height 19
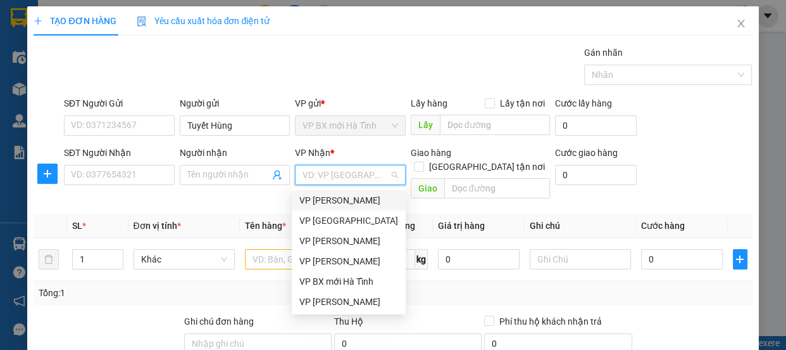
click at [341, 201] on div "VP [PERSON_NAME]" at bounding box center [349, 200] width 99 height 14
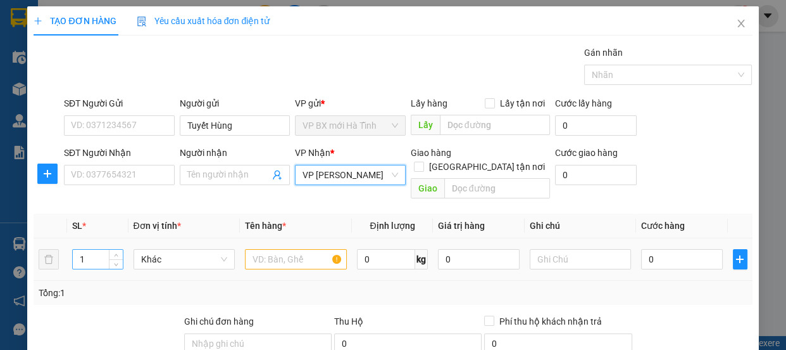
click at [100, 249] on input "1" at bounding box center [97, 258] width 49 height 19
type input "15"
click at [291, 249] on input "text" at bounding box center [296, 259] width 102 height 20
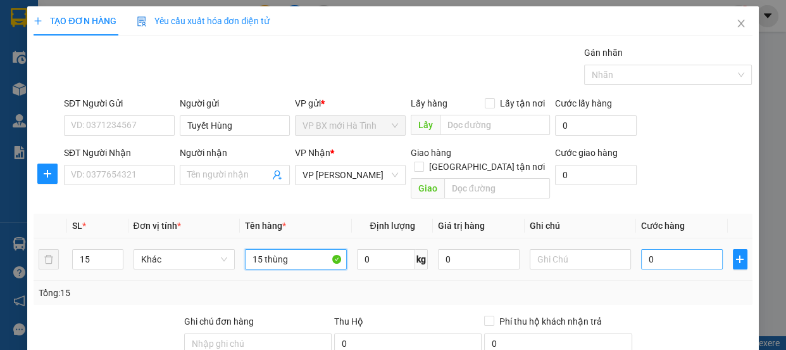
type input "15 thùng"
click at [681, 253] on input "0" at bounding box center [682, 259] width 82 height 20
type input "3"
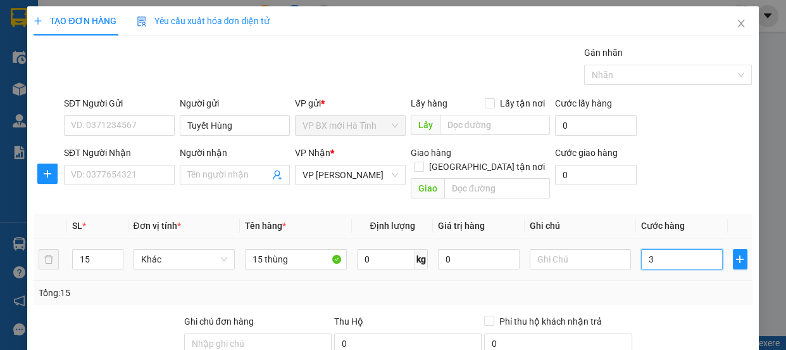
type input "30"
type input "300"
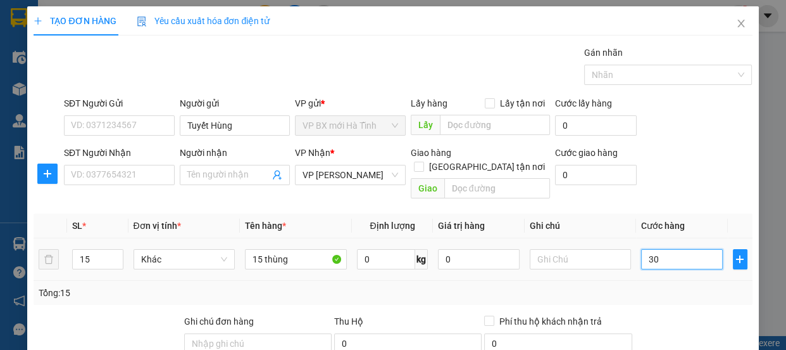
type input "300"
type input "300.000"
click at [678, 264] on td "300.000" at bounding box center [682, 259] width 92 height 42
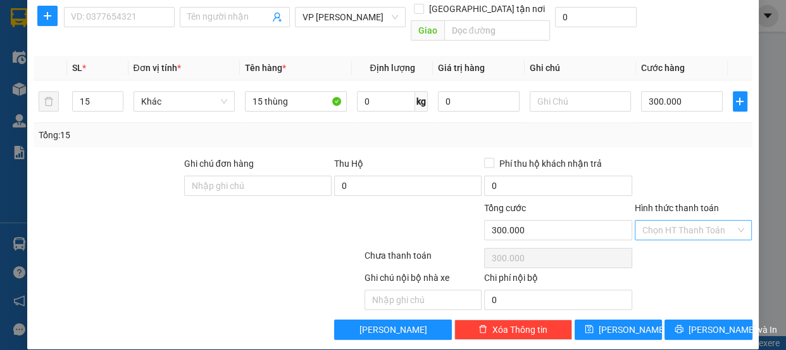
click at [665, 220] on input "Hình thức thanh toán" at bounding box center [690, 229] width 94 height 19
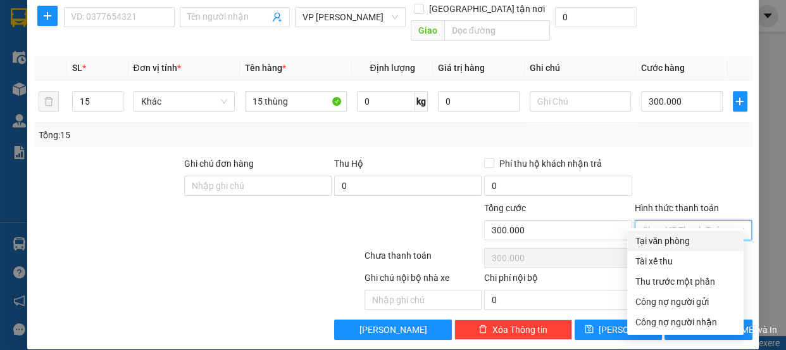
click at [664, 239] on div "Tại văn phòng" at bounding box center [685, 241] width 101 height 14
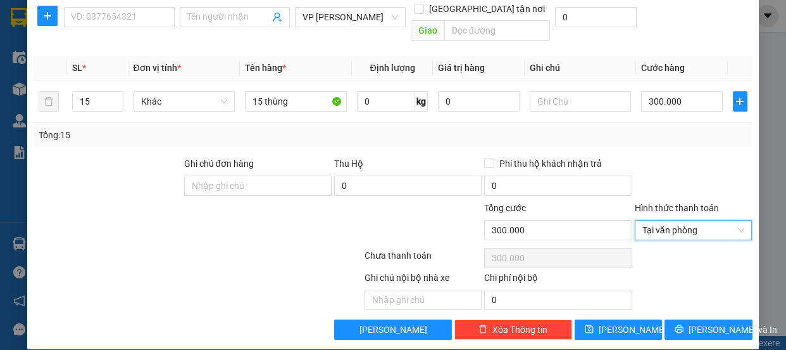
type input "0"
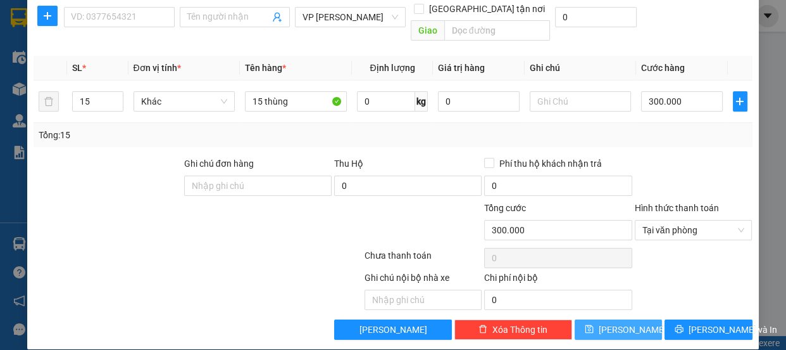
click at [623, 322] on span "[PERSON_NAME]" at bounding box center [633, 329] width 68 height 14
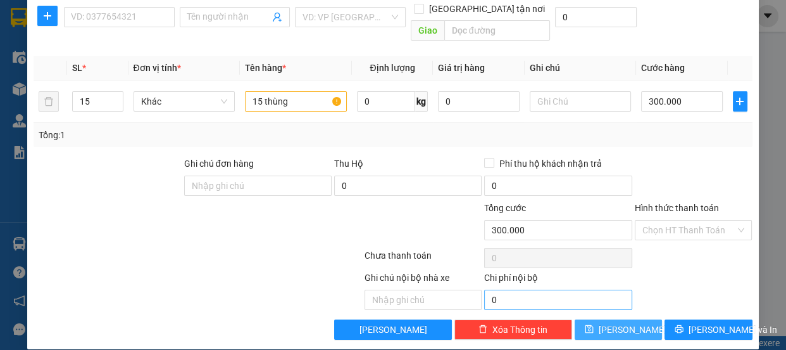
type input "1"
type input "0"
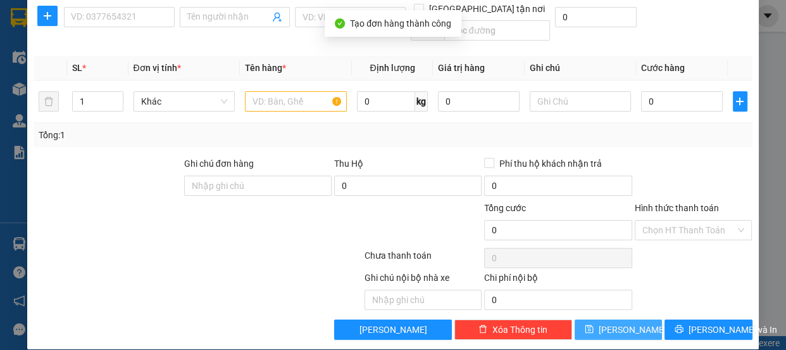
scroll to position [0, 0]
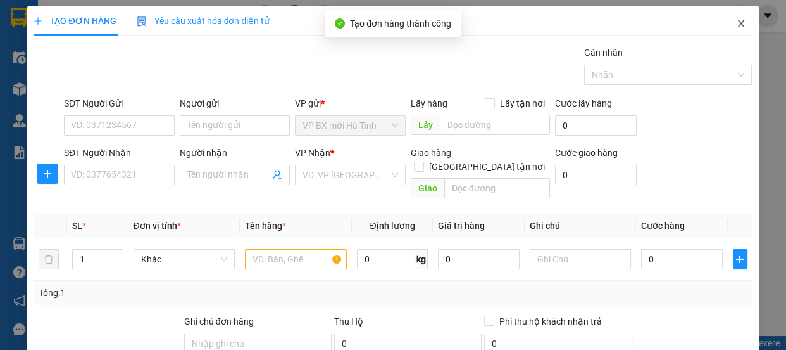
click at [736, 20] on icon "close" at bounding box center [741, 23] width 10 height 10
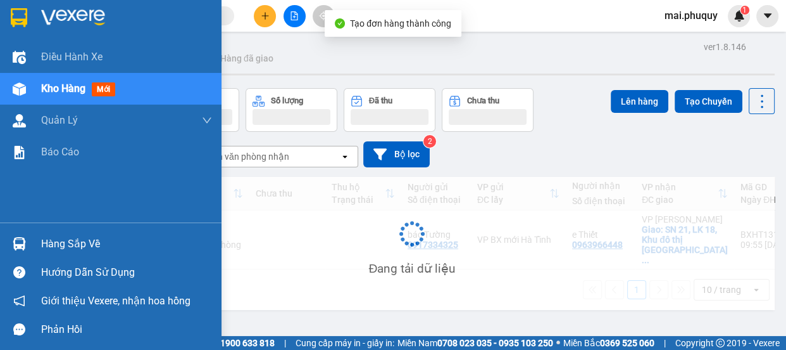
click at [13, 89] on img at bounding box center [19, 88] width 13 height 13
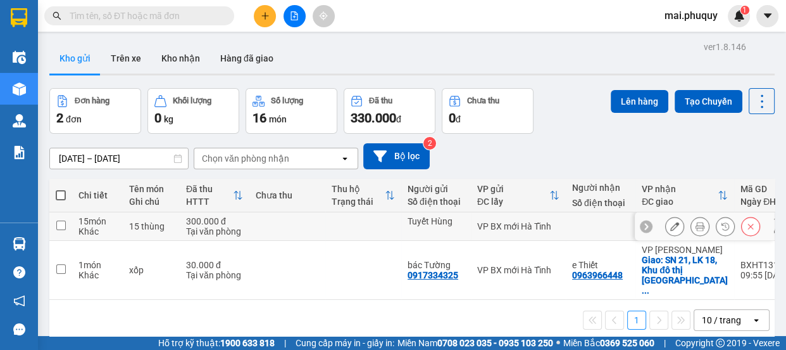
drag, startPoint x: 62, startPoint y: 225, endPoint x: 221, endPoint y: 223, distance: 159.0
click at [63, 225] on input "checkbox" at bounding box center [60, 224] width 9 height 9
checkbox input "true"
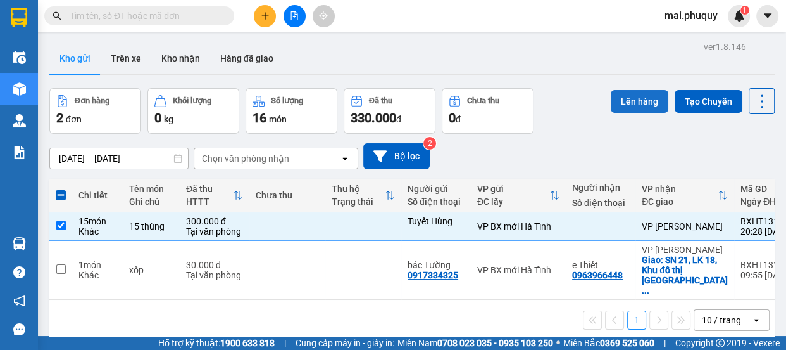
click at [622, 101] on button "Lên hàng" at bounding box center [640, 101] width 58 height 23
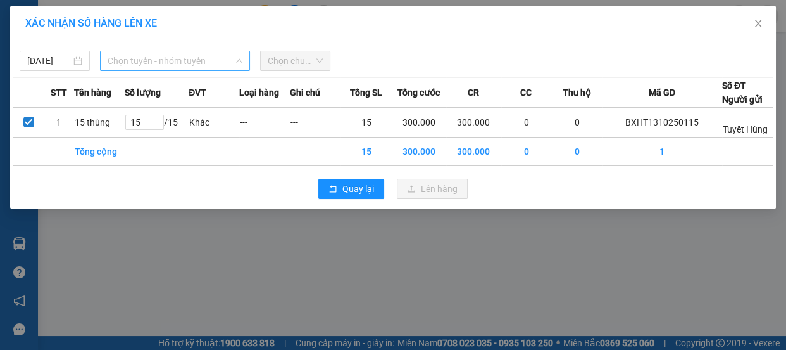
click at [148, 63] on span "Chọn tuyến - nhóm tuyến" at bounding box center [175, 60] width 135 height 19
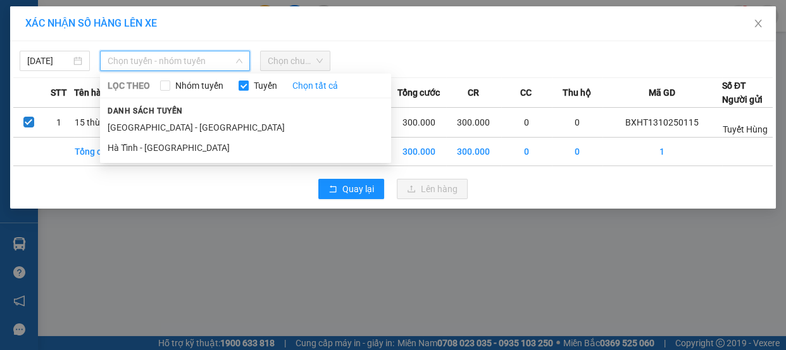
click at [133, 144] on li "Hà Tĩnh - [GEOGRAPHIC_DATA]" at bounding box center [245, 147] width 291 height 20
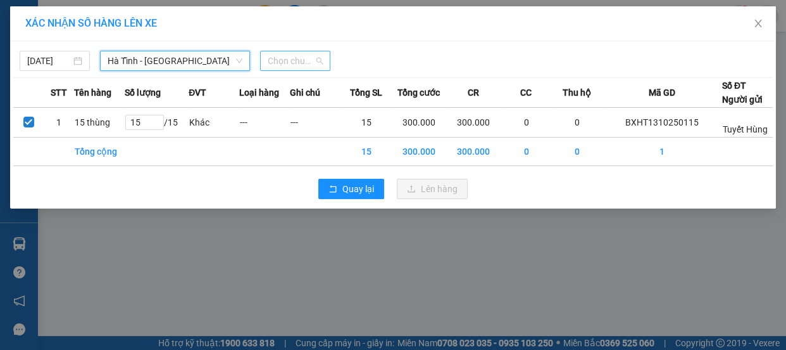
click at [288, 58] on span "Chọn chuyến" at bounding box center [295, 60] width 55 height 19
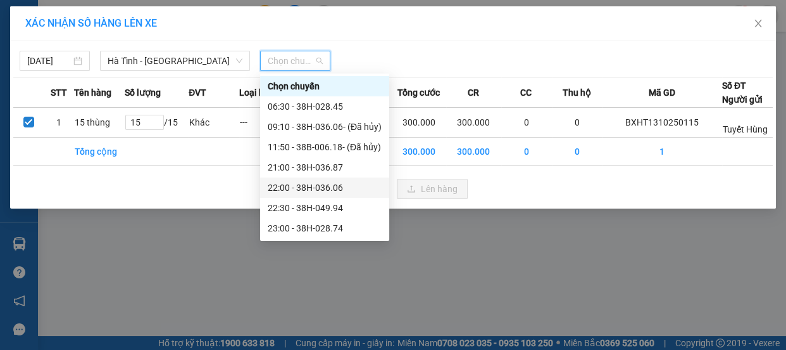
scroll to position [20, 0]
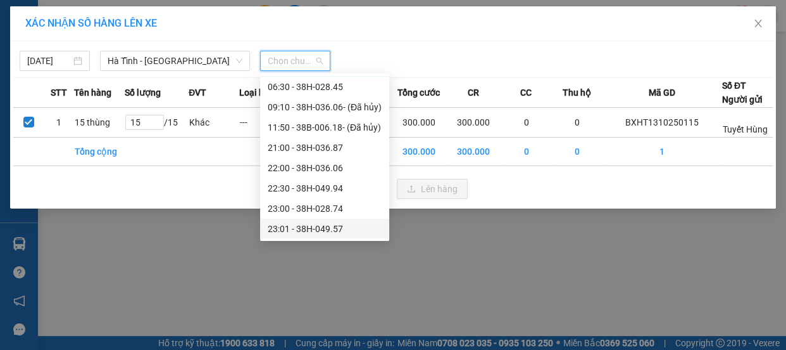
click at [314, 229] on div "23:01 - 38H-049.57" at bounding box center [325, 229] width 114 height 14
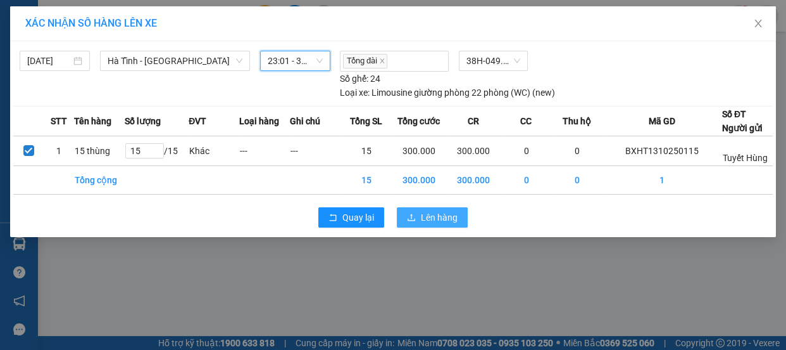
click at [434, 216] on span "Lên hàng" at bounding box center [439, 217] width 37 height 14
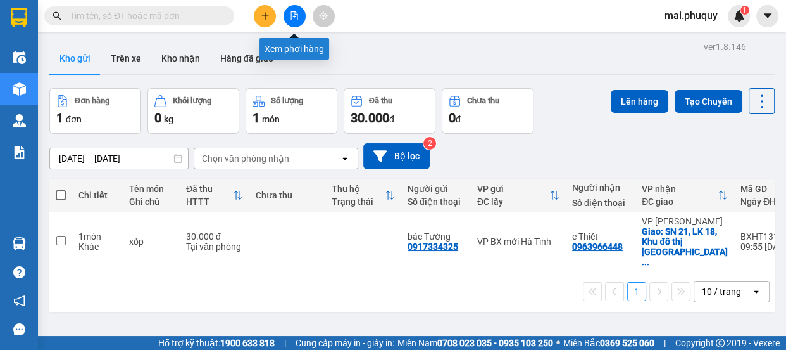
click at [291, 13] on icon "file-add" at bounding box center [294, 15] width 9 height 9
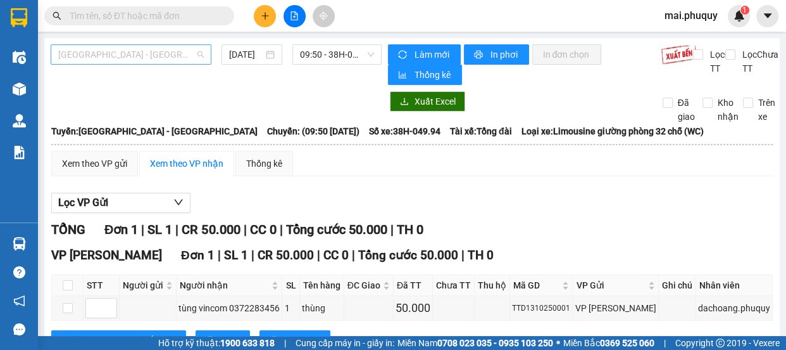
click at [77, 51] on span "[GEOGRAPHIC_DATA] - [GEOGRAPHIC_DATA]" at bounding box center [131, 54] width 146 height 19
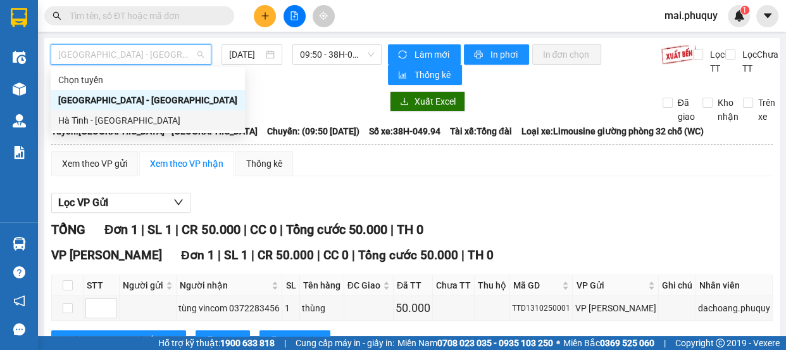
click at [75, 120] on div "Hà Tĩnh - [GEOGRAPHIC_DATA]" at bounding box center [147, 120] width 179 height 14
type input "[DATE]"
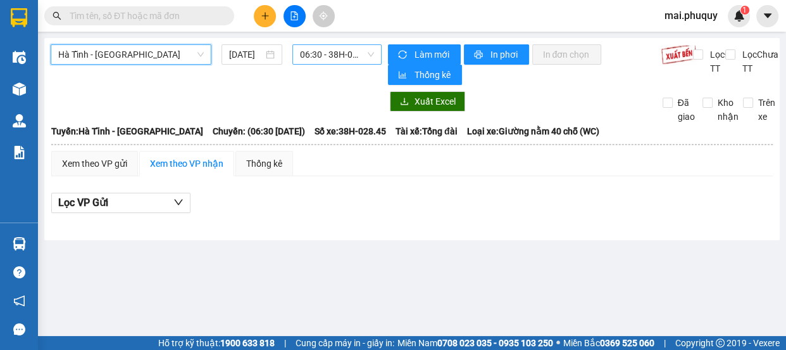
click at [319, 56] on span "06:30 - 38H-028.45" at bounding box center [337, 54] width 74 height 19
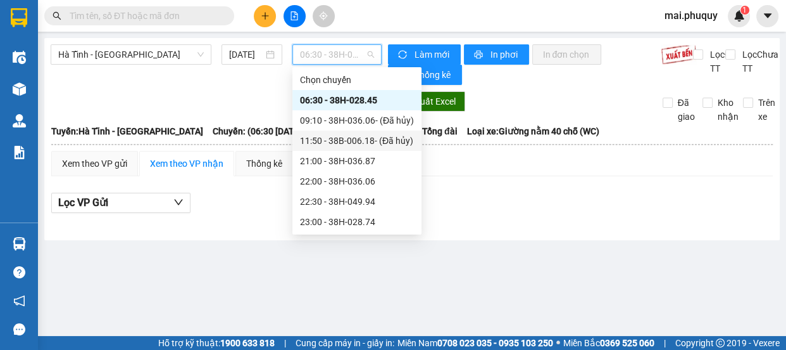
scroll to position [20, 0]
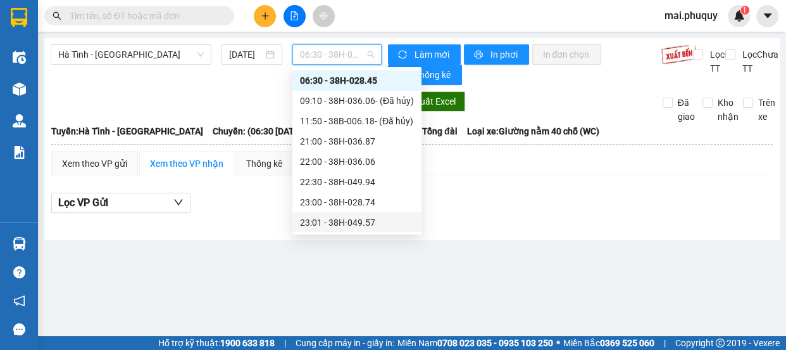
click at [348, 222] on div "23:01 - 38H-049.57" at bounding box center [357, 222] width 114 height 14
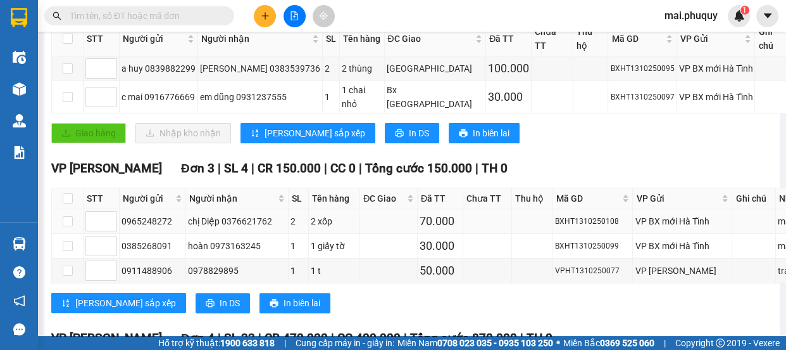
scroll to position [139, 0]
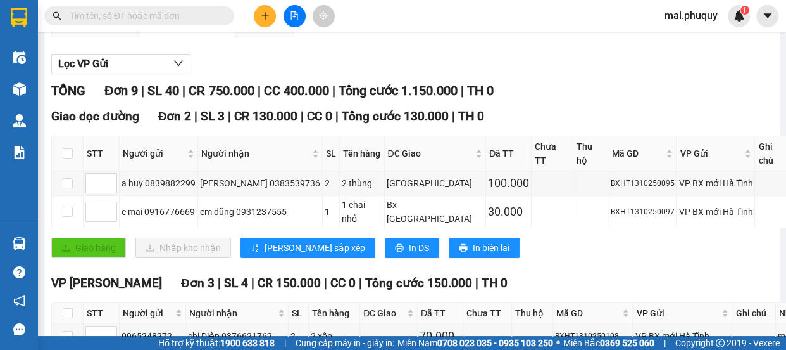
click at [258, 12] on button at bounding box center [265, 16] width 22 height 22
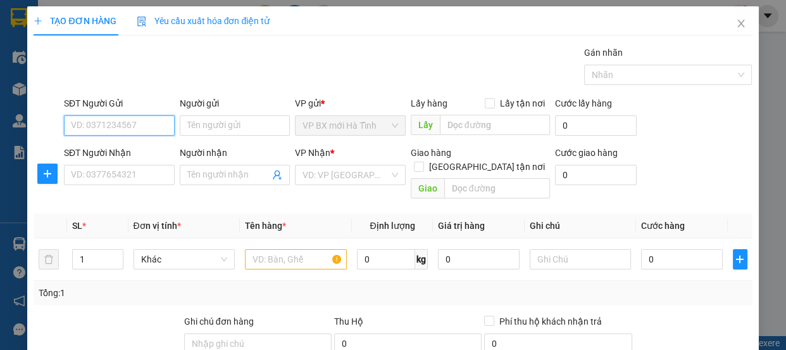
click at [132, 125] on input "SĐT Người Gửi" at bounding box center [119, 125] width 111 height 20
type input "0909782676"
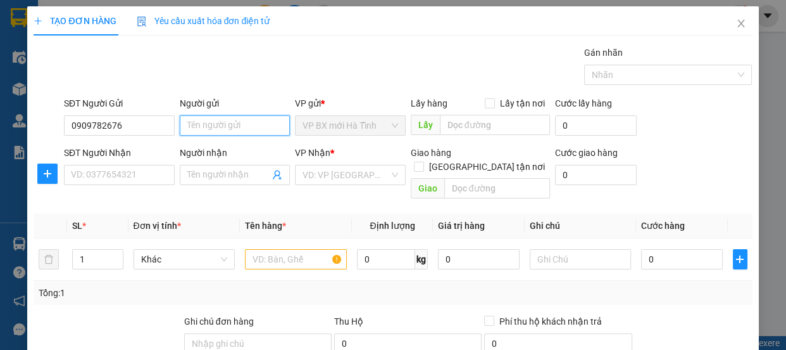
click at [217, 117] on input "Người gửi" at bounding box center [235, 125] width 111 height 20
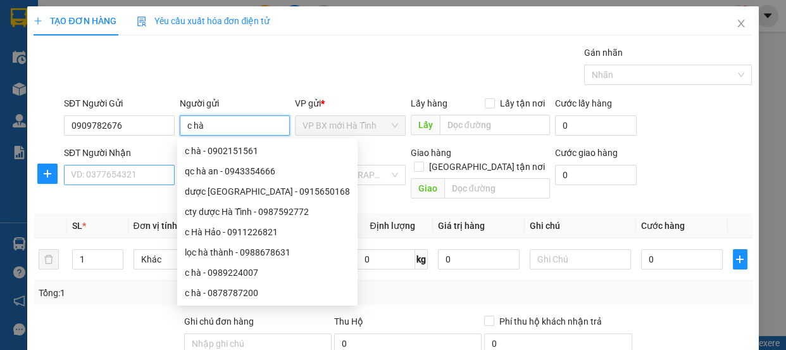
type input "c hà"
click at [113, 167] on input "SĐT Người Nhận" at bounding box center [119, 175] width 111 height 20
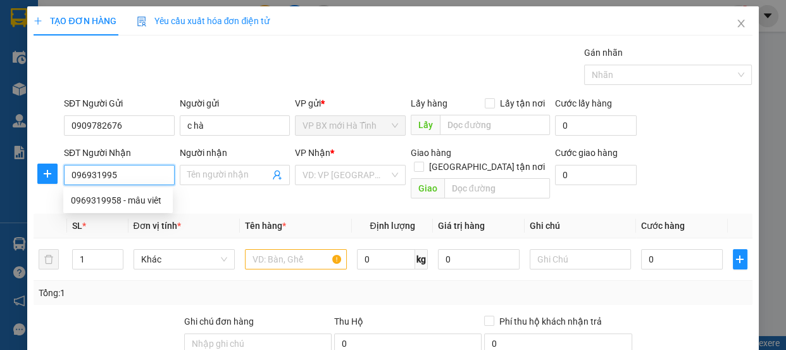
type input "0969319958"
click at [134, 198] on div "0969319958 - mâu viêt" at bounding box center [118, 200] width 94 height 14
type input "mâu viêt"
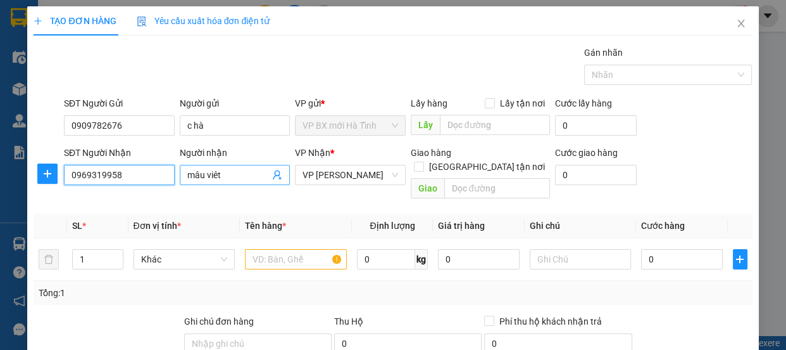
type input "0969319958"
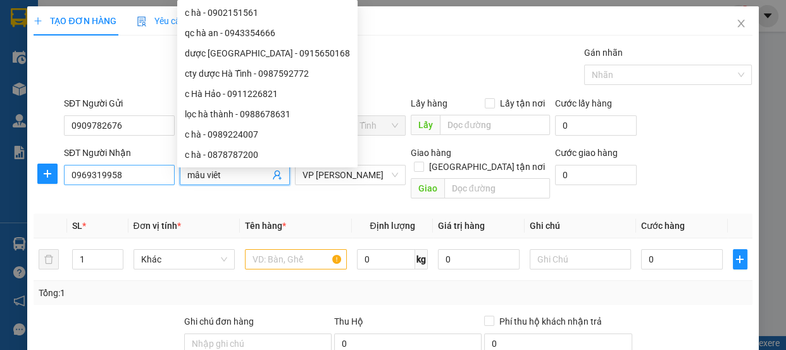
drag, startPoint x: 201, startPoint y: 175, endPoint x: 162, endPoint y: 173, distance: 38.7
click at [162, 173] on div "SĐT Người Nhận 0969319958 Người nhận mâu viêt VP Nhận * VP Trần Quốc Hoàn Giao …" at bounding box center [408, 175] width 694 height 58
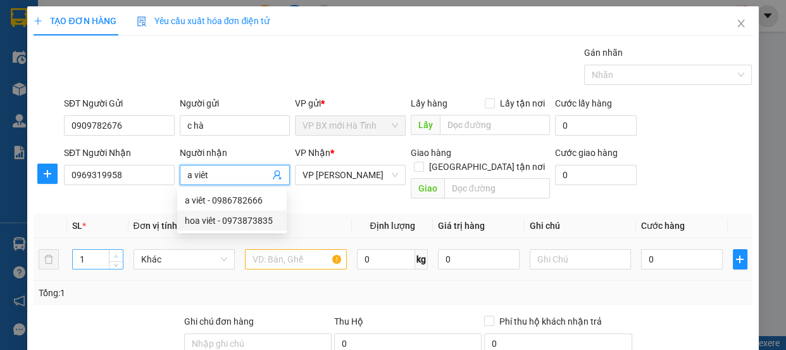
type input "a viêt"
click at [114, 254] on icon "up" at bounding box center [116, 256] width 4 height 4
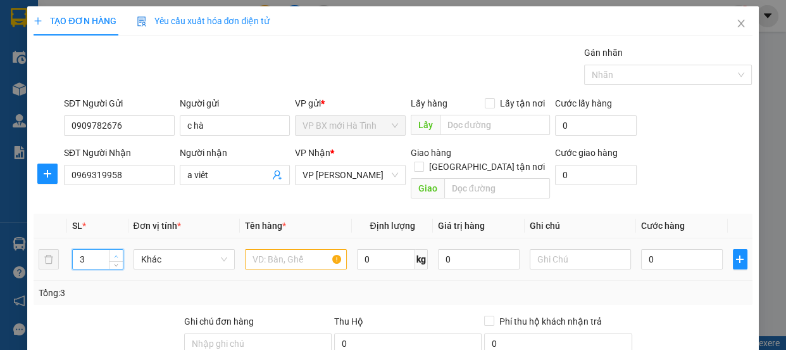
type input "4"
click at [110, 249] on span "Increase Value" at bounding box center [116, 254] width 14 height 11
click at [279, 249] on input "text" at bounding box center [296, 259] width 102 height 20
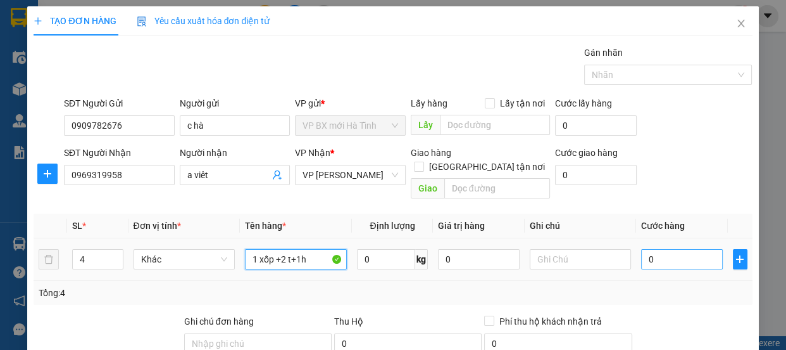
type input "1 xốp +2 t+1h"
click at [651, 249] on input "0" at bounding box center [682, 259] width 82 height 20
type input "1"
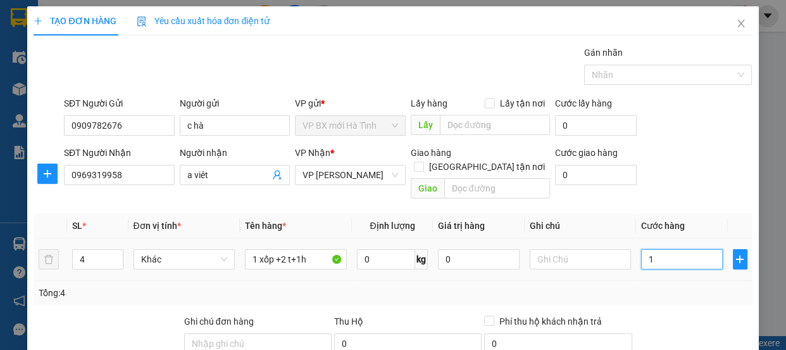
type input "13"
type input "130"
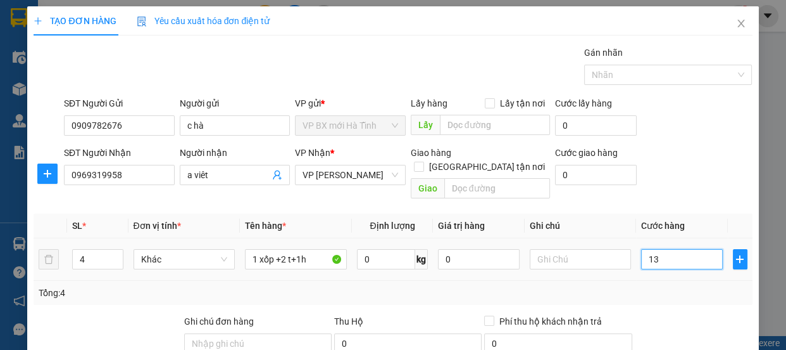
type input "130"
type input "13"
type input "1"
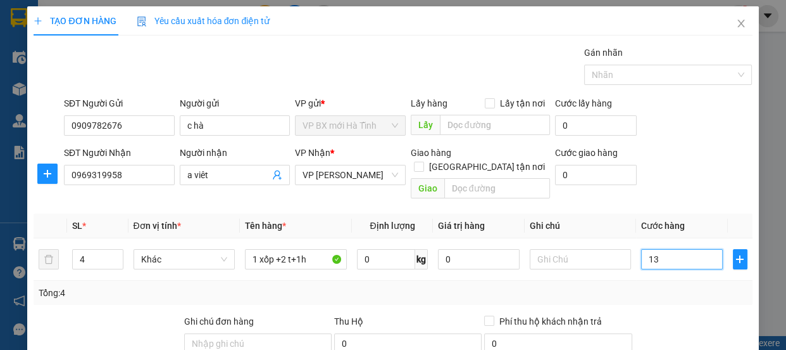
type input "1"
type input "15"
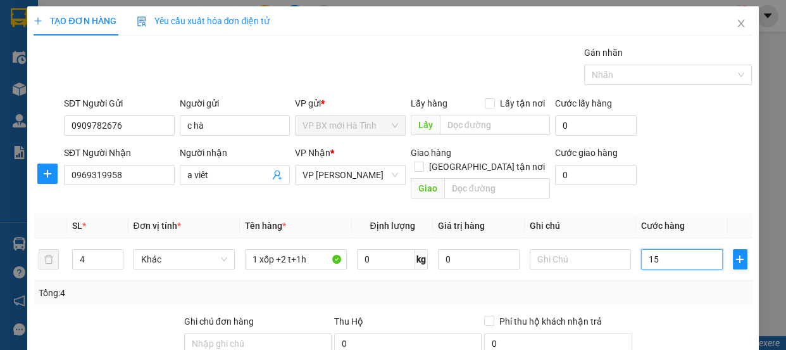
type input "150"
type input "150.000"
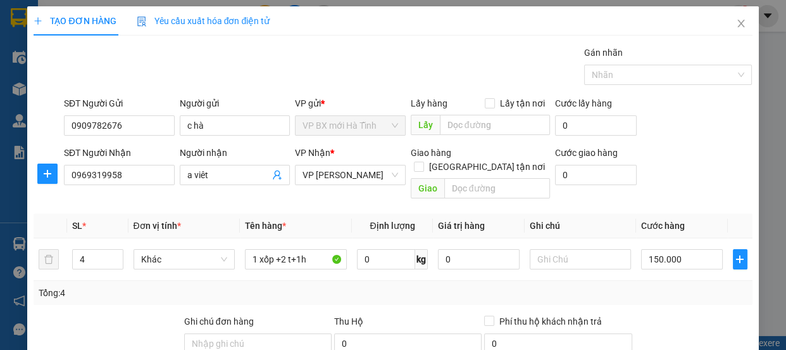
click at [673, 286] on div "Tổng: 4" at bounding box center [393, 293] width 709 height 14
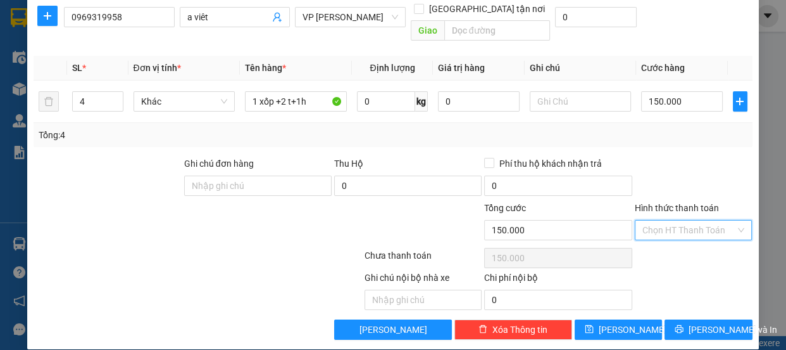
drag, startPoint x: 647, startPoint y: 209, endPoint x: 657, endPoint y: 228, distance: 21.8
click at [647, 220] on input "Hình thức thanh toán" at bounding box center [690, 229] width 94 height 19
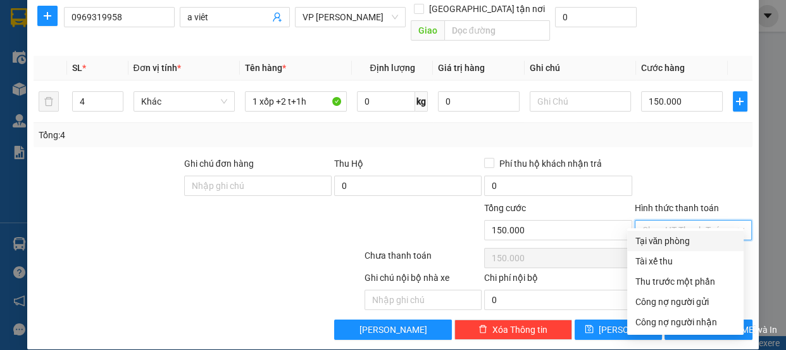
click at [660, 237] on div "Tại văn phòng" at bounding box center [685, 241] width 101 height 14
type input "0"
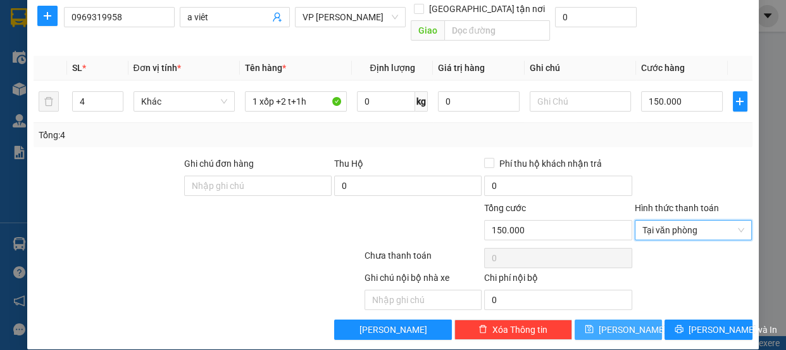
click at [595, 319] on button "[PERSON_NAME]" at bounding box center [618, 329] width 87 height 20
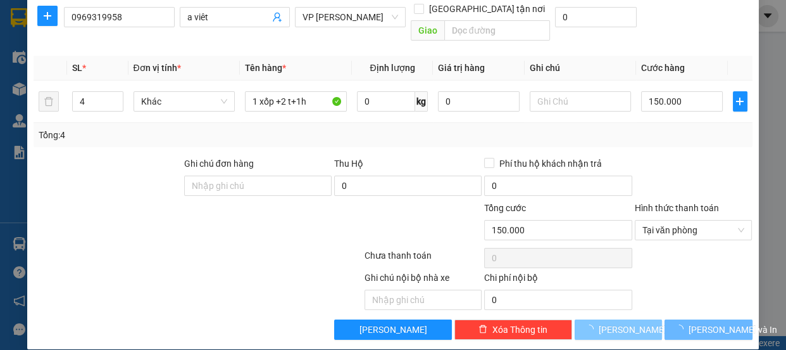
type input "1"
type input "0"
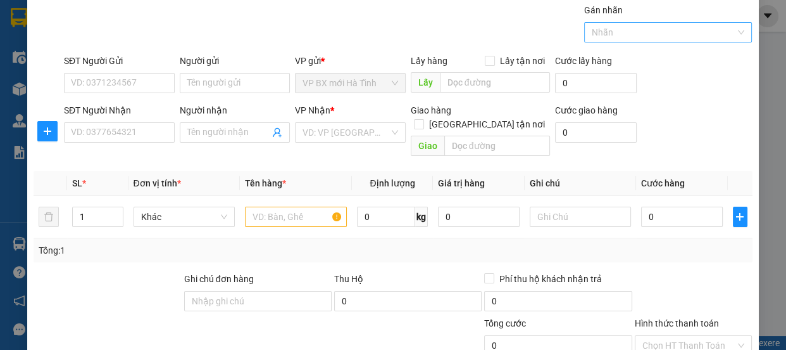
scroll to position [0, 0]
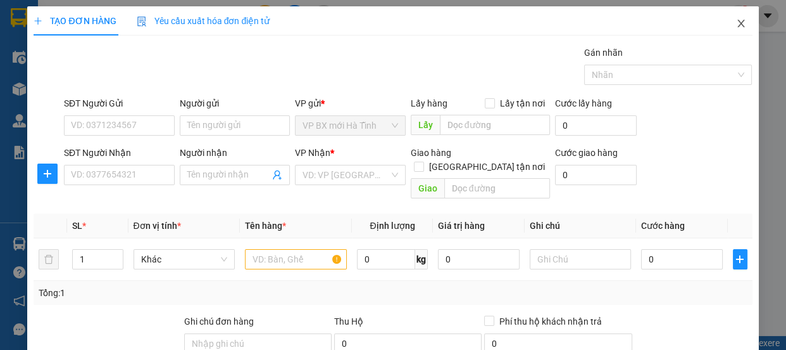
drag, startPoint x: 735, startPoint y: 25, endPoint x: 389, endPoint y: 127, distance: 360.5
click at [498, 82] on div "TẠO ĐƠN HÀNG Yêu cầu xuất hóa đơn điện tử Transit Pickup Surcharge Ids Transit …" at bounding box center [392, 256] width 731 height 500
click at [736, 24] on icon "close" at bounding box center [741, 23] width 10 height 10
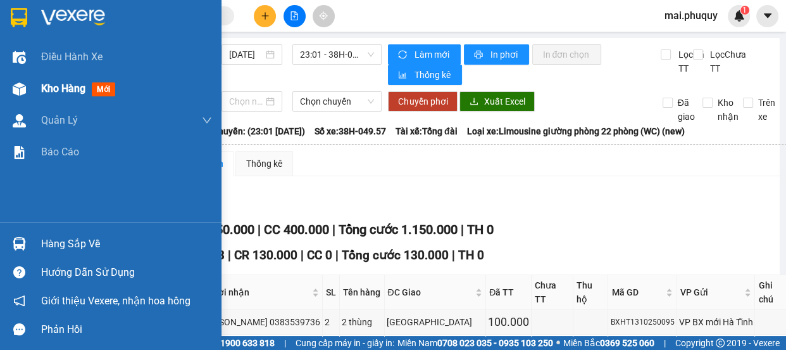
click at [28, 87] on div at bounding box center [19, 89] width 22 height 22
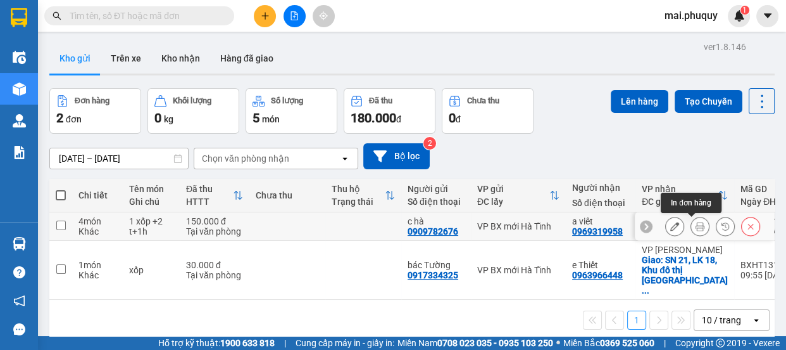
click at [696, 225] on icon at bounding box center [700, 226] width 9 height 9
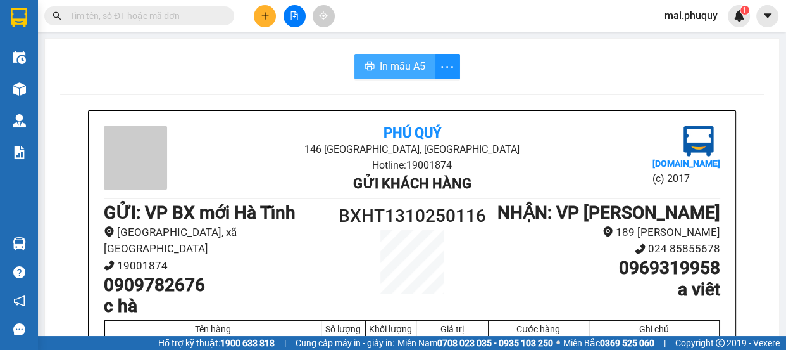
click at [390, 70] on span "In mẫu A5" at bounding box center [403, 66] width 46 height 16
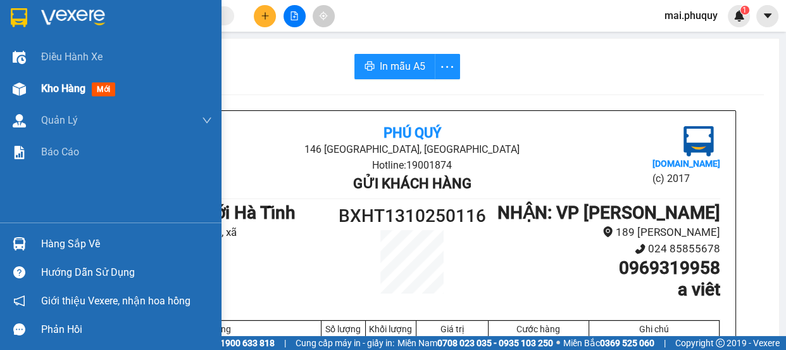
click at [29, 89] on div at bounding box center [19, 89] width 22 height 22
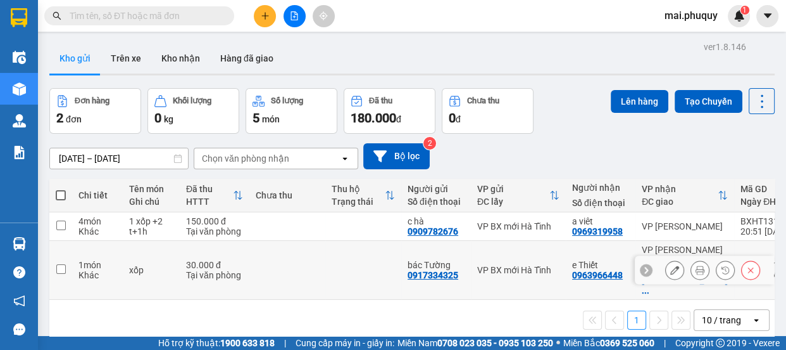
click at [671, 265] on icon at bounding box center [675, 269] width 9 height 9
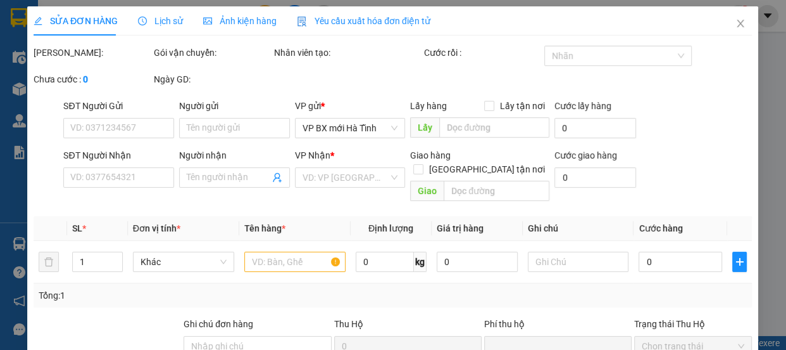
type input "0917334325"
type input "bác Tường"
type input "0963966448"
type input "e Thiết"
checkbox input "true"
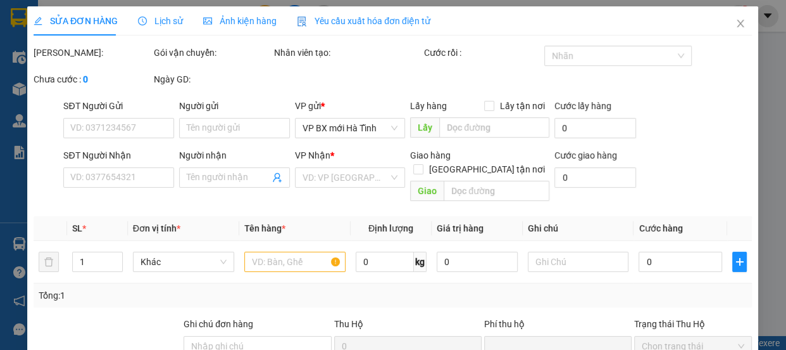
type input "SN 21, LK 18, Khu đô thị Vân Khê, phường Hà Đông, TP Hà Nội"
type input "0"
type input "30.000"
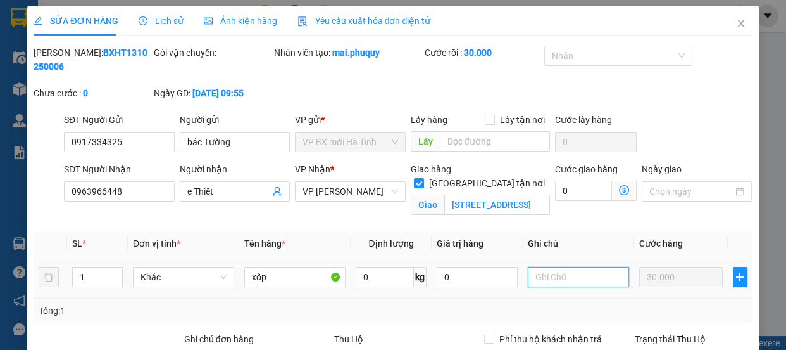
click at [573, 275] on input "text" at bounding box center [578, 277] width 101 height 20
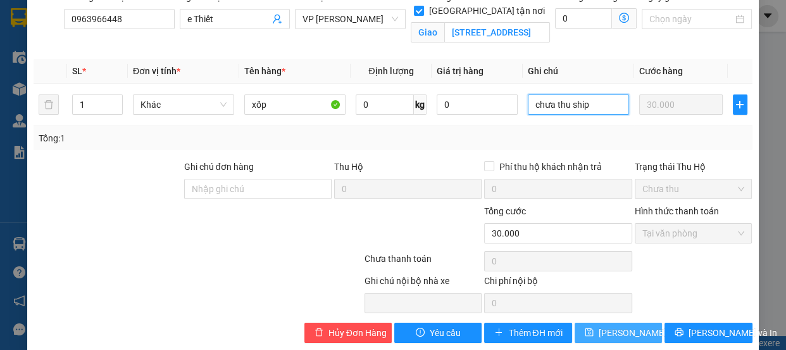
type input "chưa thu ship"
click at [610, 336] on span "Lưu thay đổi" at bounding box center [649, 332] width 101 height 14
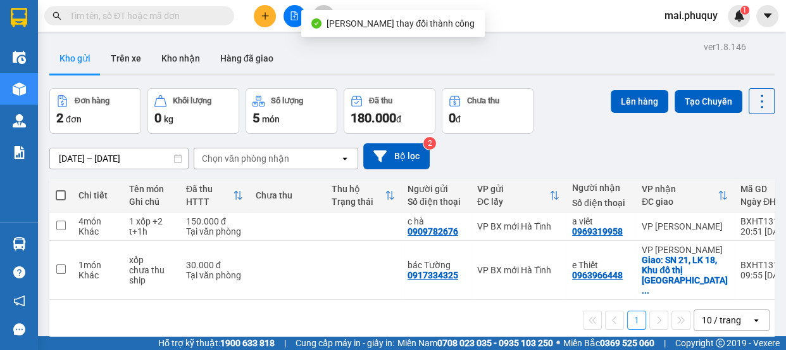
click at [59, 196] on span at bounding box center [61, 195] width 10 height 10
click at [61, 189] on input "checkbox" at bounding box center [61, 189] width 0 height 0
checkbox input "true"
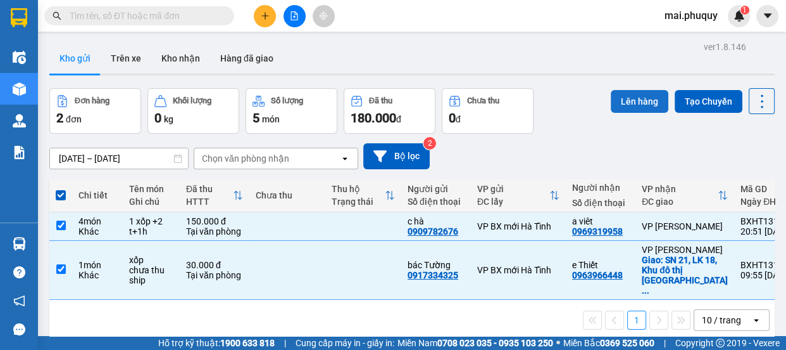
click at [626, 102] on button "Lên hàng" at bounding box center [640, 101] width 58 height 23
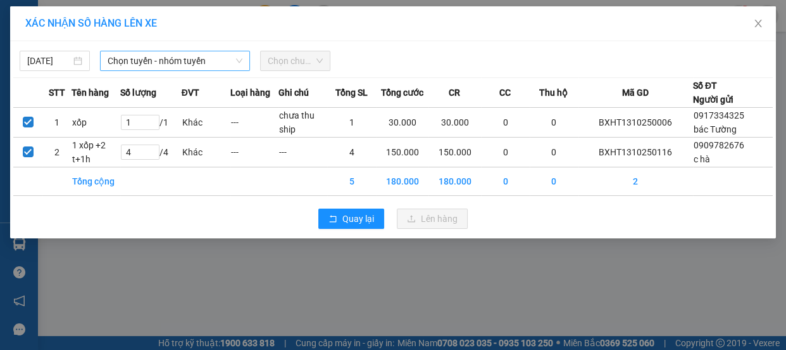
click at [164, 64] on span "Chọn tuyến - nhóm tuyến" at bounding box center [175, 60] width 135 height 19
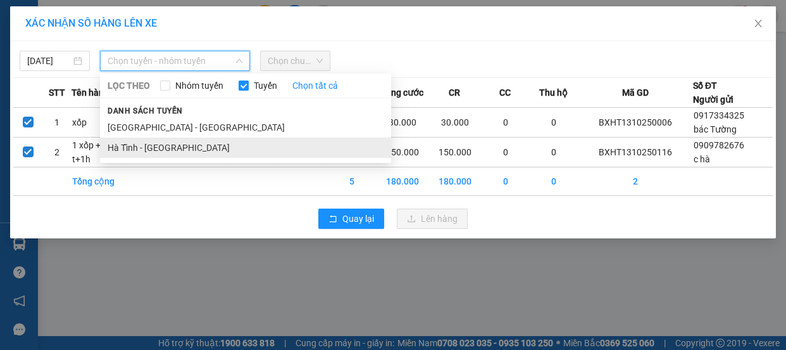
click at [133, 146] on li "Hà Tĩnh - [GEOGRAPHIC_DATA]" at bounding box center [245, 147] width 291 height 20
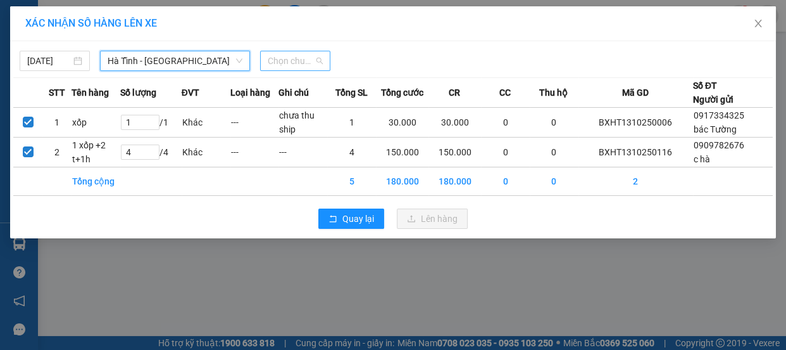
click at [310, 63] on span "Chọn chuyến" at bounding box center [295, 60] width 55 height 19
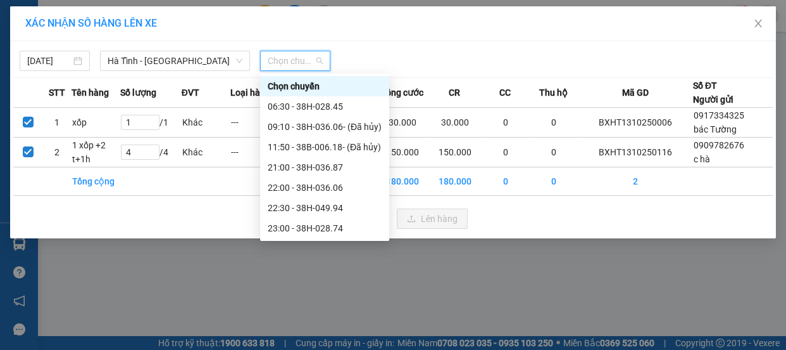
scroll to position [20, 0]
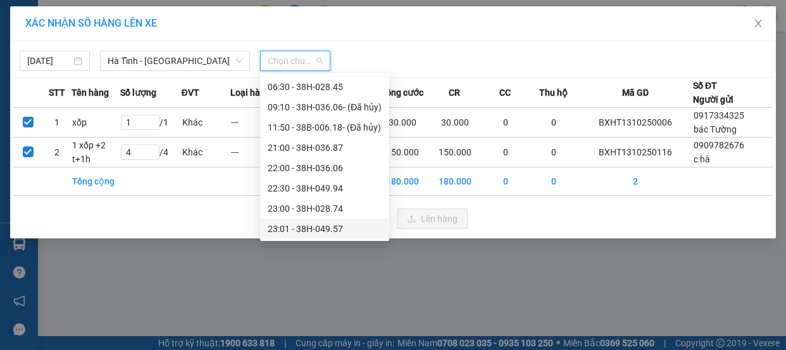
click at [339, 225] on div "23:01 - 38H-049.57" at bounding box center [325, 229] width 114 height 14
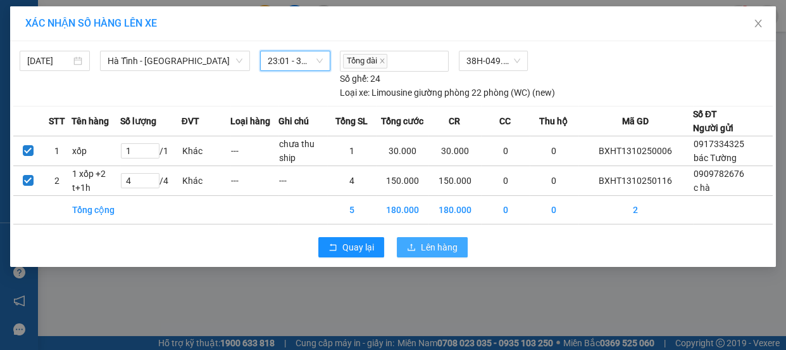
click at [446, 243] on span "Lên hàng" at bounding box center [439, 247] width 37 height 14
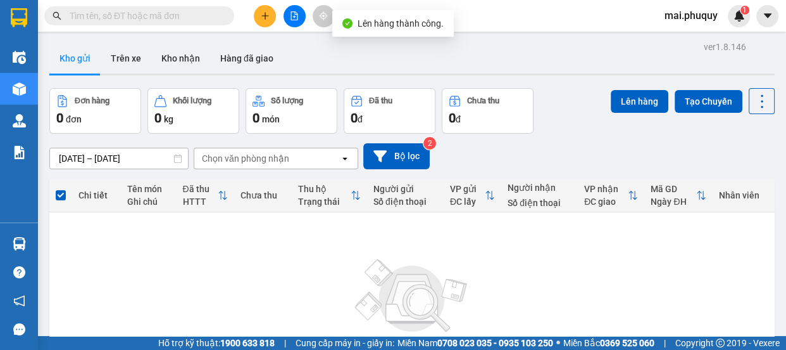
click at [293, 15] on icon "file-add" at bounding box center [294, 15] width 9 height 9
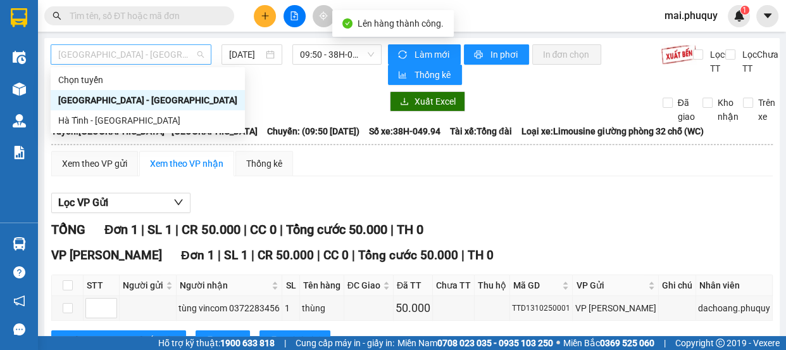
click at [93, 58] on span "[GEOGRAPHIC_DATA] - [GEOGRAPHIC_DATA]" at bounding box center [131, 54] width 146 height 19
drag, startPoint x: 82, startPoint y: 117, endPoint x: 310, endPoint y: 65, distance: 233.2
click at [310, 65] on body "Kết quả tìm kiếm ( 0 ) Bộ lọc No Data mai.phuquy 1 Điều hành xe Kho hàng mới Qu…" at bounding box center [393, 175] width 786 height 350
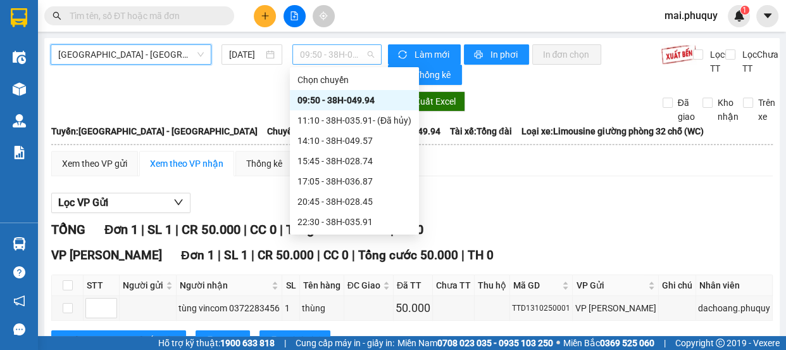
click at [321, 58] on span "09:50 - 38H-049.94" at bounding box center [337, 54] width 74 height 19
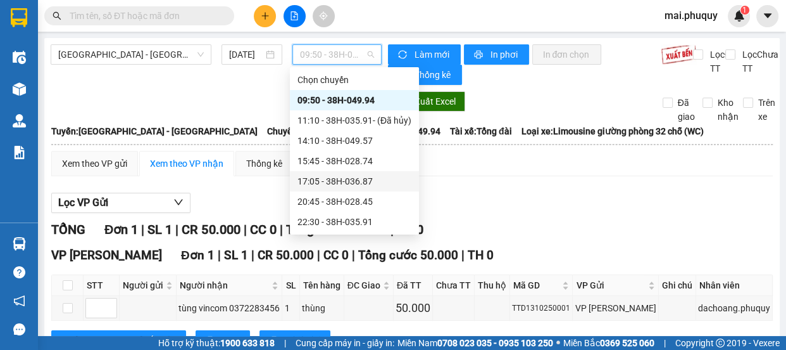
scroll to position [20, 0]
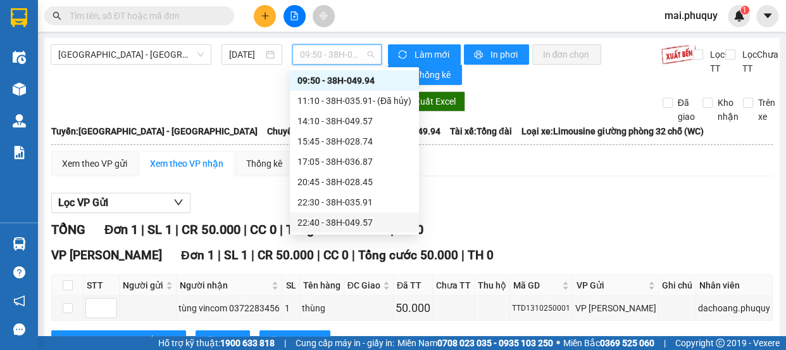
click at [357, 217] on div "22:40 - 38H-049.57" at bounding box center [355, 222] width 114 height 14
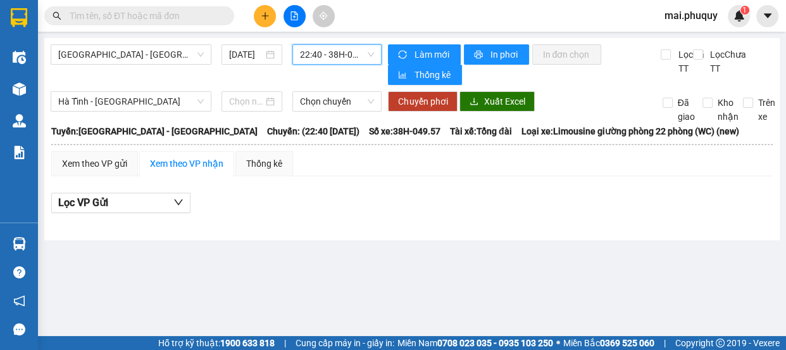
click at [344, 56] on span "22:40 - 38H-049.57" at bounding box center [337, 54] width 74 height 19
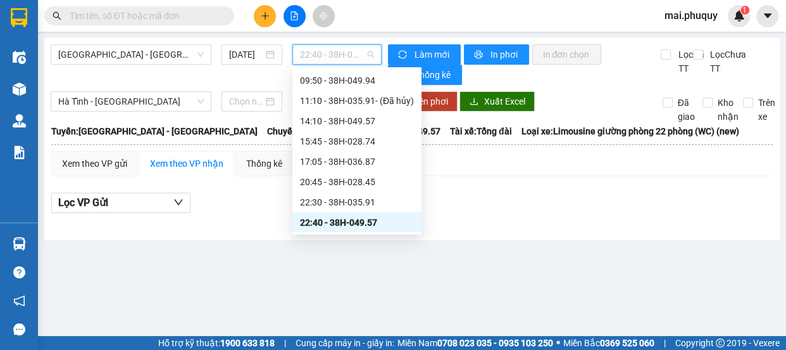
click at [327, 219] on div "22:40 - 38H-049.57" at bounding box center [357, 222] width 114 height 14
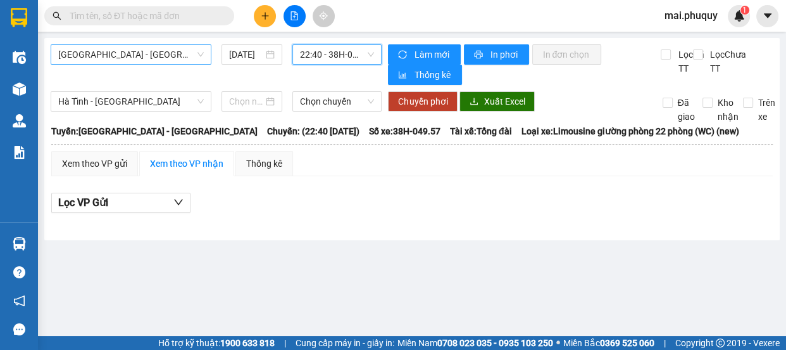
click at [165, 58] on span "[GEOGRAPHIC_DATA] - [GEOGRAPHIC_DATA]" at bounding box center [131, 54] width 146 height 19
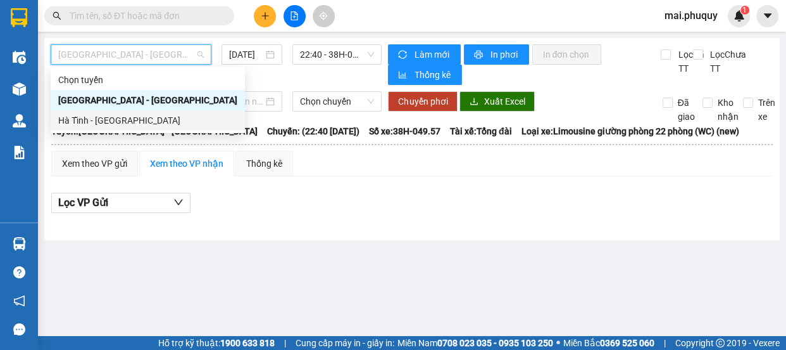
click at [129, 122] on div "Hà Tĩnh - [GEOGRAPHIC_DATA]" at bounding box center [147, 120] width 179 height 14
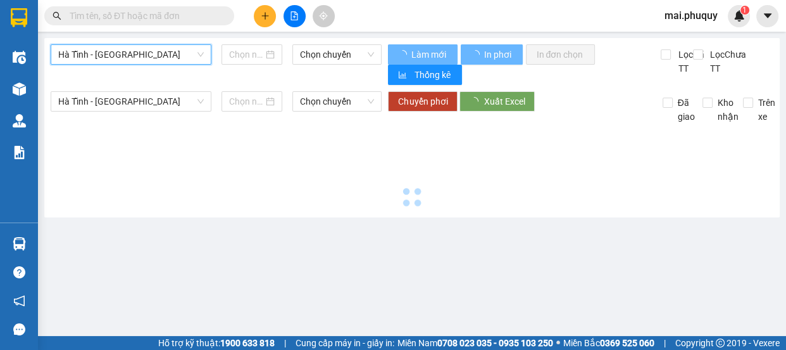
type input "[DATE]"
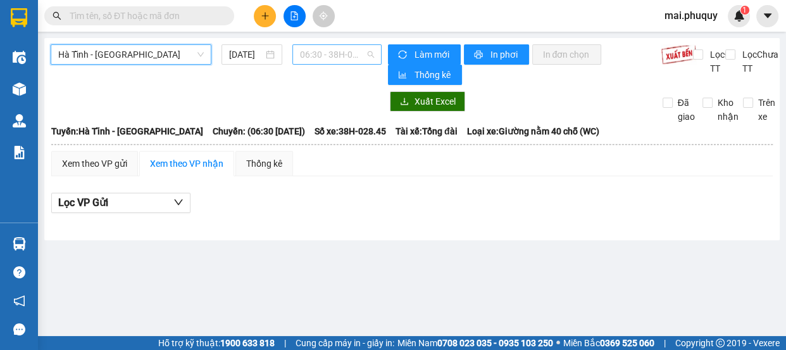
click at [340, 54] on span "06:30 - 38H-028.45" at bounding box center [337, 54] width 74 height 19
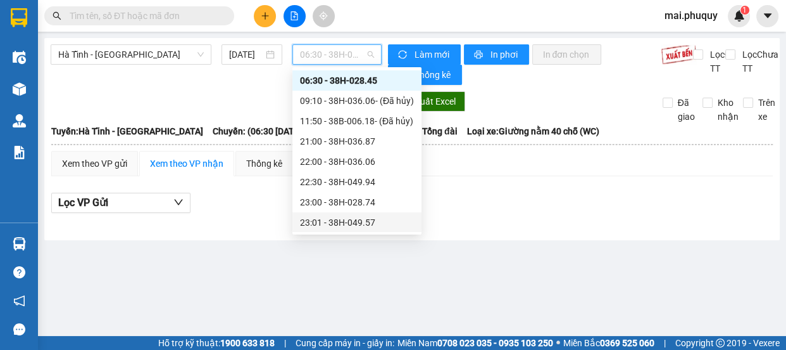
click at [327, 220] on div "23:01 - 38H-049.57" at bounding box center [357, 222] width 114 height 14
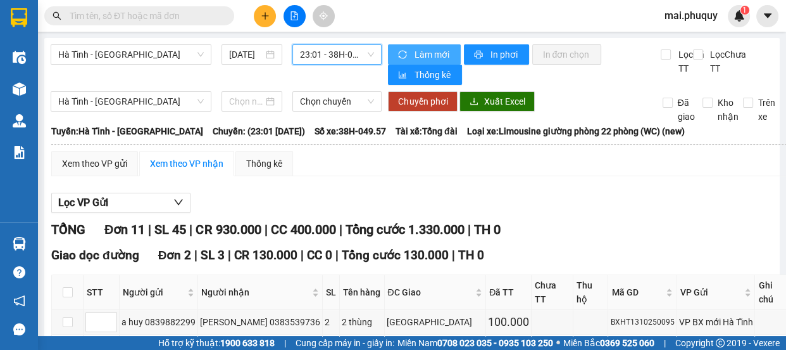
click at [414, 57] on span "Làm mới" at bounding box center [432, 54] width 37 height 14
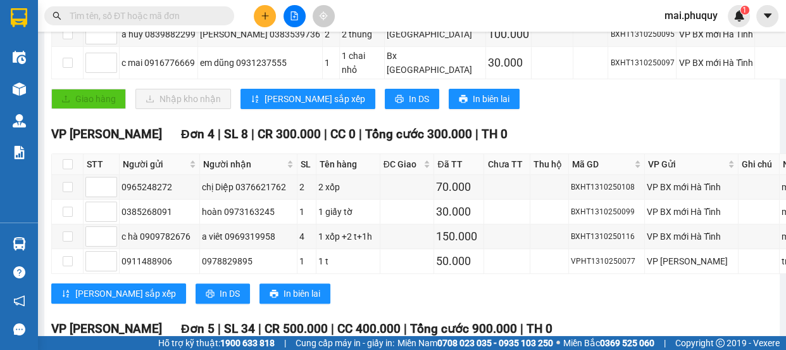
scroll to position [115, 0]
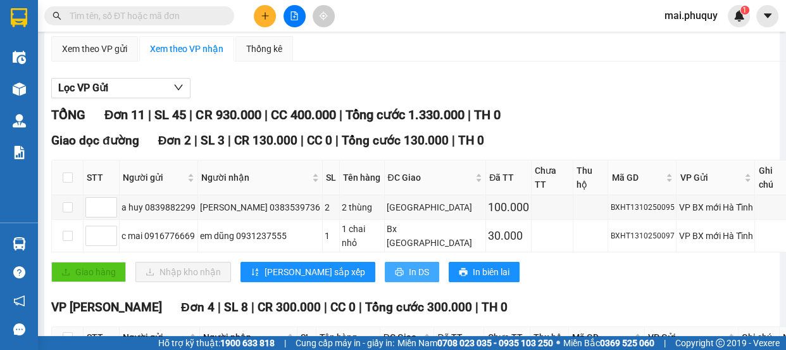
click at [385, 276] on button "In DS" at bounding box center [412, 272] width 54 height 20
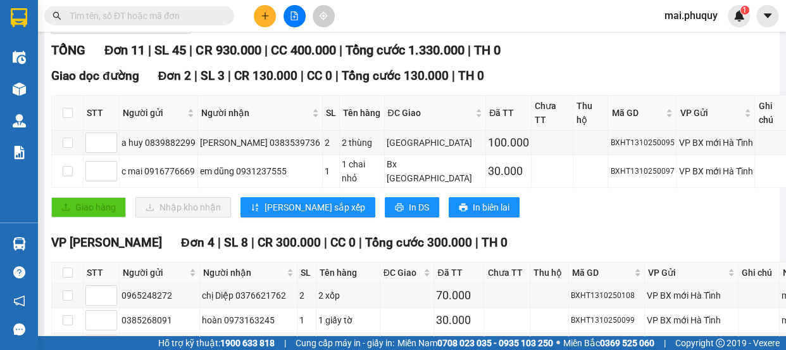
scroll to position [0, 0]
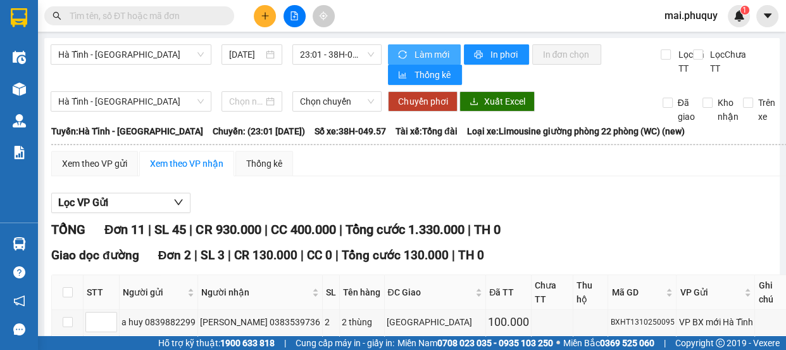
click at [403, 54] on icon "sync" at bounding box center [403, 54] width 8 height 8
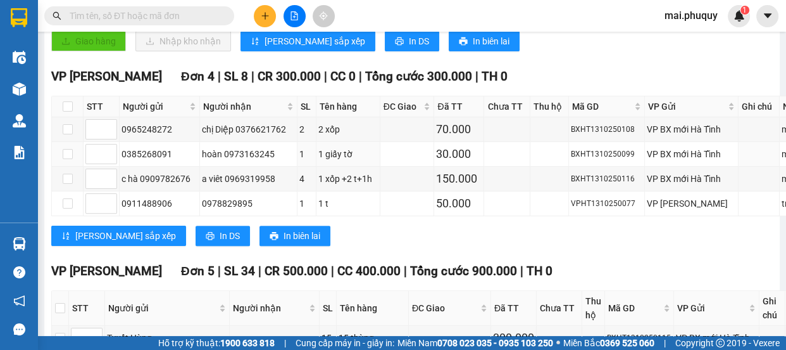
scroll to position [115, 0]
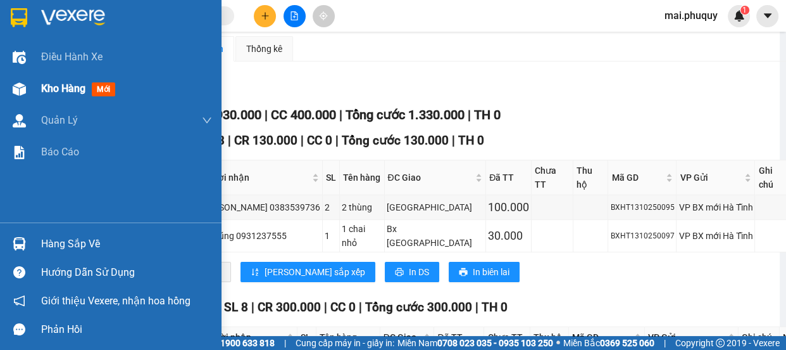
click at [25, 91] on img at bounding box center [19, 88] width 13 height 13
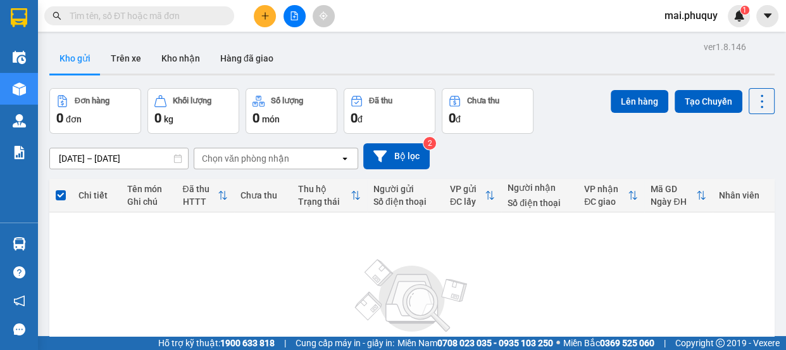
click at [287, 17] on button at bounding box center [295, 16] width 22 height 22
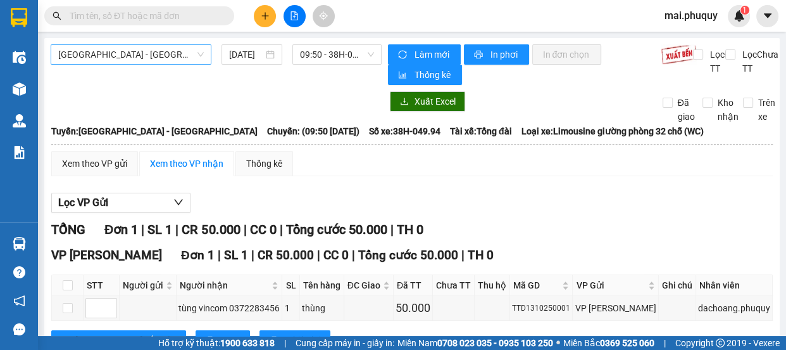
click at [123, 60] on span "[GEOGRAPHIC_DATA] - [GEOGRAPHIC_DATA]" at bounding box center [131, 54] width 146 height 19
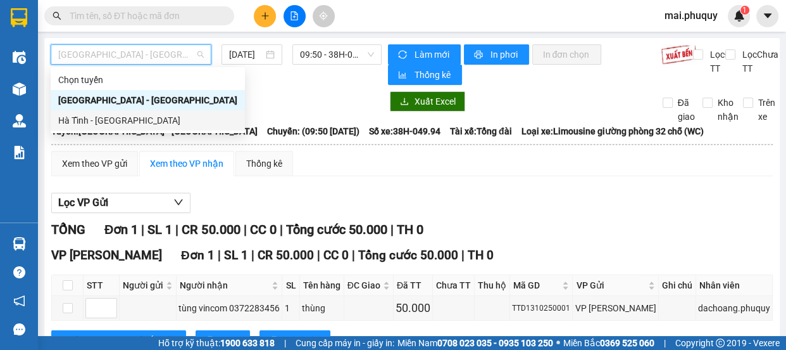
click at [107, 119] on div "Hà Tĩnh - [GEOGRAPHIC_DATA]" at bounding box center [147, 120] width 179 height 14
type input "[DATE]"
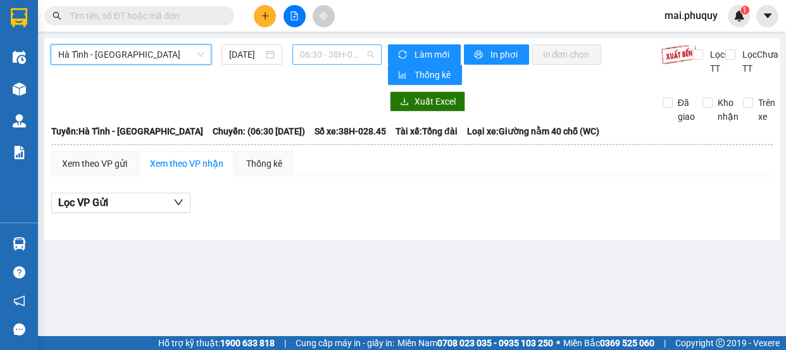
click at [333, 62] on span "06:30 - 38H-028.45" at bounding box center [337, 54] width 74 height 19
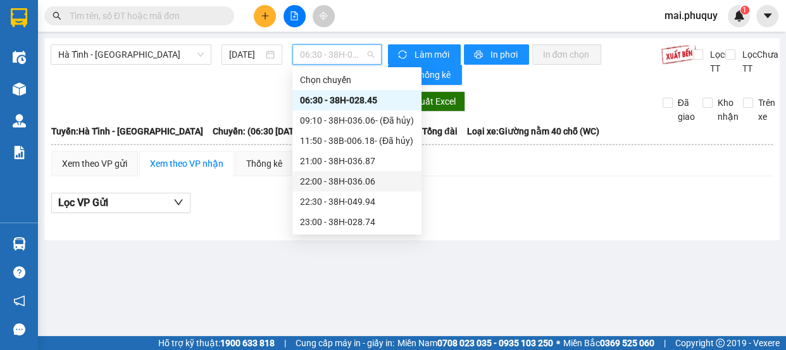
scroll to position [20, 0]
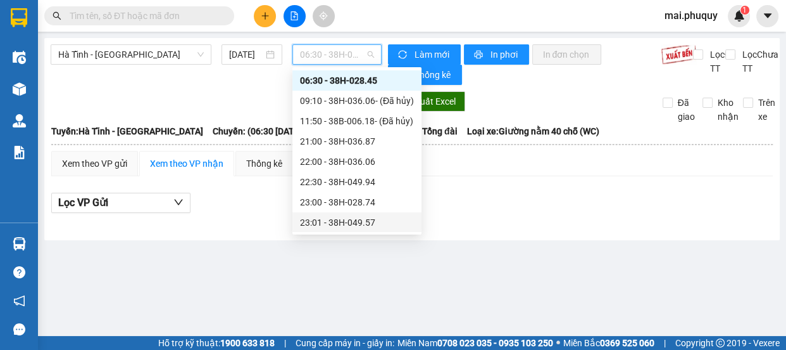
click at [350, 219] on div "23:01 - 38H-049.57" at bounding box center [357, 222] width 114 height 14
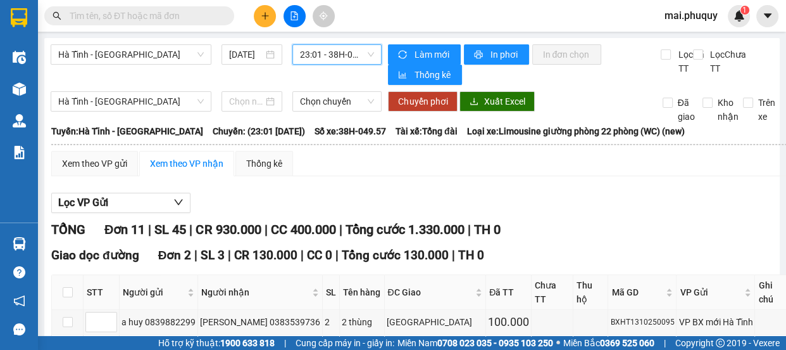
click at [415, 50] on span "Làm mới" at bounding box center [432, 54] width 37 height 14
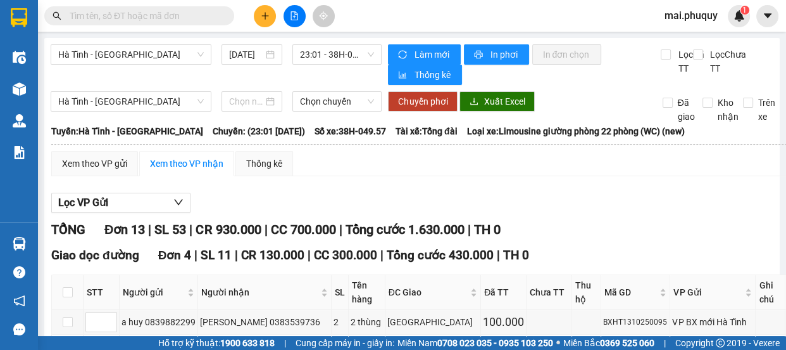
click at [261, 21] on button at bounding box center [265, 16] width 22 height 22
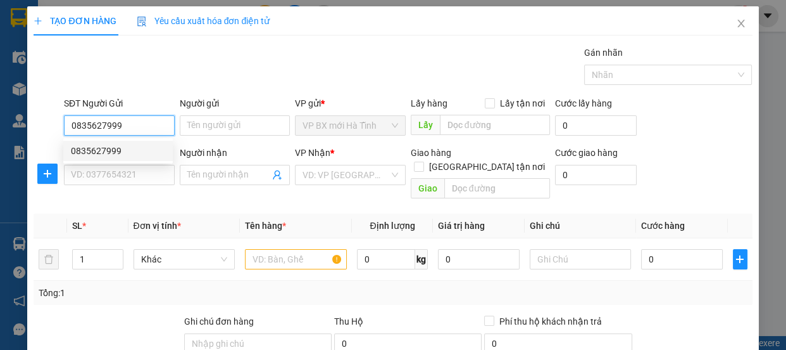
click at [108, 145] on div "0835627999" at bounding box center [118, 151] width 94 height 14
type input "0835627999"
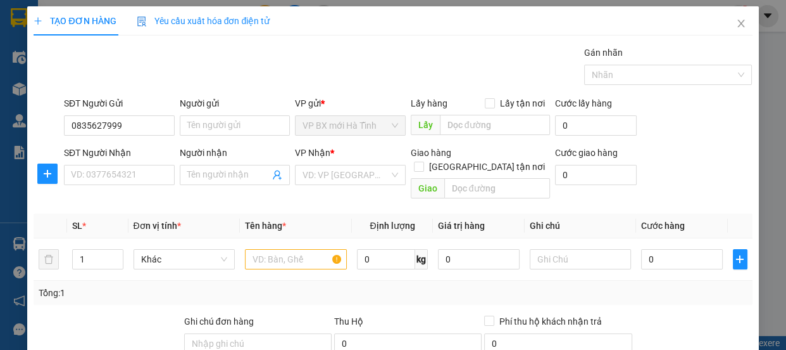
click at [108, 155] on div "SĐT Người Nhận" at bounding box center [119, 153] width 111 height 14
click at [108, 165] on input "SĐT Người Nhận" at bounding box center [119, 175] width 111 height 20
click at [104, 171] on input "SĐT Người Nhận" at bounding box center [119, 175] width 111 height 20
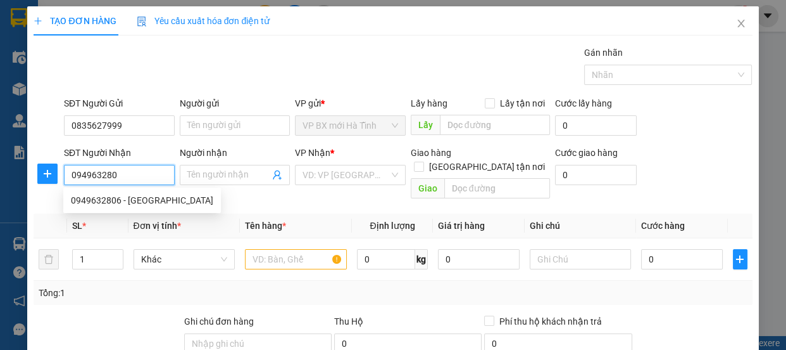
type input "0949632806"
click at [148, 203] on div "0949632806 - khánh linh" at bounding box center [142, 200] width 142 height 14
type input "khánh linh"
checkbox input "true"
type input "18, ngách 78, Ngõ 435, Xuân Đỉnh, Bắc Từ Liêm"
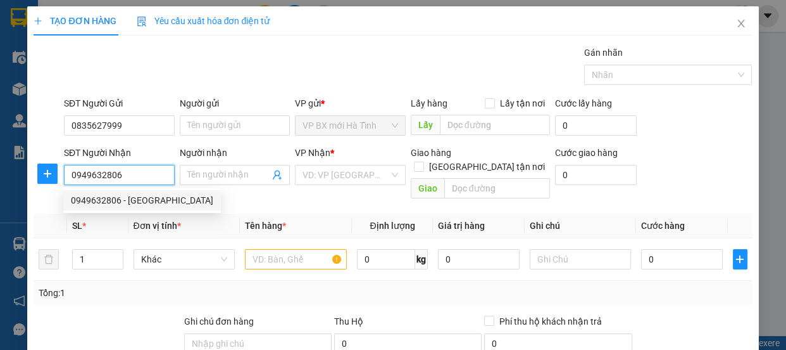
type input "50.000"
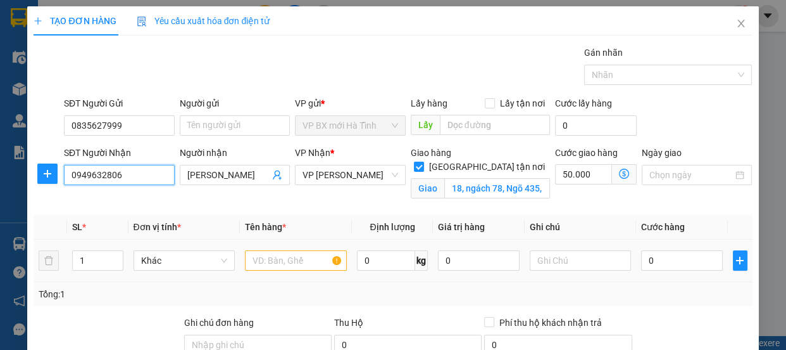
type input "0949632806"
click at [283, 260] on input "text" at bounding box center [296, 260] width 102 height 20
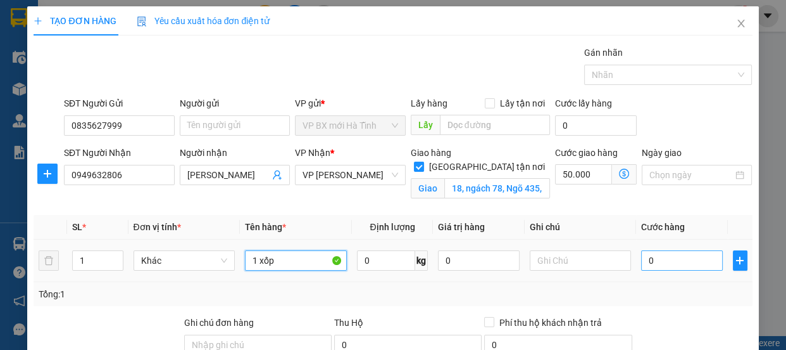
type input "1 xốp"
click at [683, 266] on input "0" at bounding box center [682, 260] width 82 height 20
type input "9"
type input "50.009"
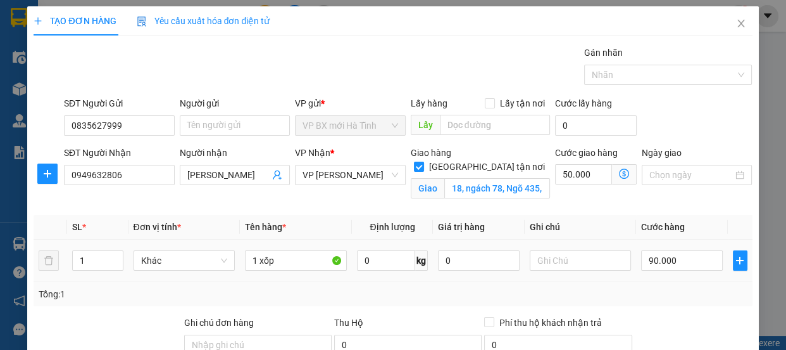
click at [685, 272] on td "90.000" at bounding box center [682, 260] width 92 height 42
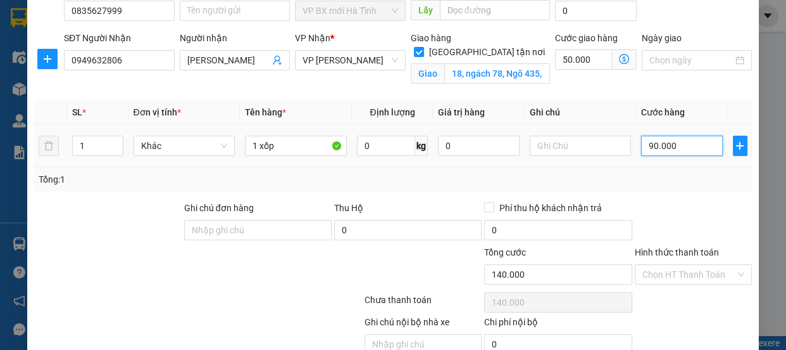
click at [655, 145] on input "90.000" at bounding box center [682, 146] width 82 height 20
click at [657, 177] on div "Tổng: 1" at bounding box center [393, 179] width 709 height 14
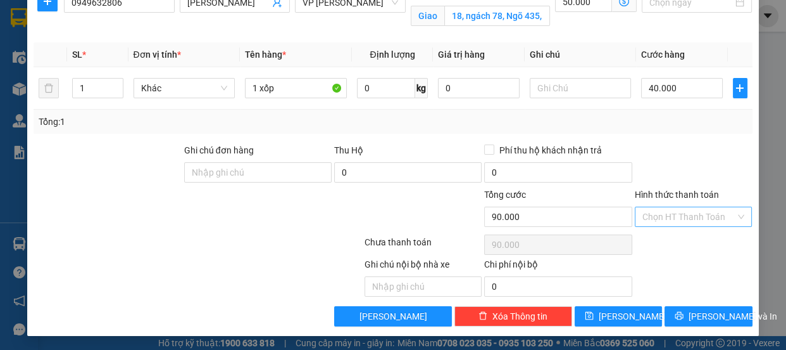
click at [650, 215] on input "Hình thức thanh toán" at bounding box center [690, 216] width 94 height 19
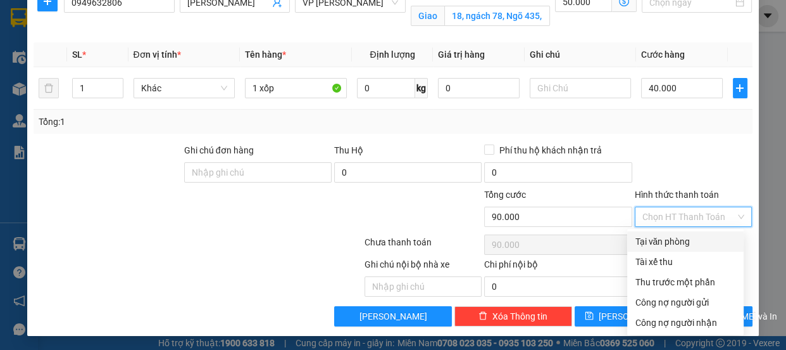
click at [648, 241] on div "Tại văn phòng" at bounding box center [685, 241] width 101 height 14
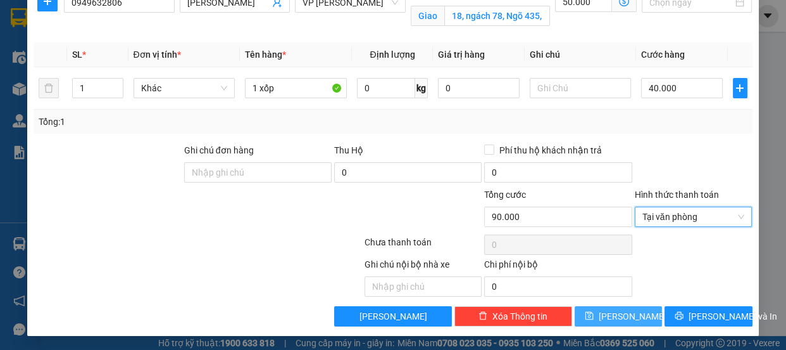
click at [594, 314] on icon "save" at bounding box center [589, 315] width 9 height 9
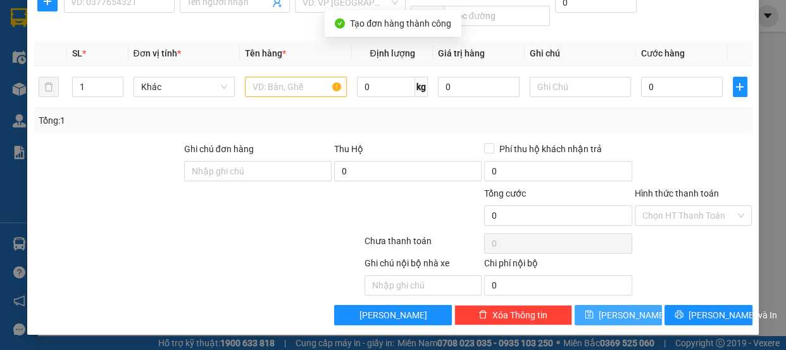
scroll to position [0, 0]
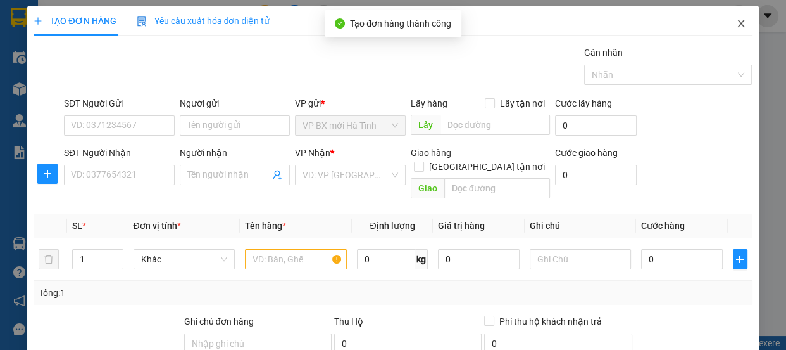
click at [738, 23] on icon "close" at bounding box center [741, 24] width 7 height 8
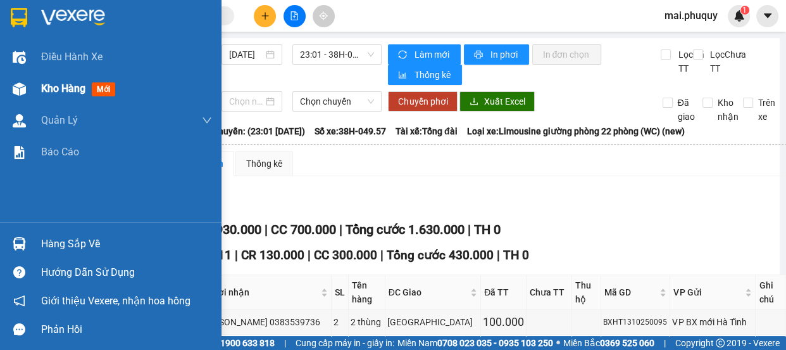
click at [22, 82] on img at bounding box center [19, 88] width 13 height 13
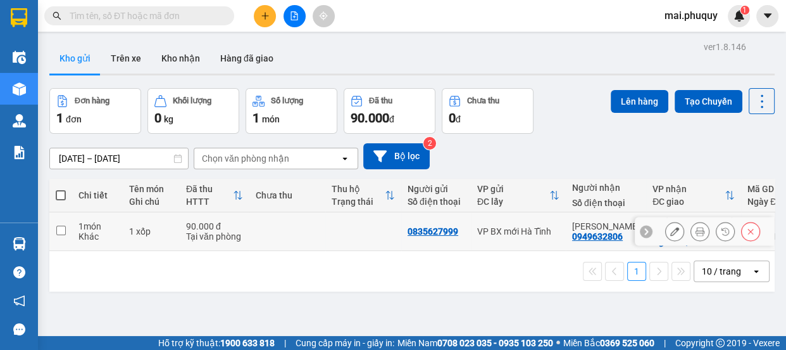
click at [61, 228] on input "checkbox" at bounding box center [60, 229] width 9 height 9
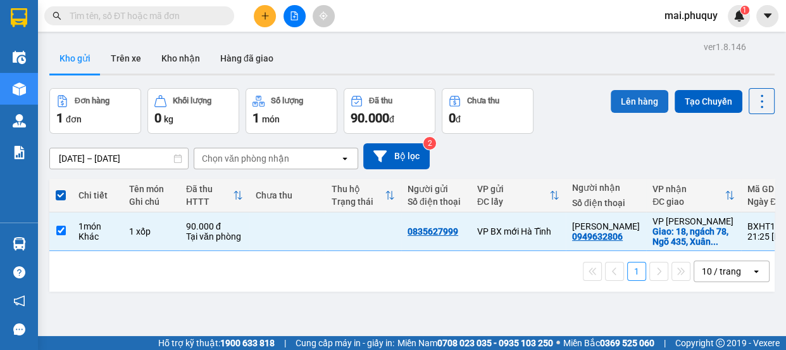
click at [617, 106] on button "Lên hàng" at bounding box center [640, 101] width 58 height 23
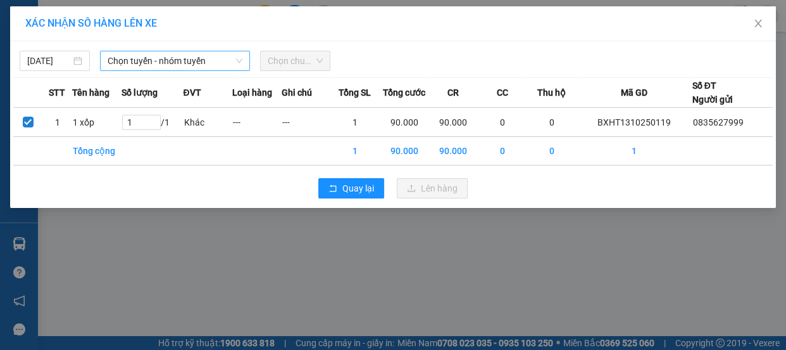
click at [132, 57] on span "Chọn tuyến - nhóm tuyến" at bounding box center [175, 60] width 135 height 19
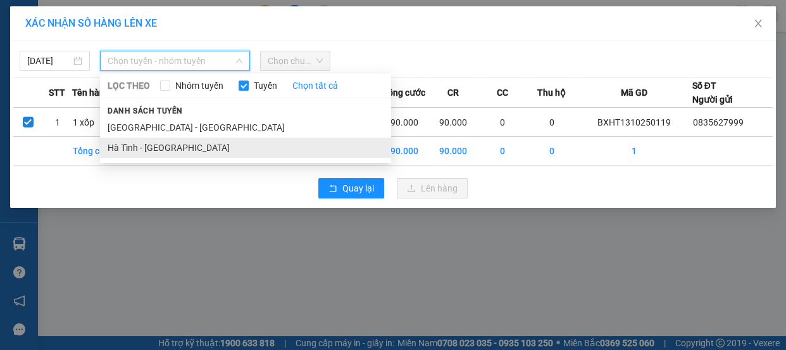
click at [145, 148] on li "Hà Tĩnh - [GEOGRAPHIC_DATA]" at bounding box center [245, 147] width 291 height 20
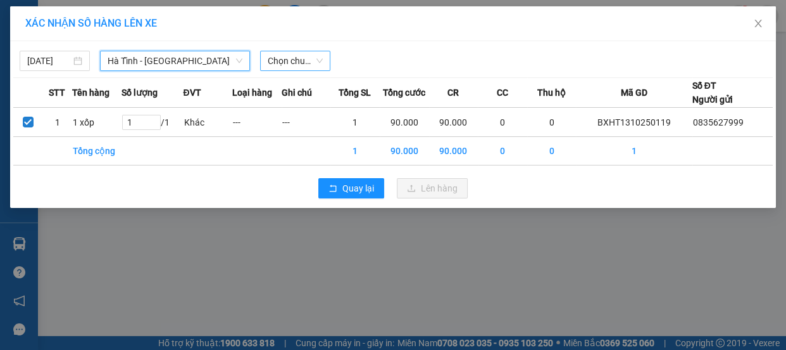
click at [291, 58] on span "Chọn chuyến" at bounding box center [295, 60] width 55 height 19
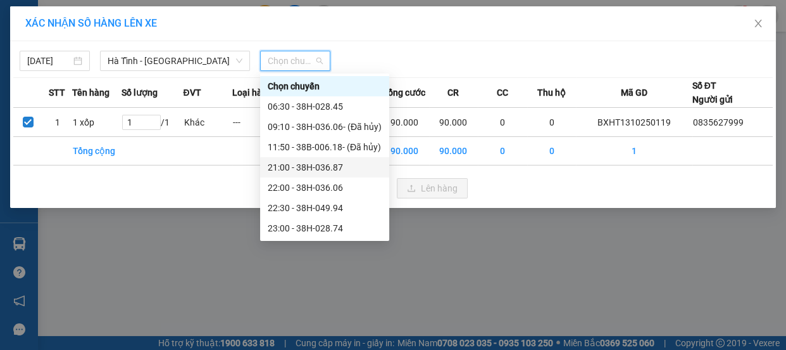
scroll to position [20, 0]
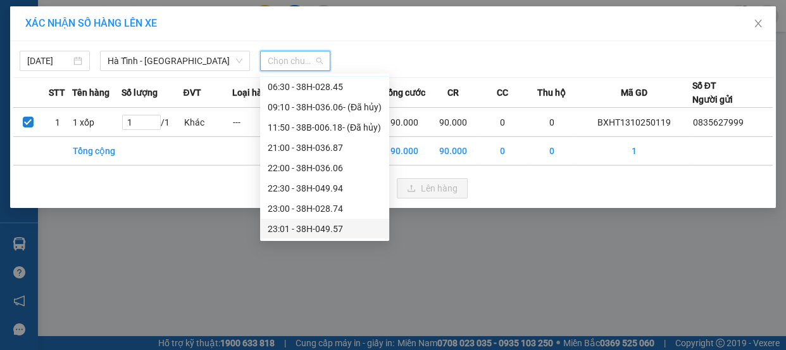
click at [323, 225] on div "23:01 - 38H-049.57" at bounding box center [325, 229] width 114 height 14
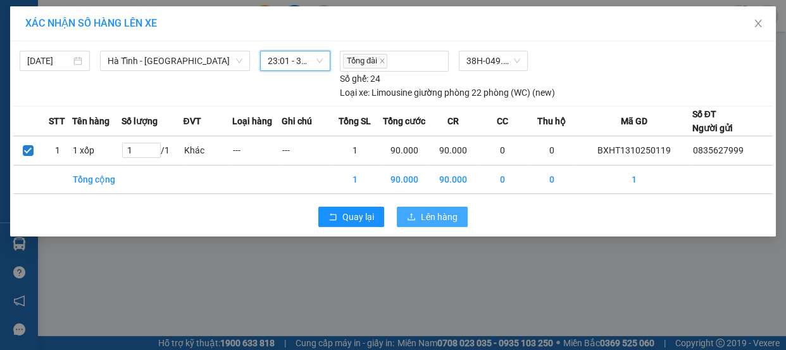
click at [440, 215] on span "Lên hàng" at bounding box center [439, 217] width 37 height 14
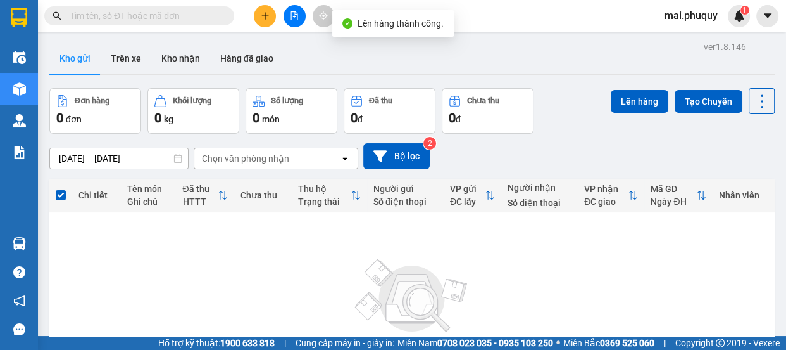
click at [294, 15] on icon "file-add" at bounding box center [294, 15] width 7 height 9
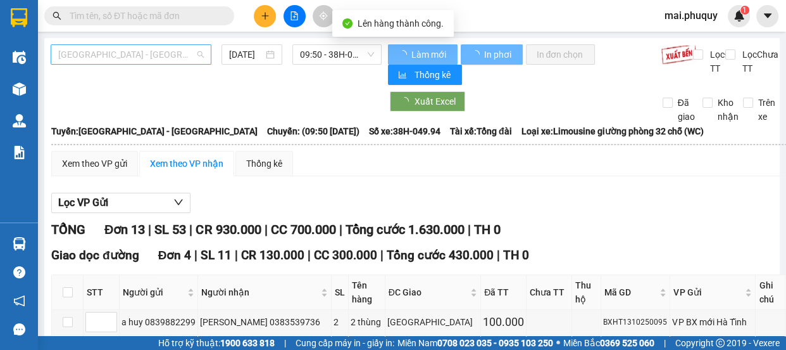
click at [106, 63] on span "[GEOGRAPHIC_DATA] - [GEOGRAPHIC_DATA]" at bounding box center [131, 54] width 146 height 19
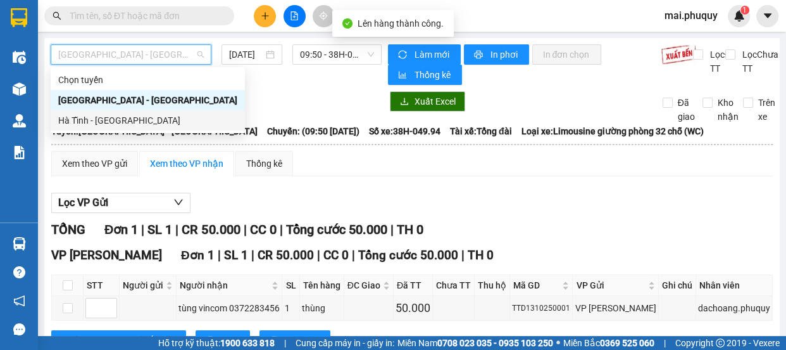
click at [86, 120] on div "Hà Tĩnh - [GEOGRAPHIC_DATA]" at bounding box center [147, 120] width 179 height 14
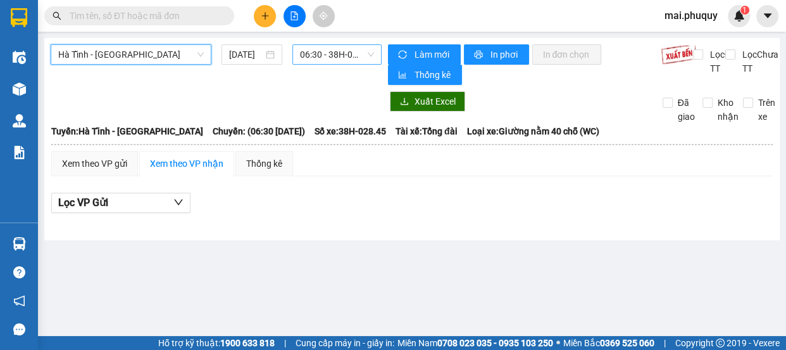
click at [340, 55] on span "06:30 - 38H-028.45" at bounding box center [337, 54] width 74 height 19
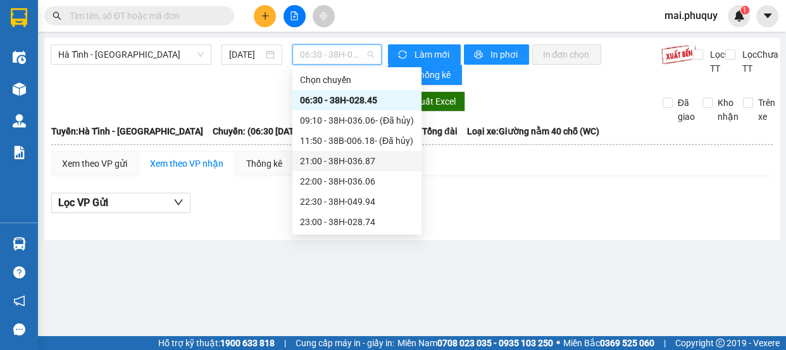
scroll to position [20, 0]
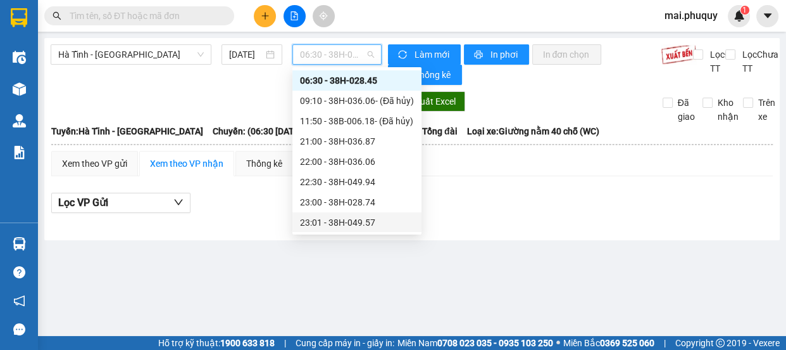
click at [359, 221] on div "23:01 - 38H-049.57" at bounding box center [357, 222] width 114 height 14
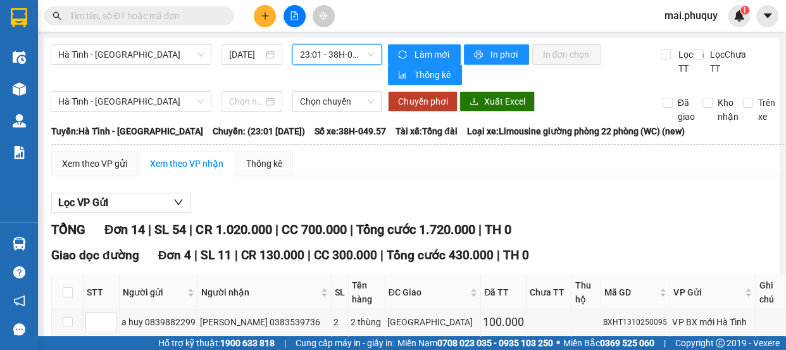
click at [336, 53] on span "23:01 - 38H-049.57" at bounding box center [337, 54] width 74 height 19
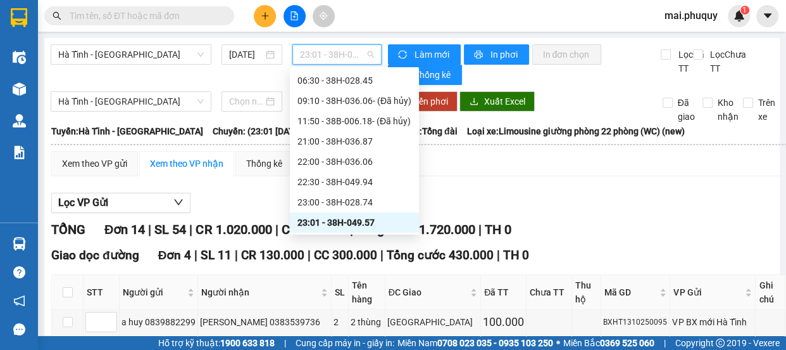
drag, startPoint x: 339, startPoint y: 217, endPoint x: 346, endPoint y: 218, distance: 7.6
click at [341, 218] on div "23:01 - 38H-049.57" at bounding box center [355, 222] width 114 height 14
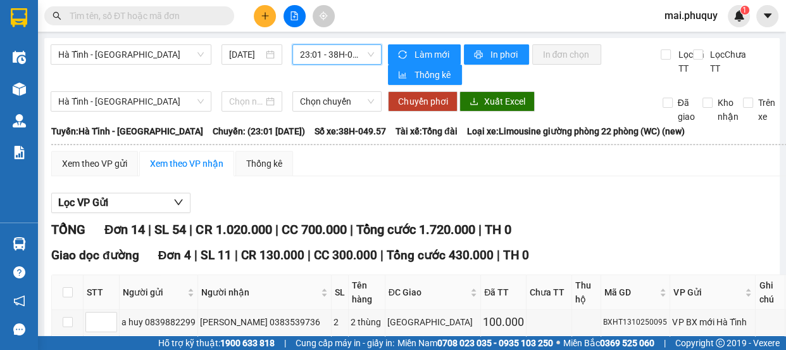
click at [467, 160] on div "Xem theo VP gửi Xem theo VP nhận Thống kê" at bounding box center [447, 163] width 793 height 25
click at [422, 49] on span "Làm mới" at bounding box center [432, 54] width 37 height 14
click at [261, 14] on icon "plus" at bounding box center [265, 15] width 9 height 9
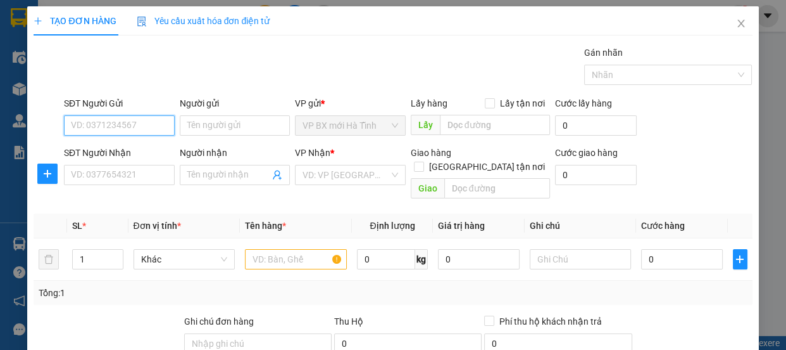
paste input "0919656650"
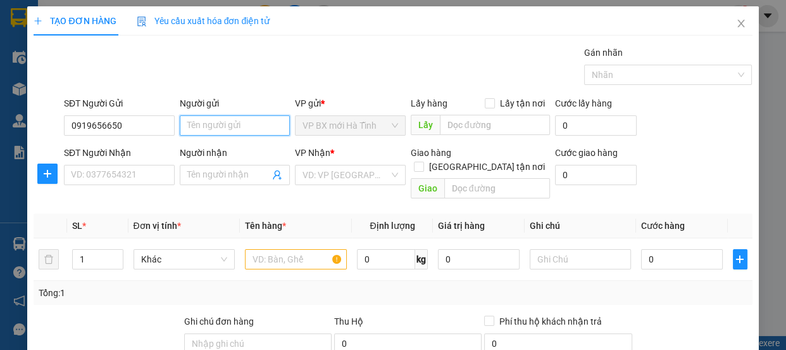
click at [198, 125] on input "Người gửi" at bounding box center [235, 125] width 111 height 20
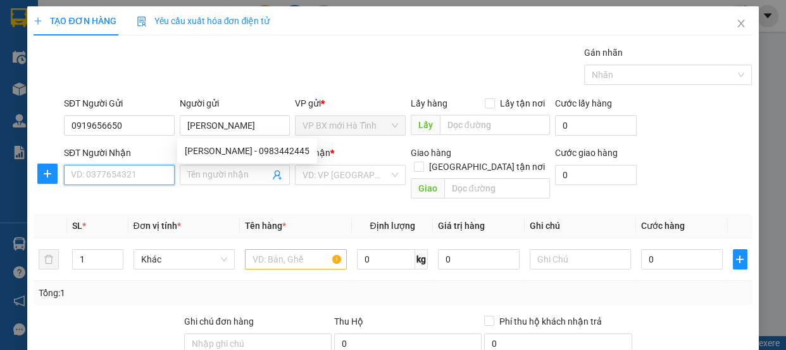
click at [95, 181] on input "SĐT Người Nhận" at bounding box center [119, 175] width 111 height 20
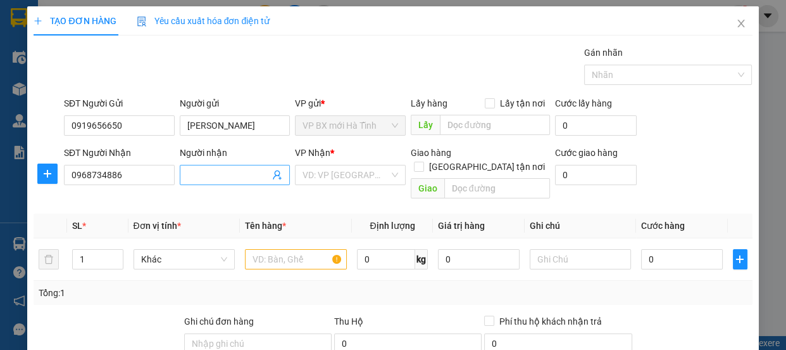
click at [198, 175] on input "Người nhận" at bounding box center [228, 175] width 83 height 14
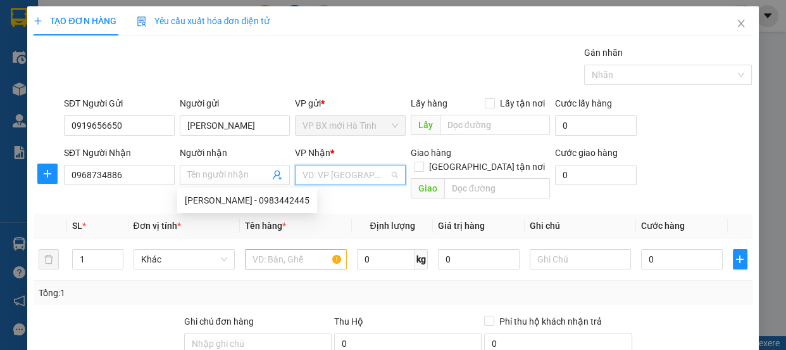
click at [338, 180] on input "search" at bounding box center [346, 174] width 87 height 19
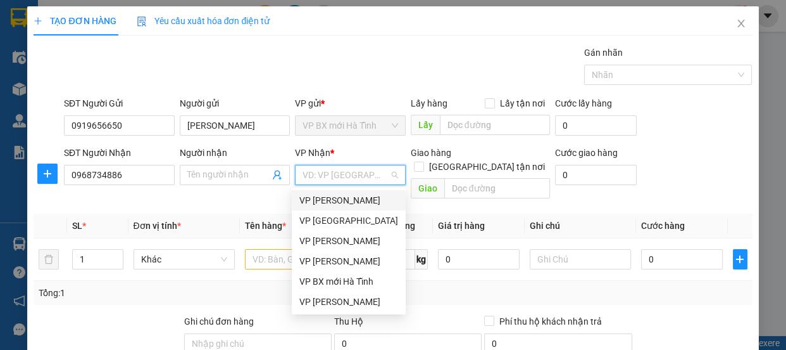
click at [330, 201] on div "VP [PERSON_NAME]" at bounding box center [349, 200] width 99 height 14
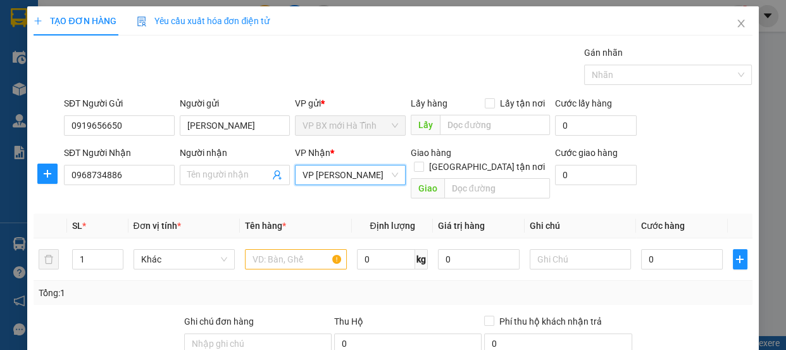
scroll to position [115, 0]
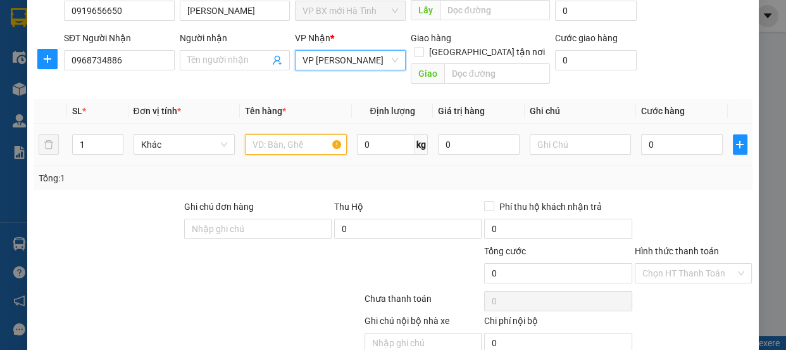
click at [267, 134] on input "text" at bounding box center [296, 144] width 102 height 20
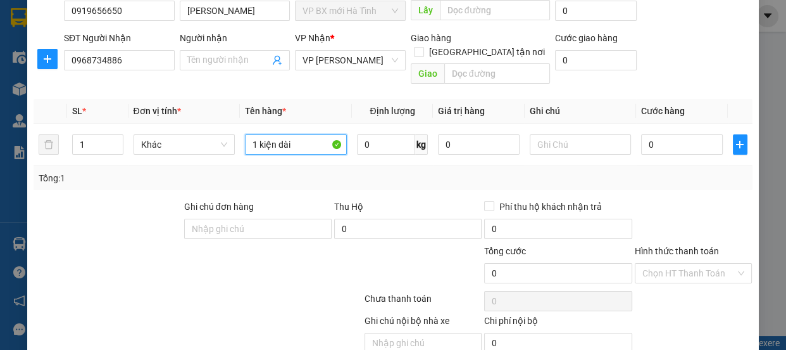
scroll to position [158, 0]
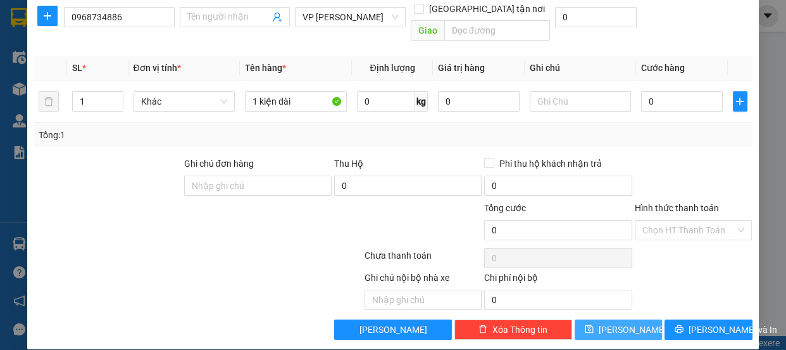
click at [619, 322] on span "[PERSON_NAME]" at bounding box center [633, 329] width 68 height 14
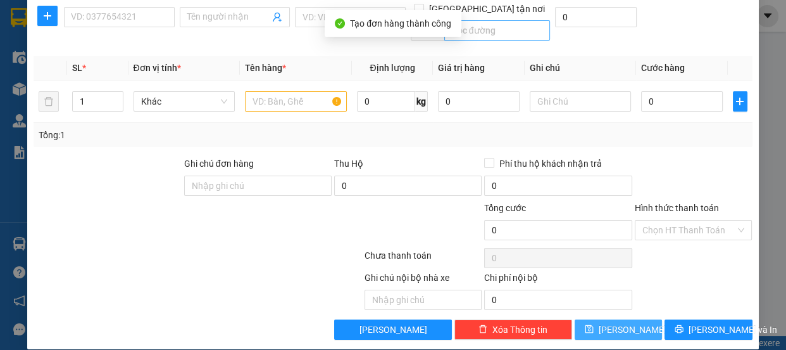
scroll to position [0, 0]
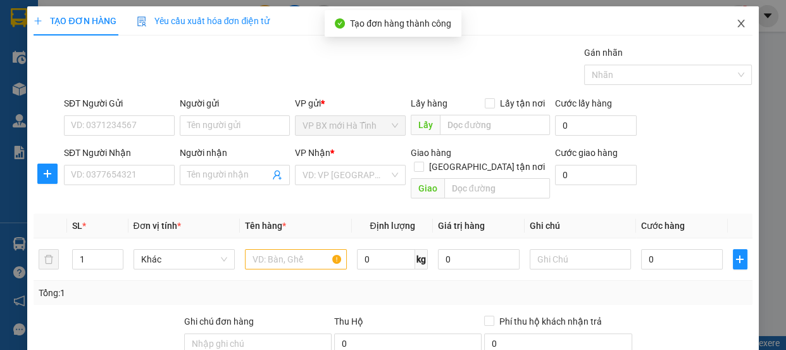
drag, startPoint x: 733, startPoint y: 23, endPoint x: 658, endPoint y: 32, distance: 75.2
click at [736, 23] on icon "close" at bounding box center [741, 23] width 10 height 10
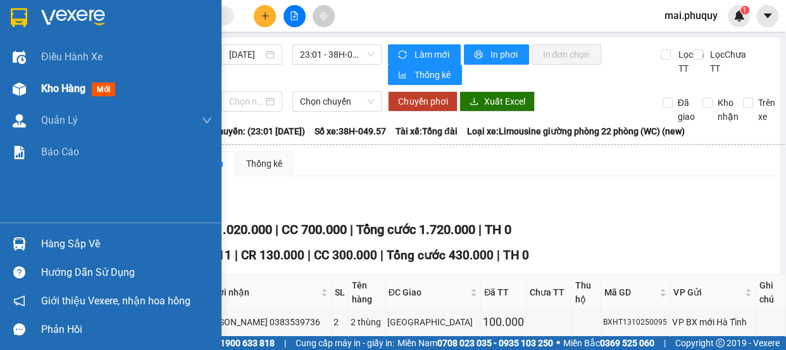
click at [20, 83] on img at bounding box center [19, 88] width 13 height 13
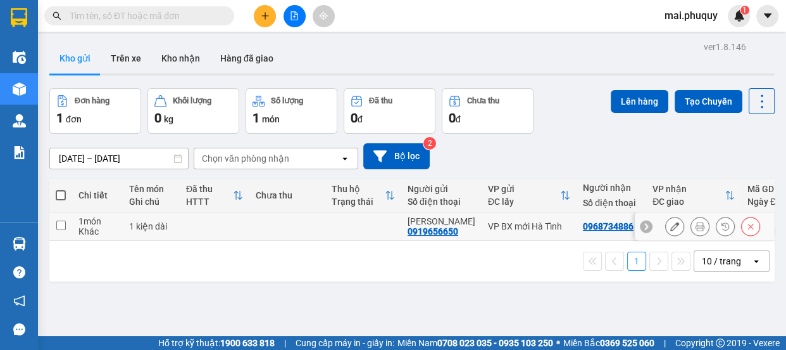
click at [62, 227] on input "checkbox" at bounding box center [60, 224] width 9 height 9
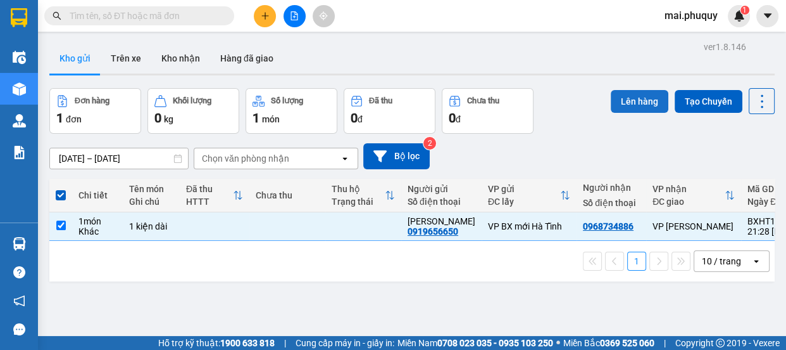
click at [612, 103] on button "Lên hàng" at bounding box center [640, 101] width 58 height 23
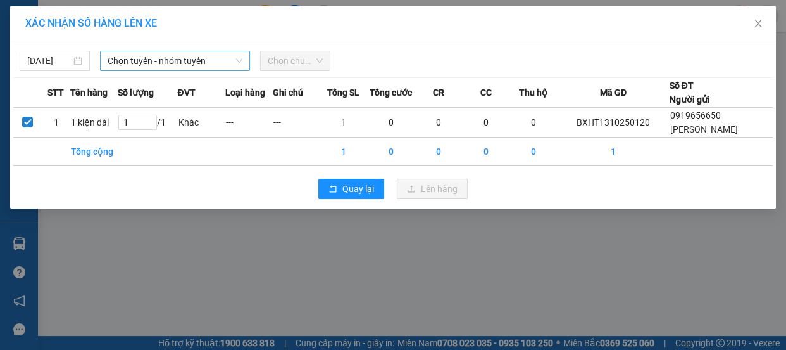
click at [127, 63] on span "Chọn tuyến - nhóm tuyến" at bounding box center [175, 60] width 135 height 19
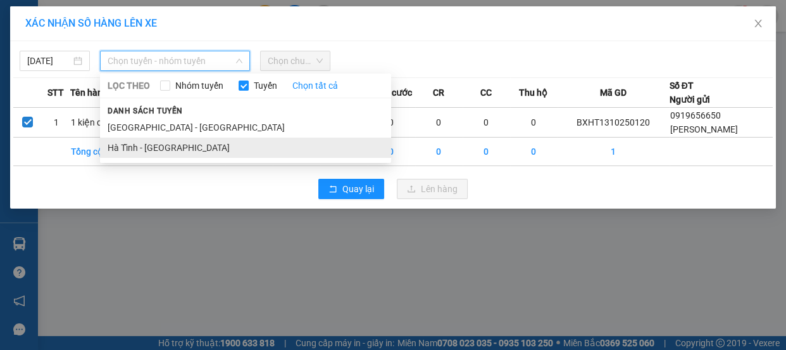
click at [129, 146] on li "Hà Tĩnh - [GEOGRAPHIC_DATA]" at bounding box center [245, 147] width 291 height 20
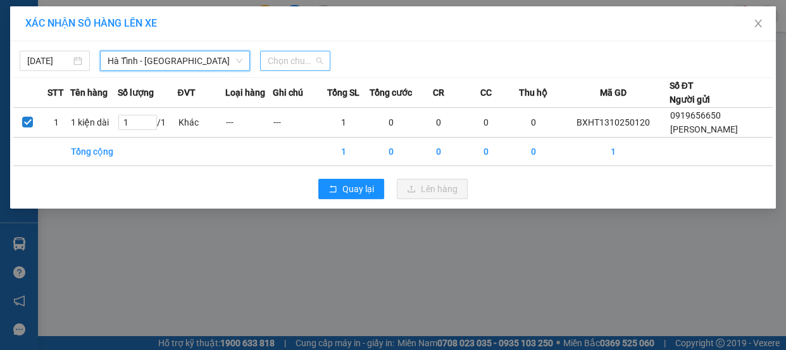
drag, startPoint x: 294, startPoint y: 60, endPoint x: 284, endPoint y: 118, distance: 58.5
click at [294, 60] on span "Chọn chuyến" at bounding box center [295, 60] width 55 height 19
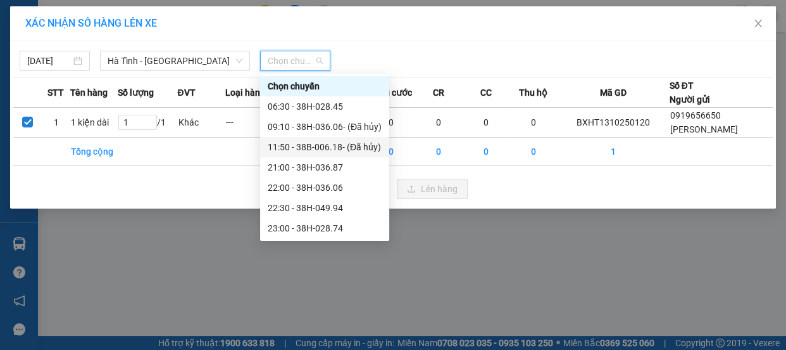
scroll to position [20, 0]
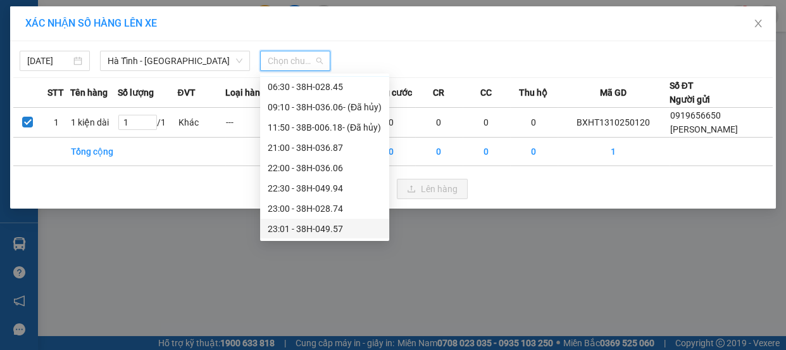
click at [315, 229] on div "23:01 - 38H-049.57" at bounding box center [325, 229] width 114 height 14
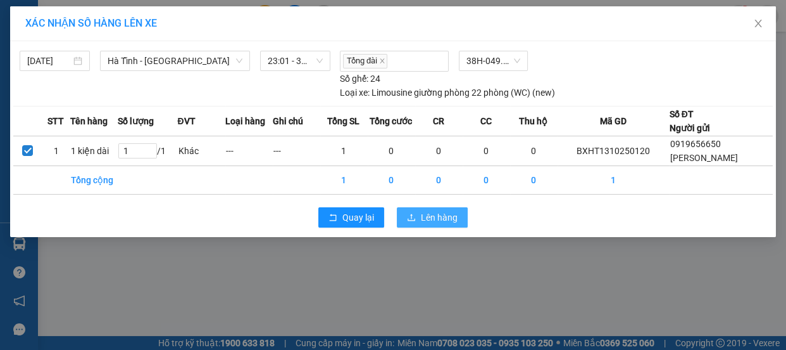
click at [421, 221] on span "Lên hàng" at bounding box center [439, 217] width 37 height 14
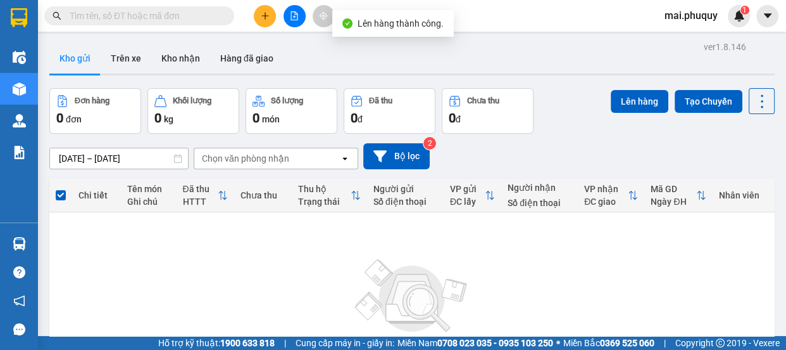
click at [293, 14] on icon "file-add" at bounding box center [294, 15] width 9 height 9
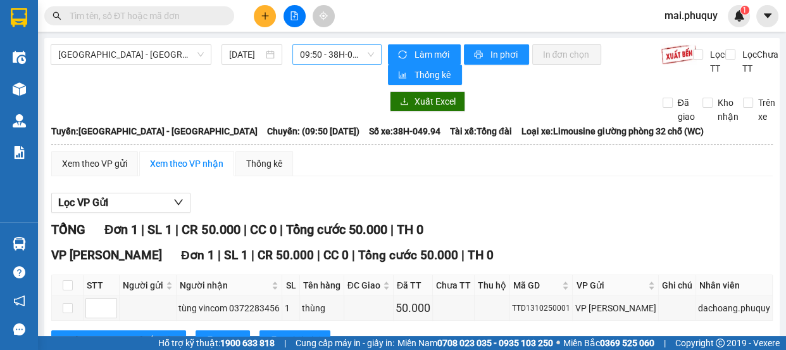
click at [312, 54] on span "09:50 - 38H-049.94" at bounding box center [337, 54] width 74 height 19
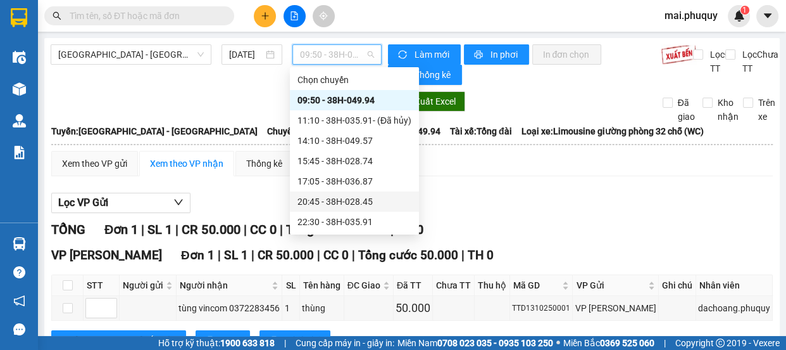
scroll to position [20, 0]
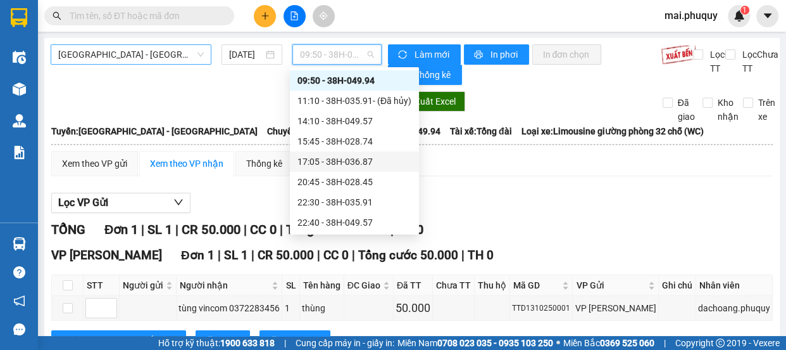
click at [163, 45] on span "[GEOGRAPHIC_DATA] - [GEOGRAPHIC_DATA]" at bounding box center [131, 54] width 146 height 19
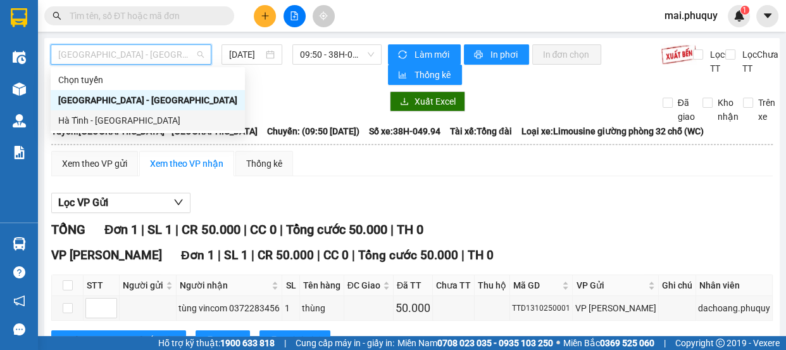
click at [120, 122] on div "Hà Tĩnh - [GEOGRAPHIC_DATA]" at bounding box center [147, 120] width 179 height 14
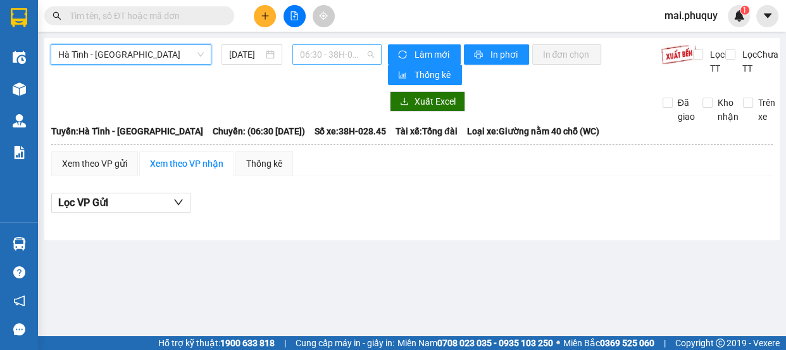
click at [313, 53] on span "06:30 - 38H-028.45" at bounding box center [337, 54] width 74 height 19
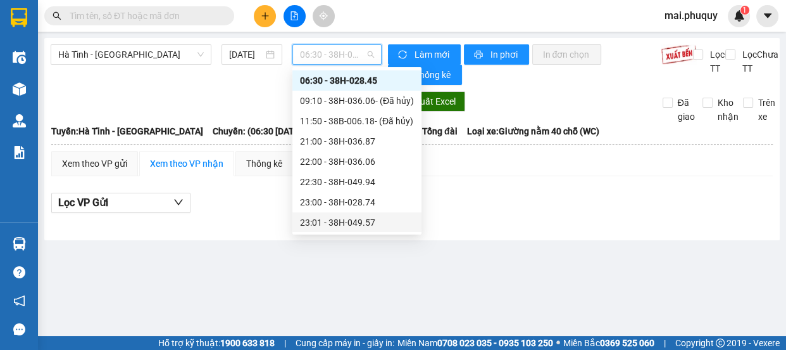
click at [355, 224] on div "23:01 - 38H-049.57" at bounding box center [357, 222] width 114 height 14
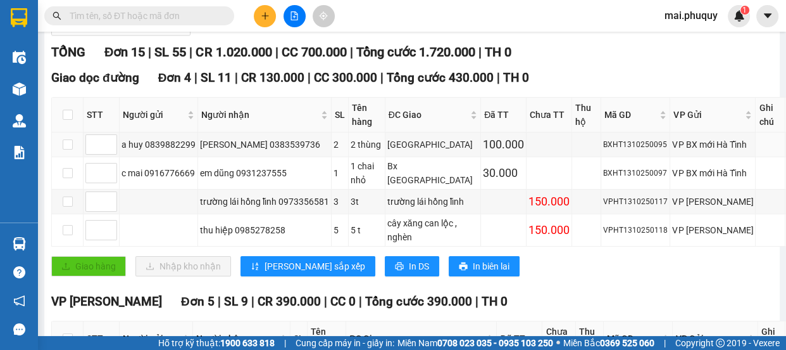
scroll to position [234, 0]
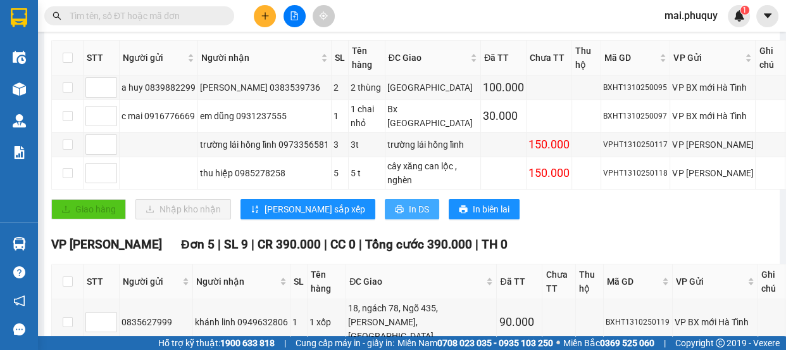
click at [409, 216] on span "In DS" at bounding box center [419, 209] width 20 height 14
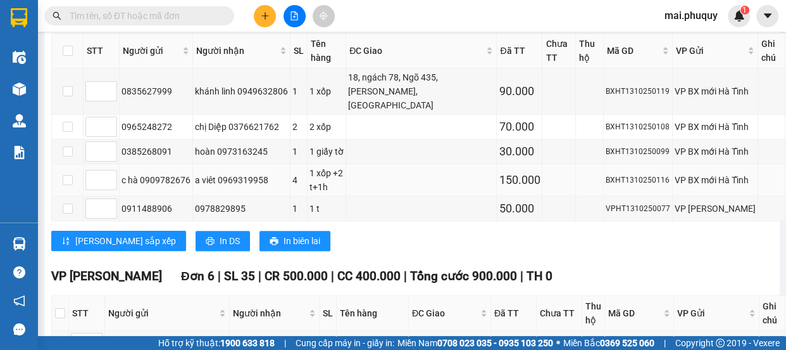
scroll to position [580, 0]
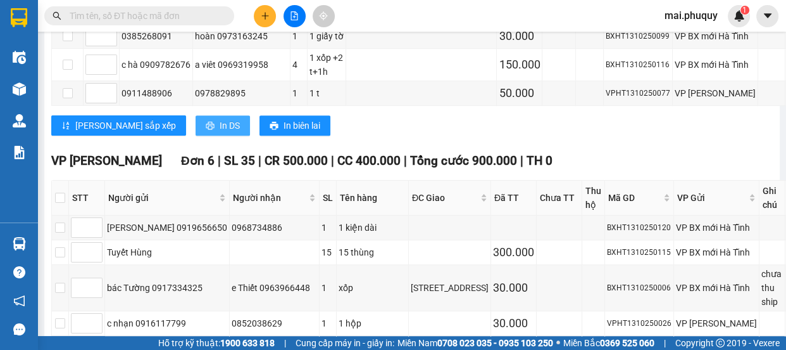
click at [220, 132] on span "In DS" at bounding box center [230, 125] width 20 height 14
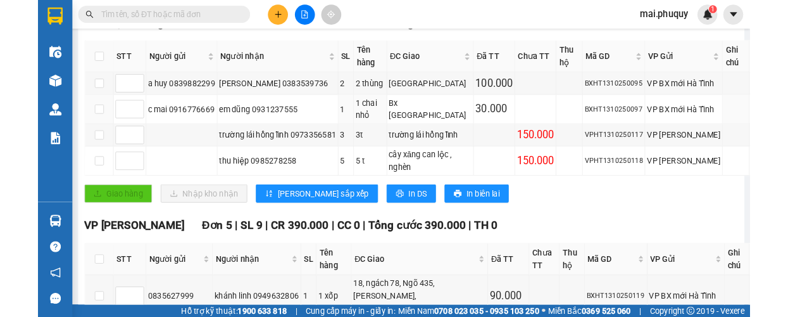
scroll to position [0, 0]
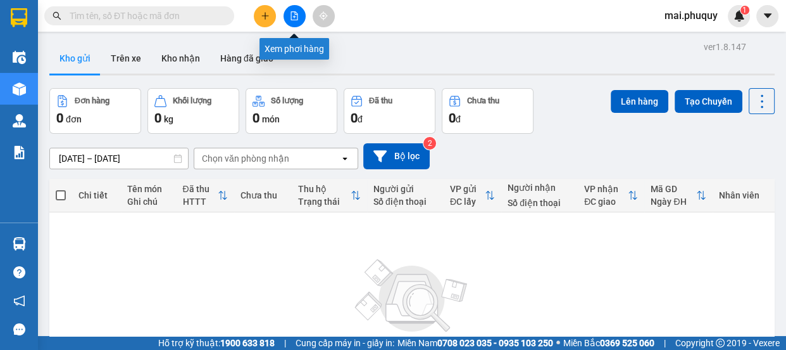
click at [305, 15] on button at bounding box center [295, 16] width 22 height 22
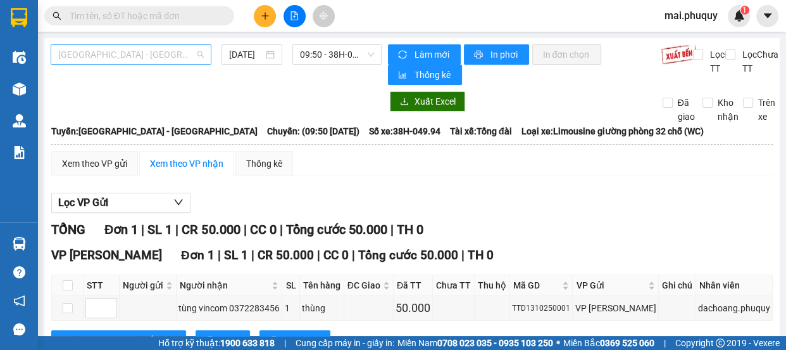
click at [122, 56] on span "[GEOGRAPHIC_DATA] - [GEOGRAPHIC_DATA]" at bounding box center [131, 54] width 146 height 19
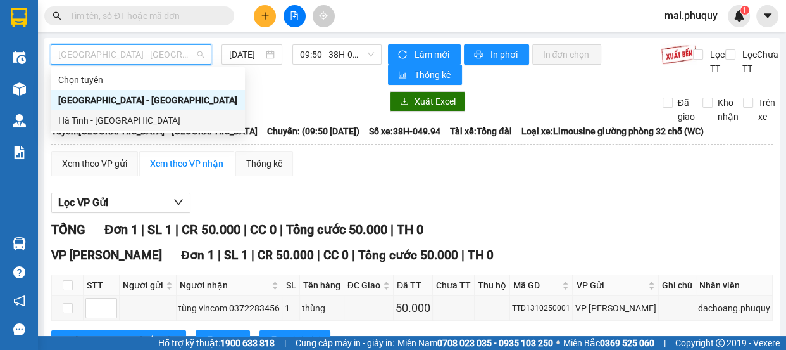
click at [114, 118] on div "Hà Tĩnh - [GEOGRAPHIC_DATA]" at bounding box center [147, 120] width 179 height 14
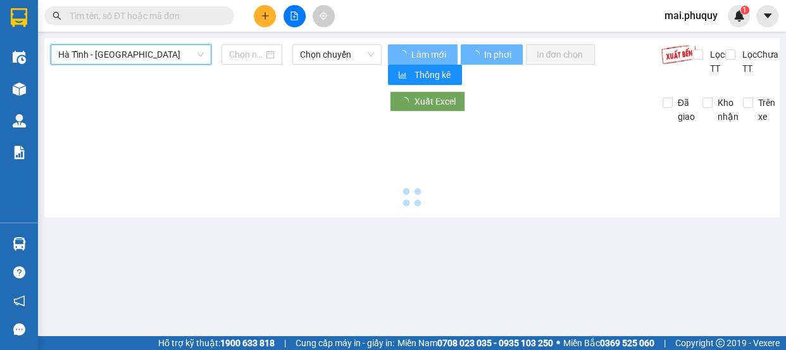
type input "[DATE]"
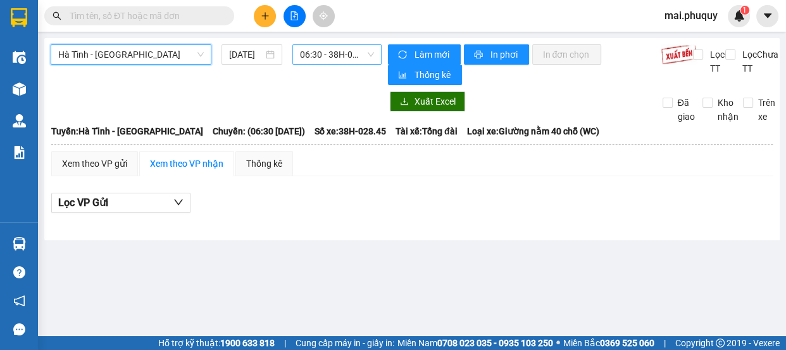
click at [310, 54] on span "06:30 - 38H-028.45" at bounding box center [337, 54] width 74 height 19
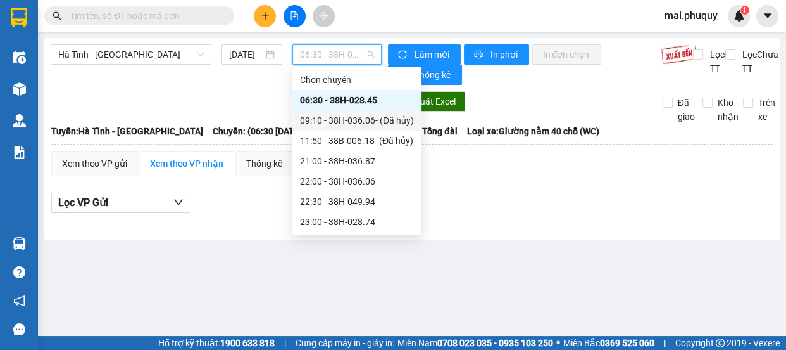
scroll to position [20, 0]
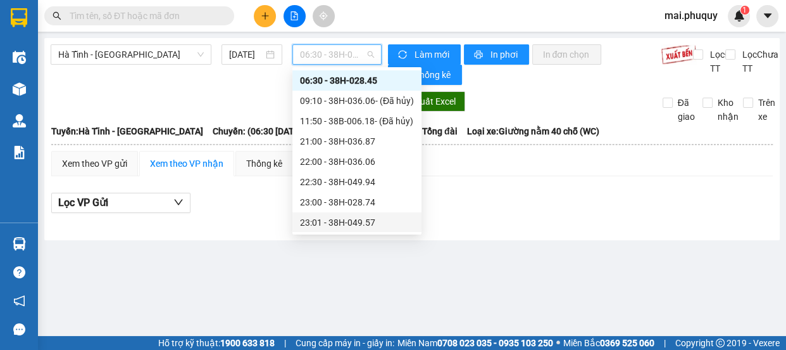
click at [353, 224] on div "23:01 - 38H-049.57" at bounding box center [357, 222] width 114 height 14
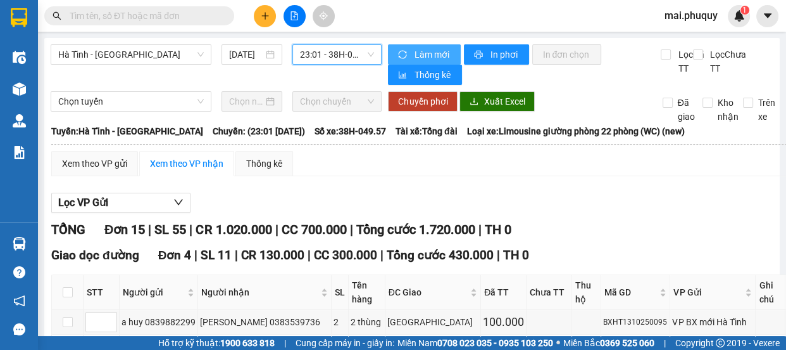
click at [406, 51] on button "Làm mới" at bounding box center [424, 54] width 73 height 20
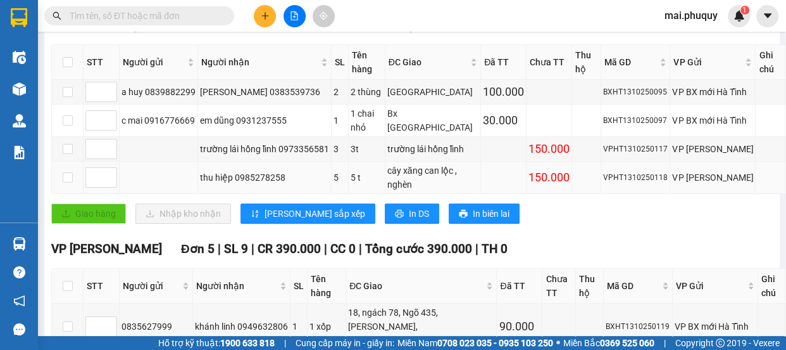
scroll to position [287, 0]
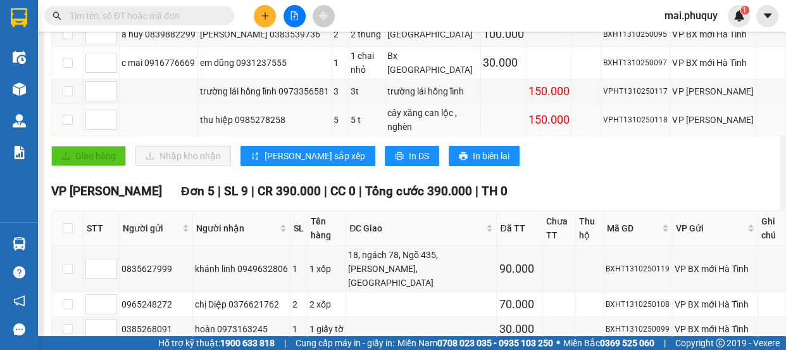
click at [391, 134] on div "cây xăng can lộc , nghèn" at bounding box center [434, 120] width 92 height 28
click at [392, 134] on div "cây xăng can lộc , nghèn" at bounding box center [434, 120] width 92 height 28
click at [393, 134] on div "cây xăng can lộc , nghèn" at bounding box center [434, 120] width 92 height 28
click at [396, 134] on div "cây xăng can lộc , nghèn" at bounding box center [434, 120] width 92 height 28
click at [399, 134] on div "cây xăng can lộc , nghèn" at bounding box center [434, 120] width 92 height 28
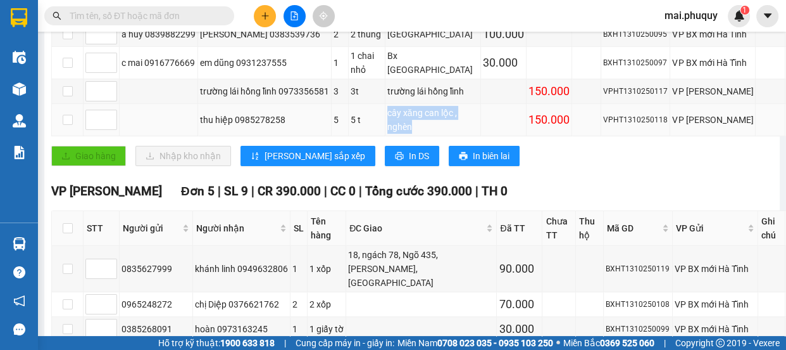
drag, startPoint x: 377, startPoint y: 130, endPoint x: 404, endPoint y: 160, distance: 39.9
click at [404, 136] on td "cây xăng can lộc , nghèn" at bounding box center [434, 120] width 96 height 32
click at [410, 134] on div "cây xăng can lộc , nghèn" at bounding box center [434, 120] width 92 height 28
click at [303, 127] on div "thu hiệp 0985278258" at bounding box center [264, 120] width 129 height 14
click at [334, 127] on div "5" at bounding box center [340, 120] width 13 height 14
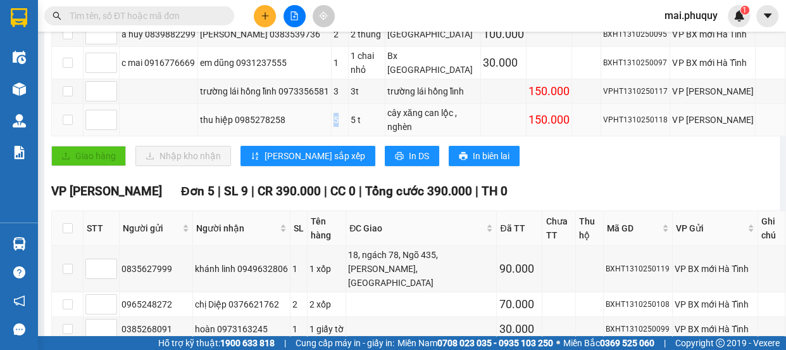
click at [334, 127] on div "5" at bounding box center [340, 120] width 13 height 14
click at [351, 127] on div "5 t" at bounding box center [367, 120] width 32 height 14
click at [356, 127] on div "5 t" at bounding box center [367, 120] width 32 height 14
click at [357, 127] on div "5 t" at bounding box center [367, 120] width 32 height 14
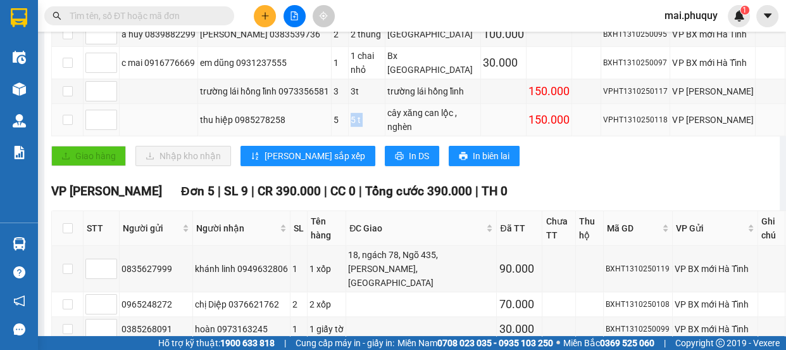
click at [357, 127] on div "5 t" at bounding box center [367, 120] width 32 height 14
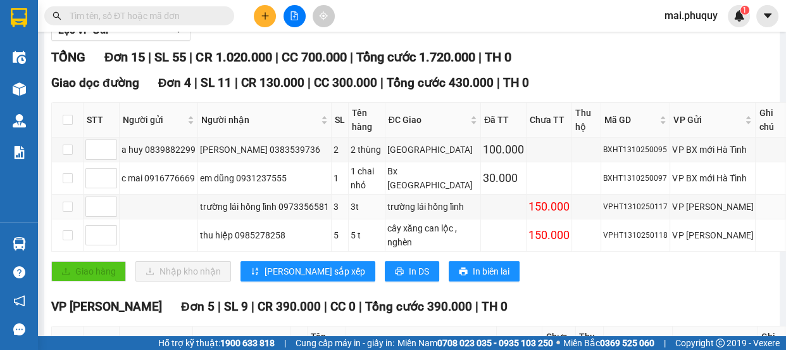
scroll to position [0, 0]
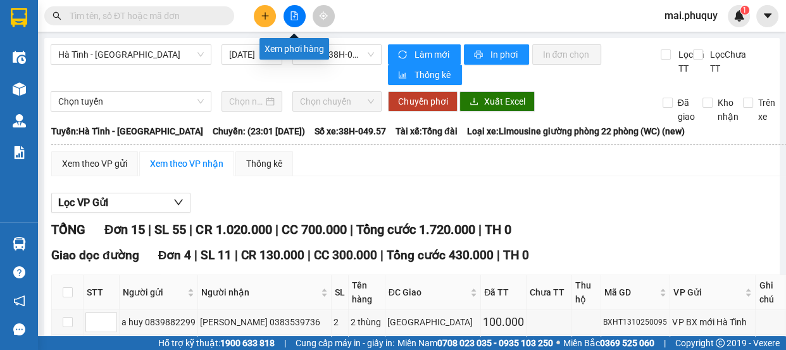
click at [291, 16] on icon "file-add" at bounding box center [294, 15] width 9 height 9
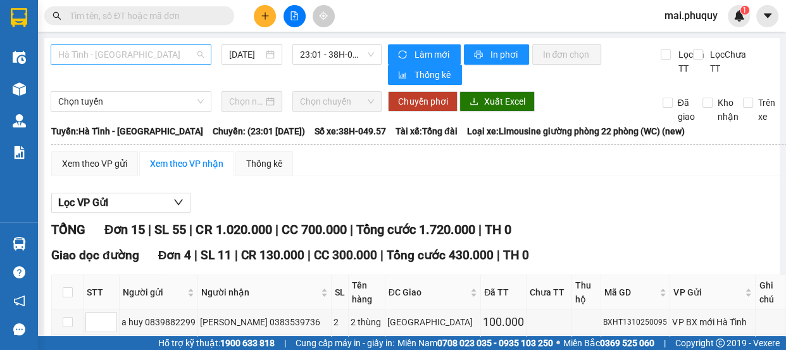
click at [87, 58] on span "Hà Tĩnh - [GEOGRAPHIC_DATA]" at bounding box center [131, 54] width 146 height 19
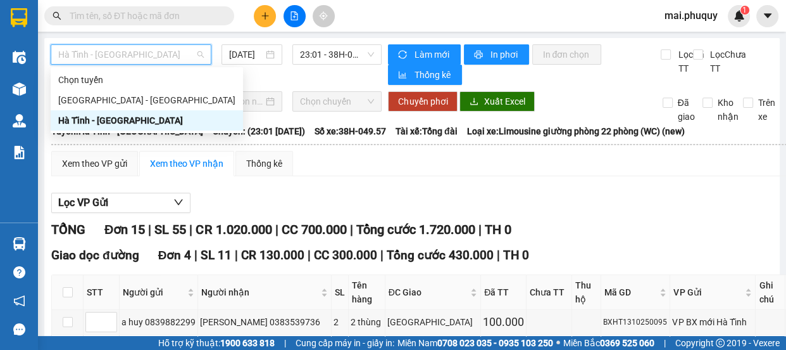
drag, startPoint x: 85, startPoint y: 118, endPoint x: 215, endPoint y: 81, distance: 135.1
click at [86, 119] on div "Hà Tĩnh - [GEOGRAPHIC_DATA]" at bounding box center [146, 120] width 177 height 14
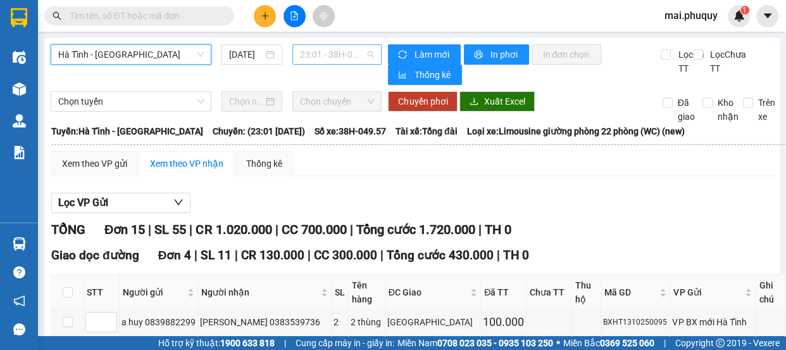
click at [332, 51] on span "23:01 - 38H-049.57" at bounding box center [337, 54] width 74 height 19
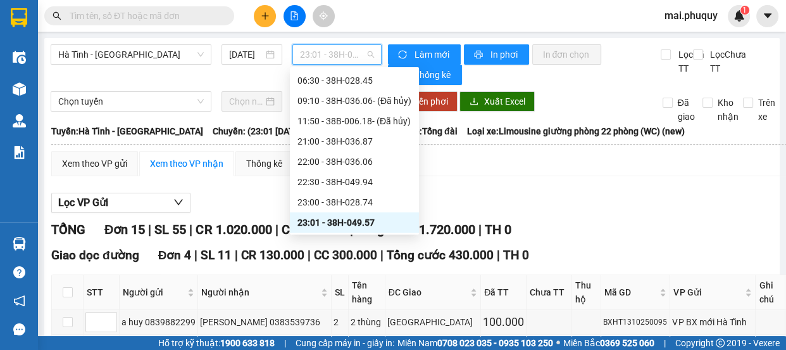
click at [362, 218] on div "23:01 - 38H-049.57" at bounding box center [355, 222] width 114 height 14
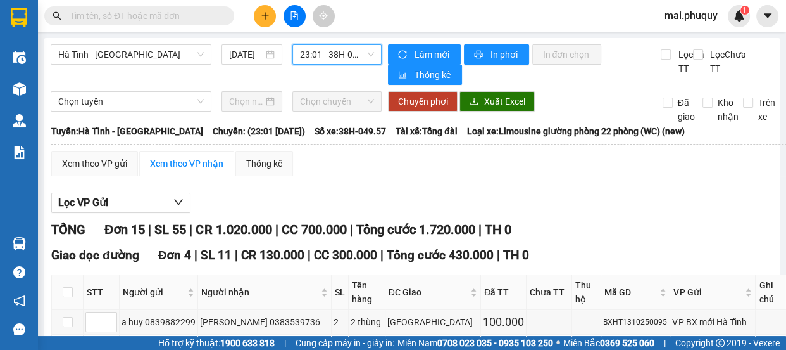
scroll to position [230, 0]
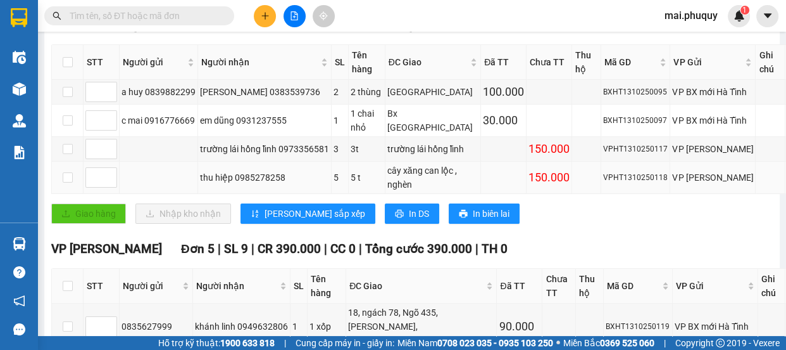
click at [405, 191] on div "cây xăng can lộc , nghèn" at bounding box center [434, 177] width 92 height 28
click at [404, 191] on div "cây xăng can lộc , nghèn" at bounding box center [434, 177] width 92 height 28
click at [406, 191] on div "cây xăng can lộc , nghèn" at bounding box center [434, 177] width 92 height 28
click at [361, 184] on div "5 t" at bounding box center [367, 177] width 32 height 14
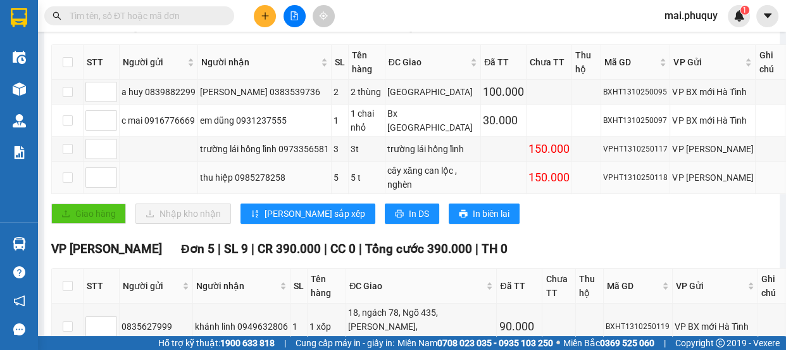
click at [360, 184] on div "5 t" at bounding box center [367, 177] width 32 height 14
click at [356, 184] on div "5 t" at bounding box center [367, 177] width 32 height 14
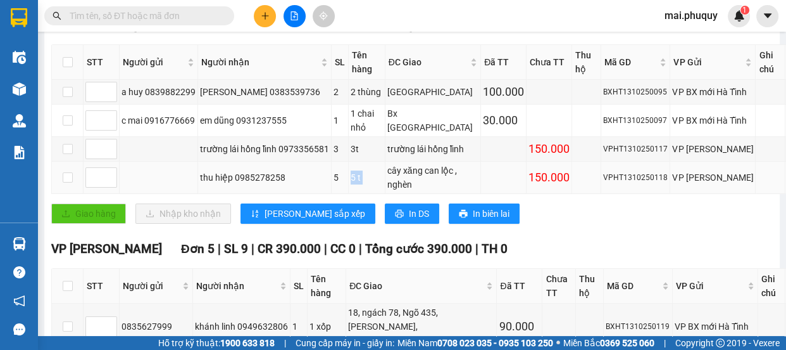
click at [362, 184] on div "5 t" at bounding box center [367, 177] width 32 height 14
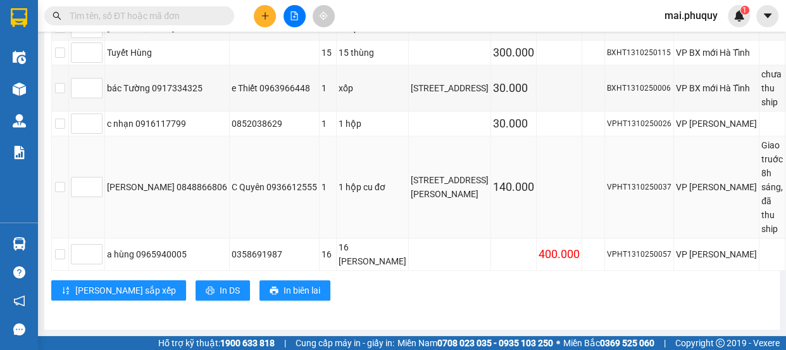
scroll to position [868, 0]
click at [220, 283] on span "In DS" at bounding box center [230, 290] width 20 height 14
